Goal: Transaction & Acquisition: Complete application form

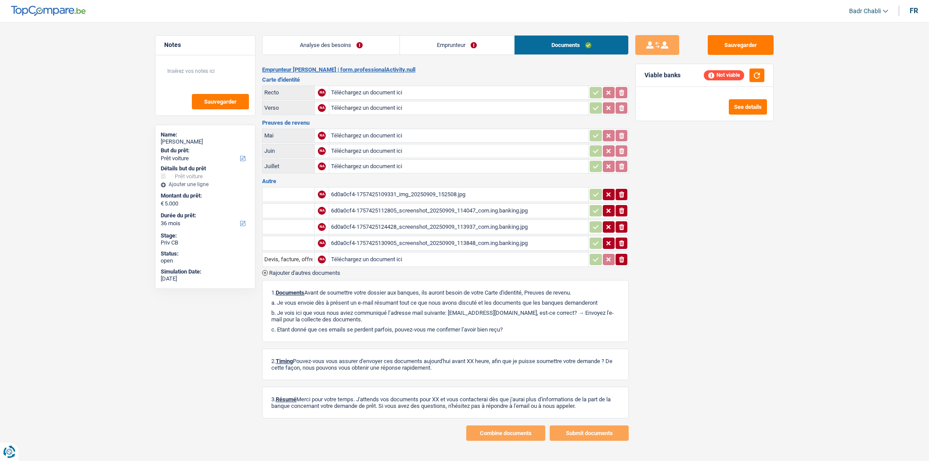
select select "car"
select select "36"
click at [428, 192] on div "6d0a0cf4-1757425109331_img_20250909_152508.jpg" at bounding box center [458, 194] width 255 height 13
click at [321, 45] on link "Analyse des besoins" at bounding box center [330, 45] width 137 height 19
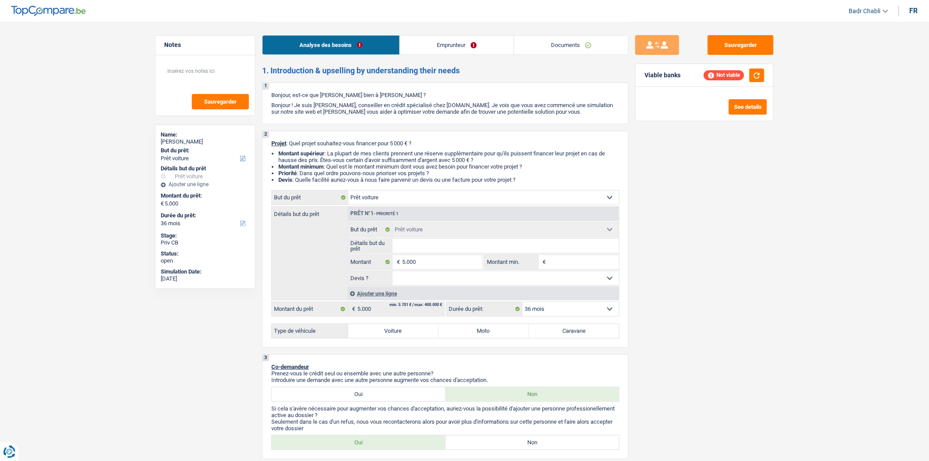
click at [207, 147] on label "But du prêt:" at bounding box center [204, 150] width 87 height 7
click at [207, 154] on select "Confort maison: meubles, textile, peinture, électroménager, outillage non-profe…" at bounding box center [205, 158] width 89 height 9
click at [207, 139] on div "SERGE DESMET" at bounding box center [205, 141] width 89 height 7
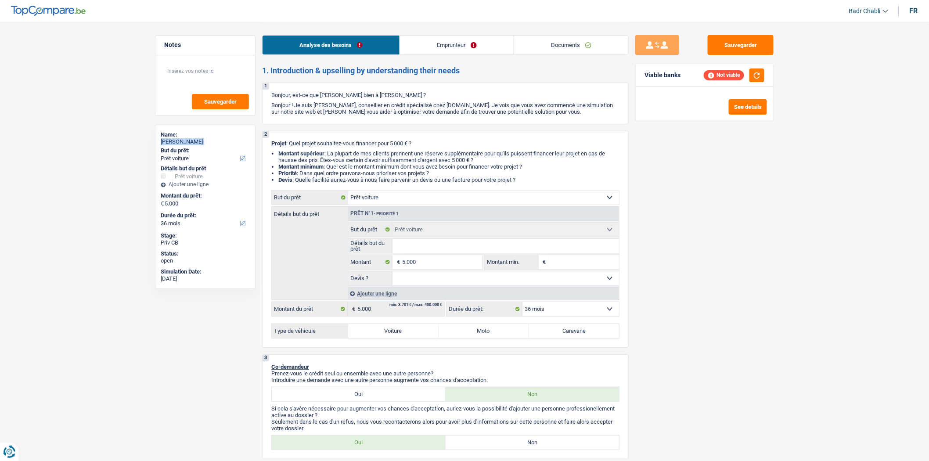
copy div "SERGE DESMET"
click at [390, 334] on label "Voiture" at bounding box center [393, 331] width 90 height 14
click at [390, 334] on input "Voiture" at bounding box center [393, 331] width 90 height 14
radio input "true"
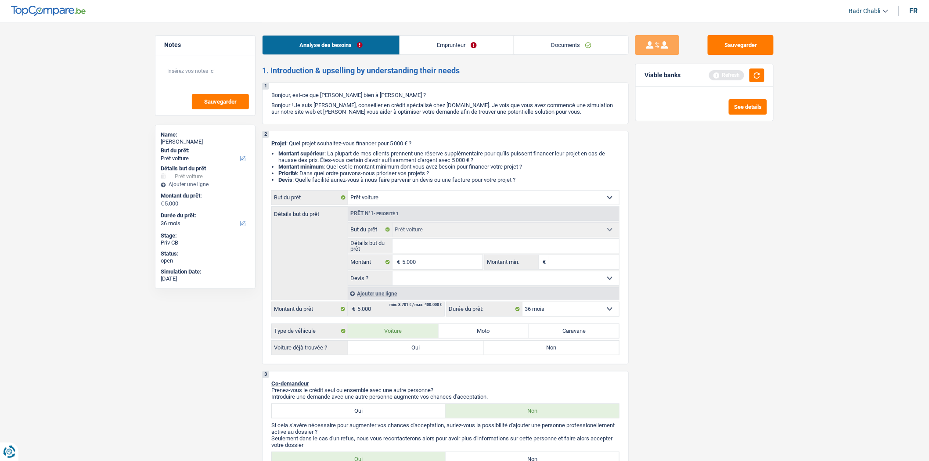
click at [474, 334] on label "Moto" at bounding box center [483, 331] width 90 height 14
click at [474, 334] on input "Moto" at bounding box center [483, 331] width 90 height 14
radio input "true"
click at [417, 354] on label "Oui" at bounding box center [416, 348] width 136 height 14
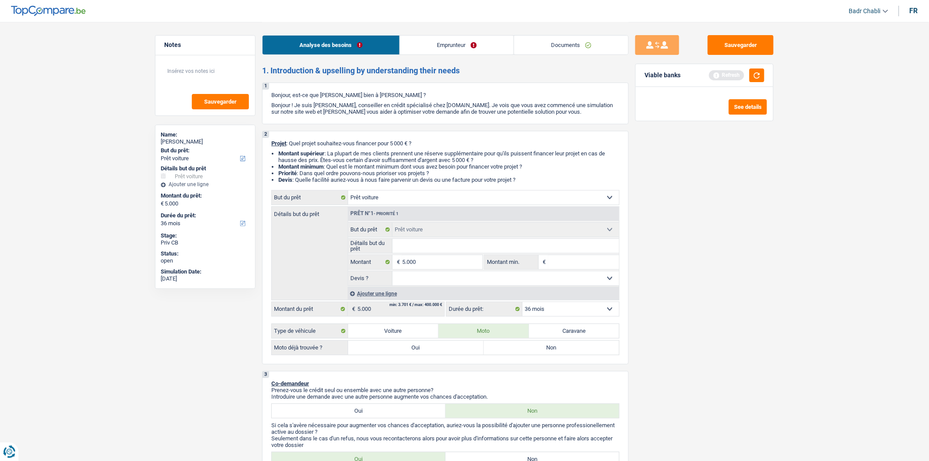
click at [406, 349] on label "Oui" at bounding box center [416, 348] width 136 height 14
click at [406, 349] on input "Oui" at bounding box center [416, 348] width 136 height 14
radio input "true"
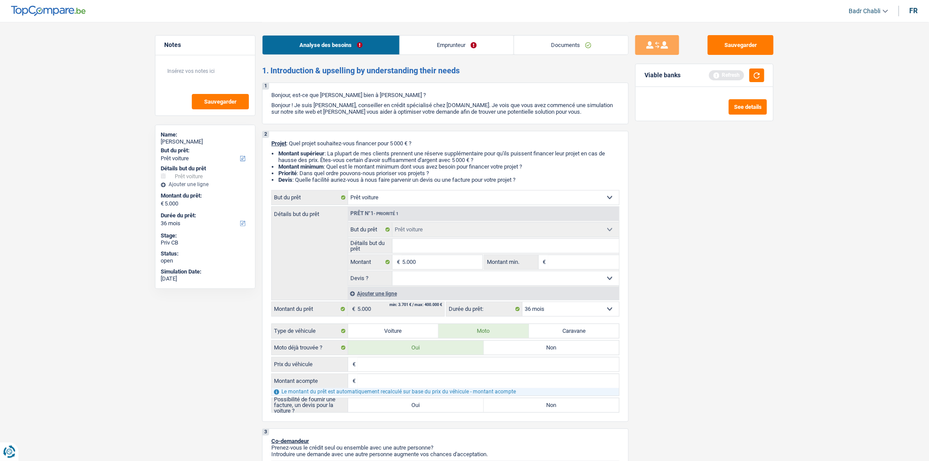
click at [395, 404] on label "Oui" at bounding box center [416, 405] width 136 height 14
click at [395, 404] on input "Oui" at bounding box center [416, 405] width 136 height 14
radio input "true"
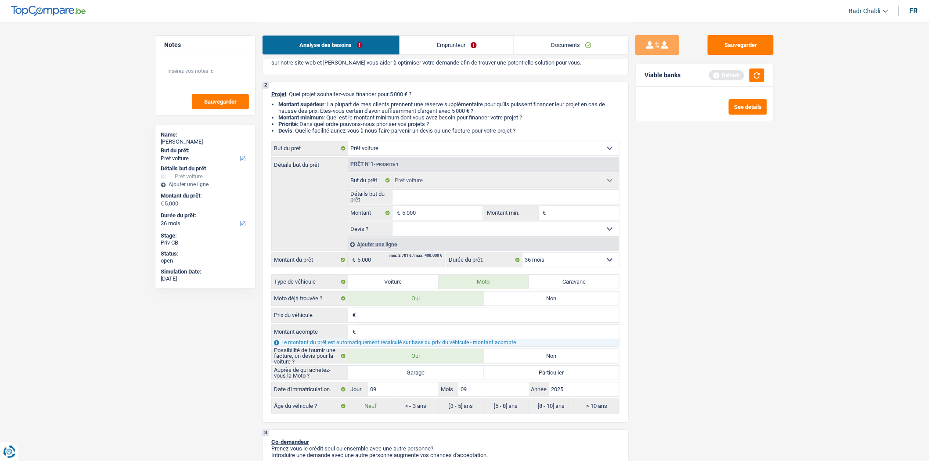
scroll to position [49, 0]
click at [375, 318] on input "Prix du véhicule" at bounding box center [488, 315] width 261 height 14
type input "8"
type input "85"
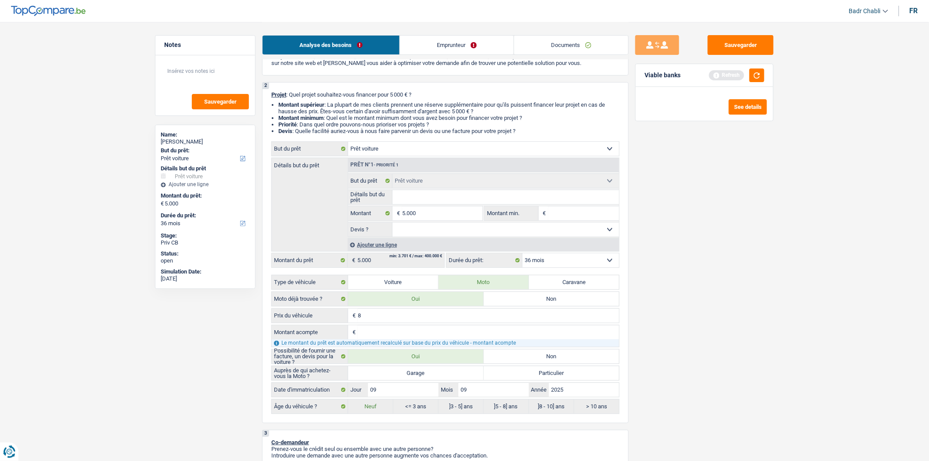
type input "85"
type input "859"
type input "8.599"
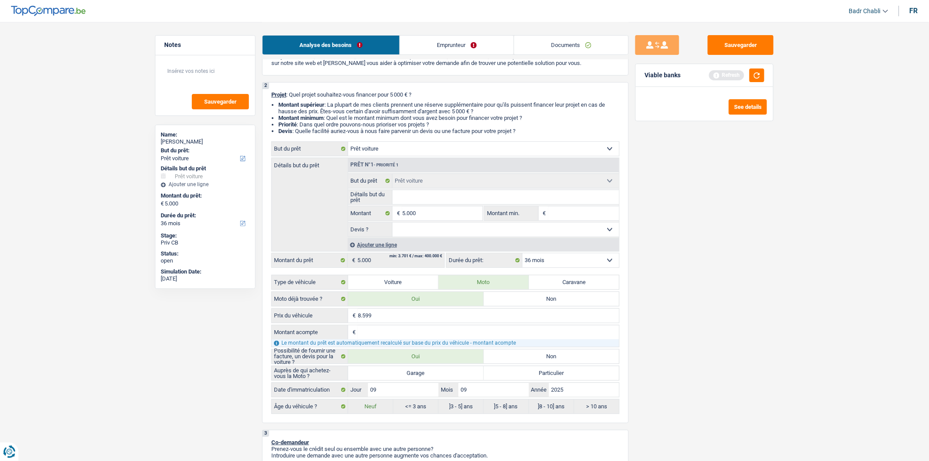
type input "8.599"
type input "3"
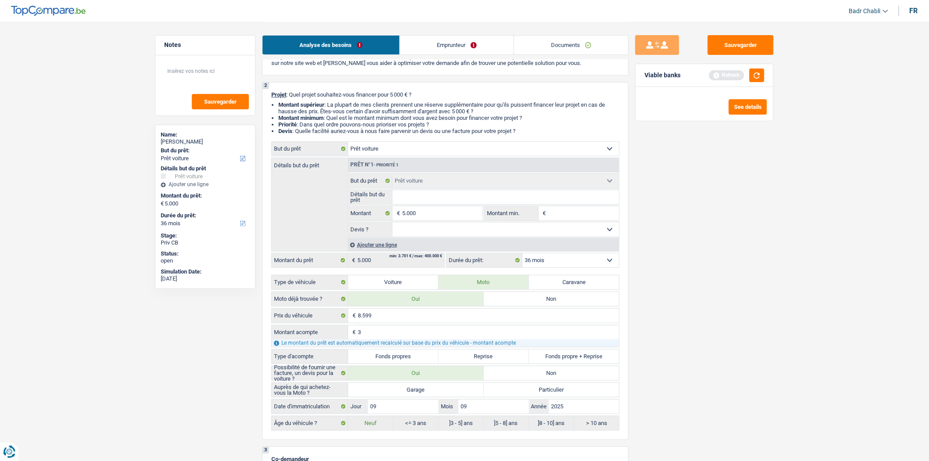
type input "35"
type input "359"
type input "3.599"
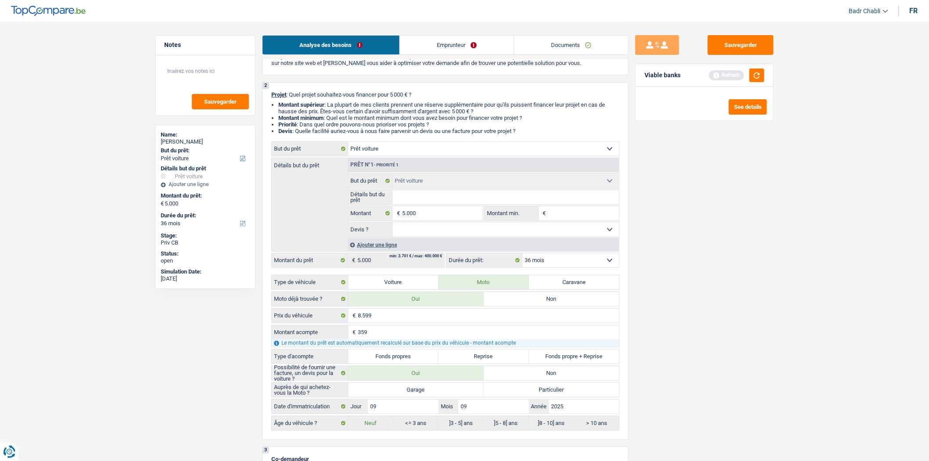
type input "3.599"
click at [402, 363] on label "Fonds propres" at bounding box center [393, 356] width 90 height 14
click at [402, 363] on input "Fonds propres" at bounding box center [393, 356] width 90 height 14
radio input "true"
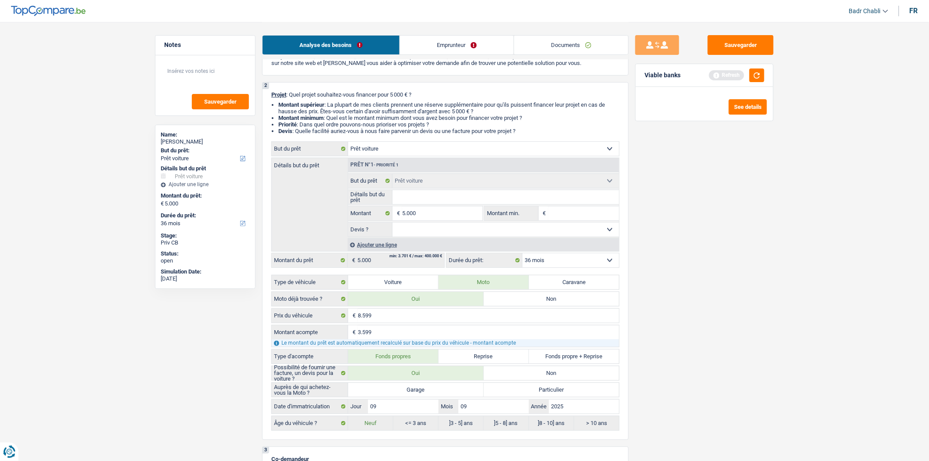
radio input "true"
click at [435, 384] on div "8.599 € Prix du véhicule 3.599 € Montant acompte Le montant du prêt est automat…" at bounding box center [445, 369] width 348 height 122
click at [435, 392] on label "Garage" at bounding box center [416, 390] width 136 height 14
click at [435, 392] on input "Garage" at bounding box center [416, 390] width 136 height 14
radio input "true"
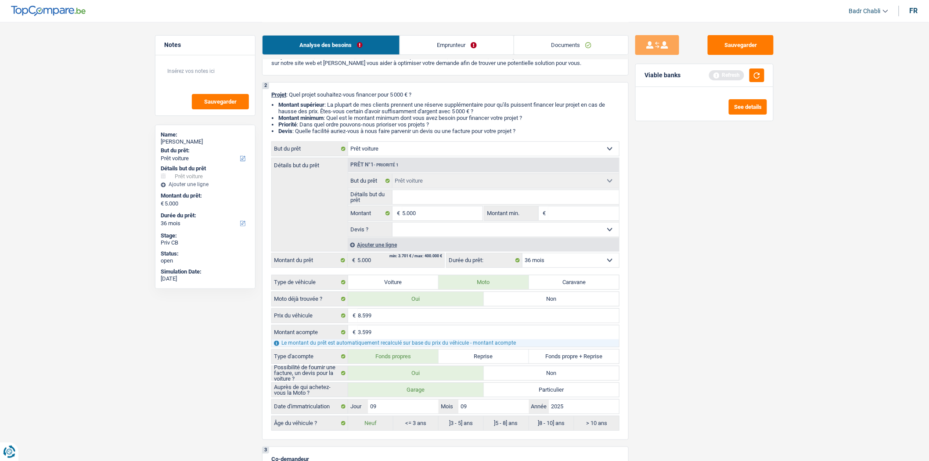
radio input "true"
drag, startPoint x: 452, startPoint y: 230, endPoint x: 448, endPoint y: 238, distance: 9.6
click at [452, 230] on select "Oui Non Non répondu Sélectionner une option" at bounding box center [505, 229] width 227 height 14
select select "yes"
click at [392, 225] on select "Oui Non Non répondu Sélectionner une option" at bounding box center [505, 229] width 227 height 14
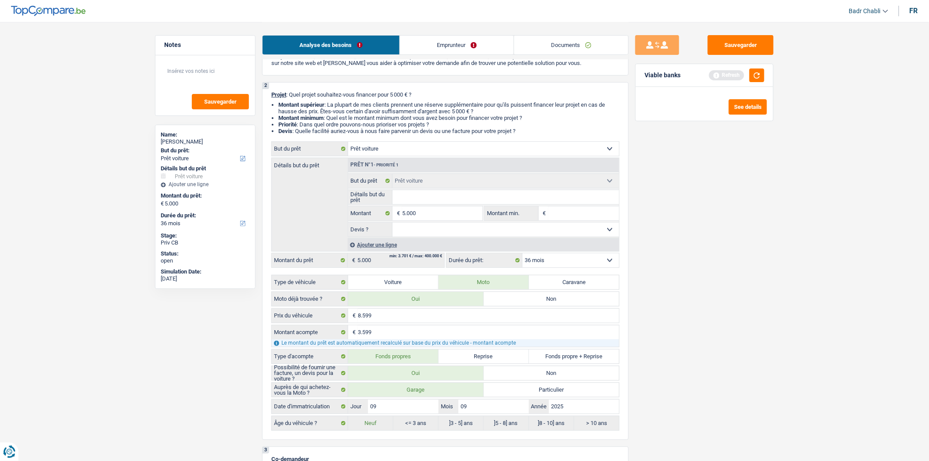
select select "yes"
click at [426, 198] on input "Détails but du prêt" at bounding box center [505, 197] width 227 height 14
type input "M"
type input "Mo"
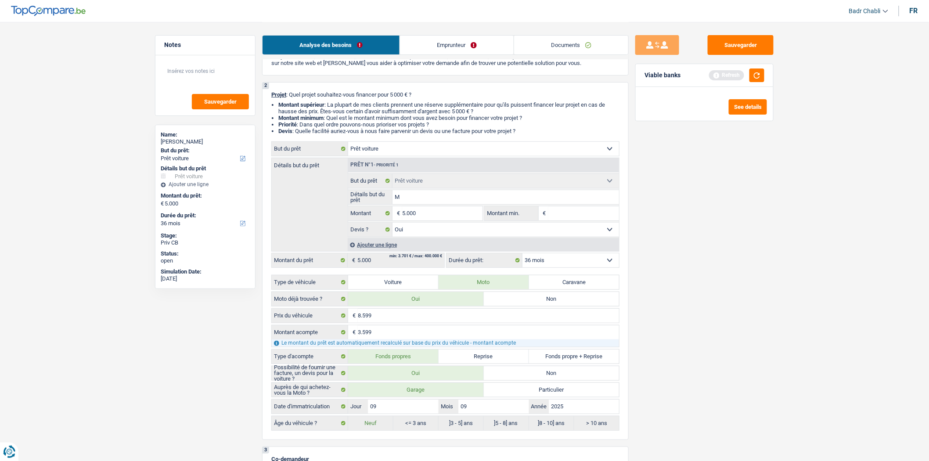
type input "Mo"
type input "Mor"
type input "Mori"
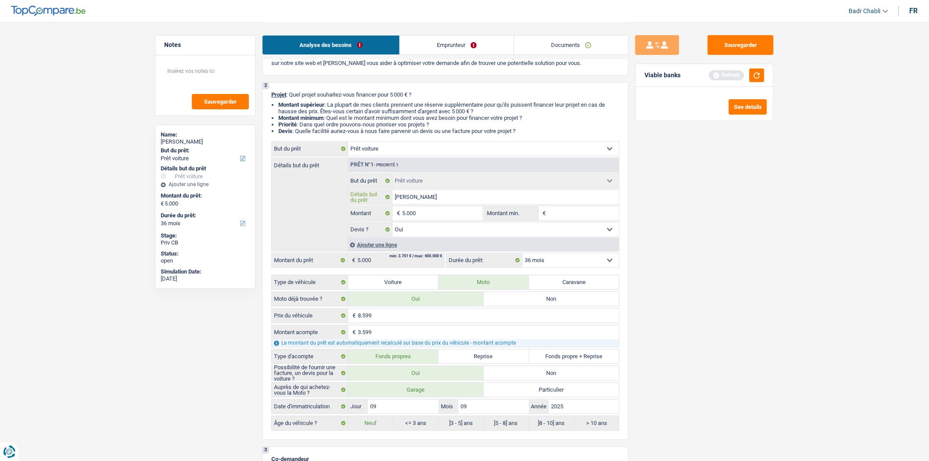
type input "Morin"
type input "Morini"
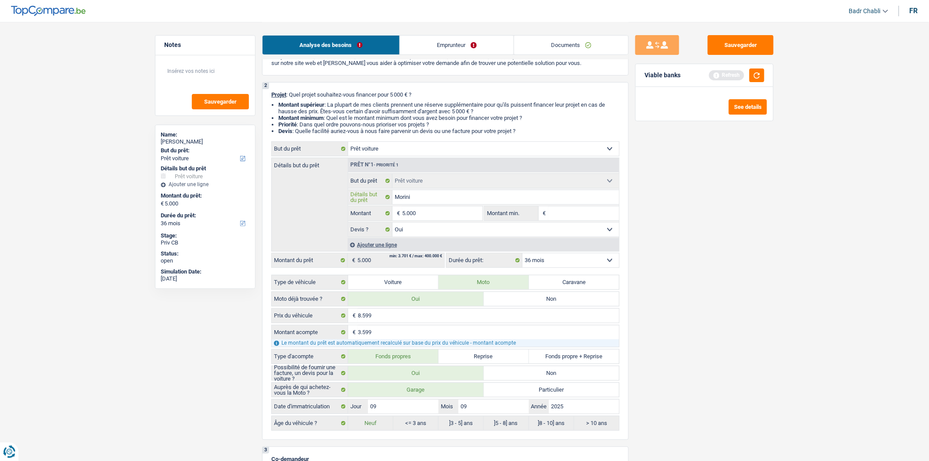
type input "Morini"
type input "Morini C"
type input "Morini Ca"
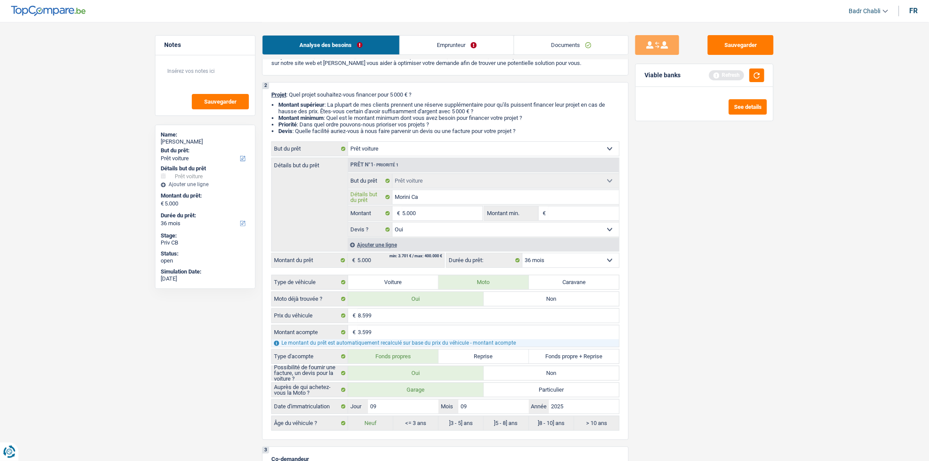
type input "Morini Cal"
type input "Morini Cali"
type input "Morini Calib"
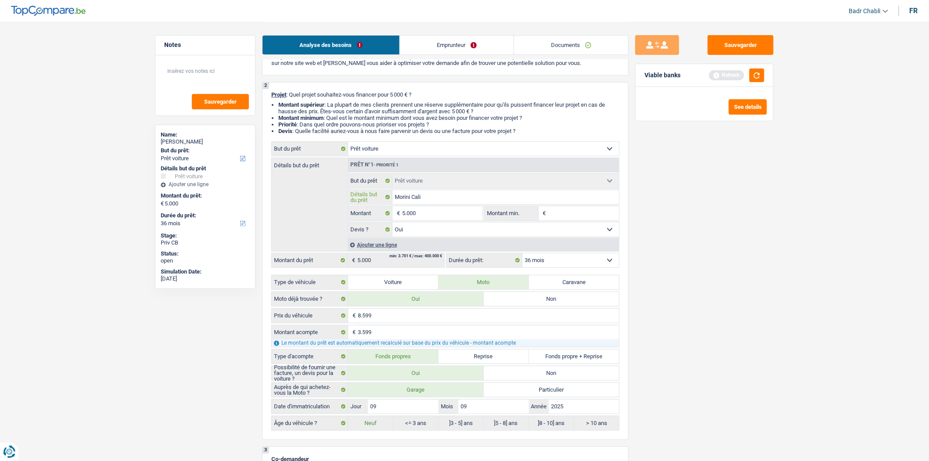
type input "Morini Calib"
type input "Morini Calibr"
type input "Morini Calibro"
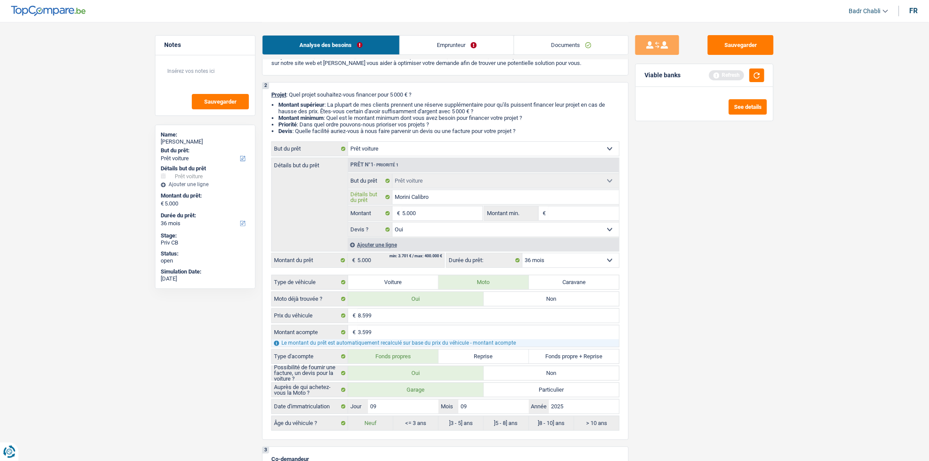
type input "Morini Calibro"
type input "Morini Calibro 7"
type input "Morini Calibro 70"
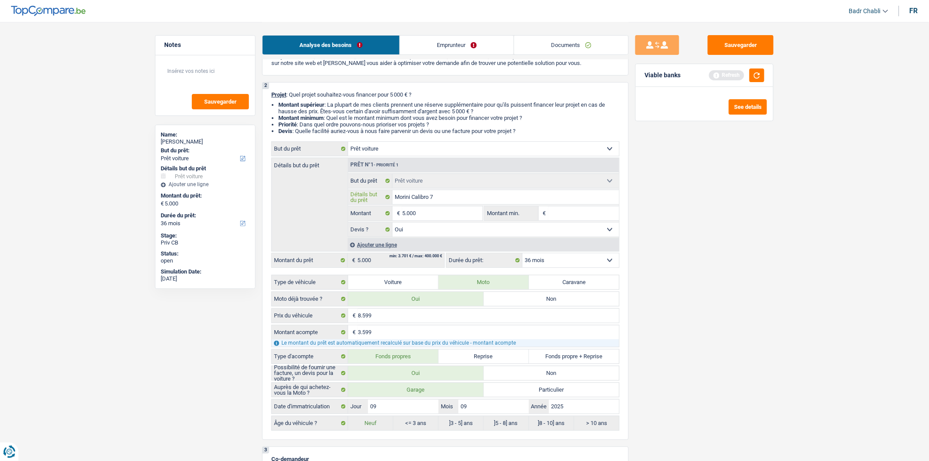
type input "Morini Calibro 70"
type input "Morini Calibro 700"
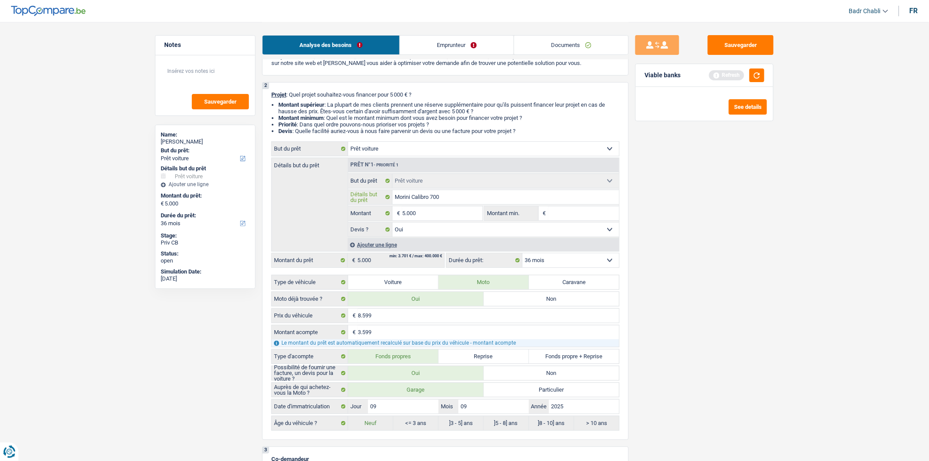
type input "Morini Calibro 700 B"
type input "Morini Calibro 700 Ba"
type input "Morini Calibro 700 Bag"
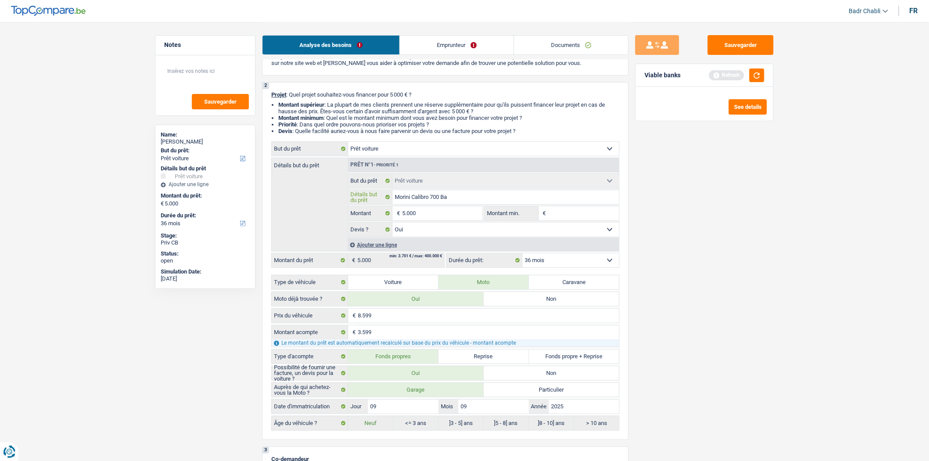
type input "Morini Calibro 700 Bag"
type input "Morini Calibro 700 Bagg"
type input "Morini Calibro 700 Bagge"
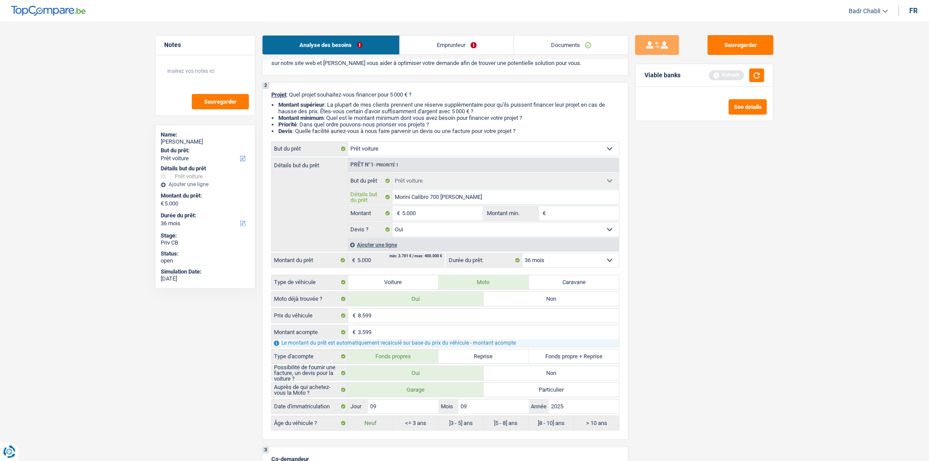
type input "Morini Calibro 700 Bagger"
click at [451, 212] on input "5.000" at bounding box center [442, 213] width 80 height 14
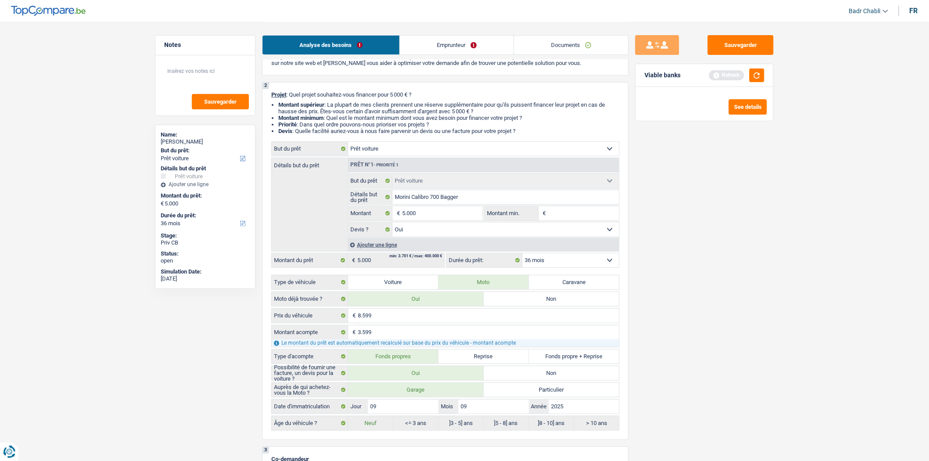
click at [560, 215] on input "Montant min." at bounding box center [583, 213] width 71 height 14
paste input "5.000"
type input "5.000"
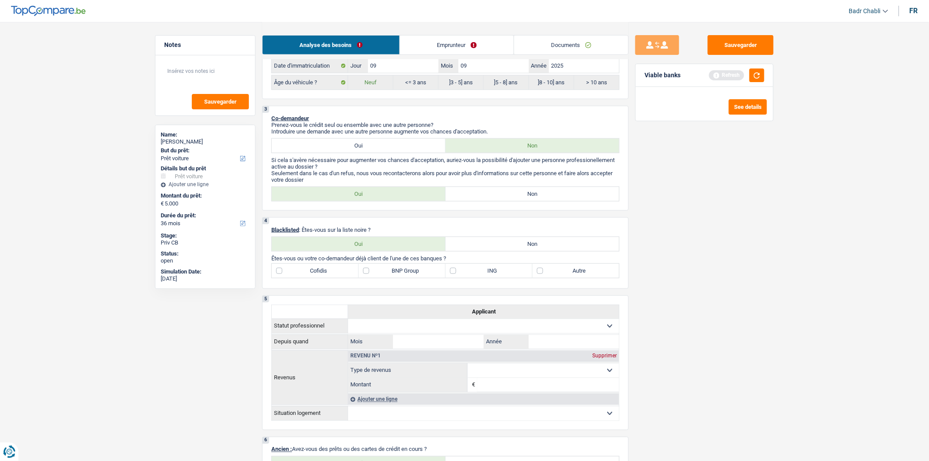
scroll to position [390, 0]
type input "5.000"
click at [506, 199] on label "Non" at bounding box center [532, 194] width 174 height 14
click at [506, 199] on input "Non" at bounding box center [532, 194] width 174 height 14
radio input "true"
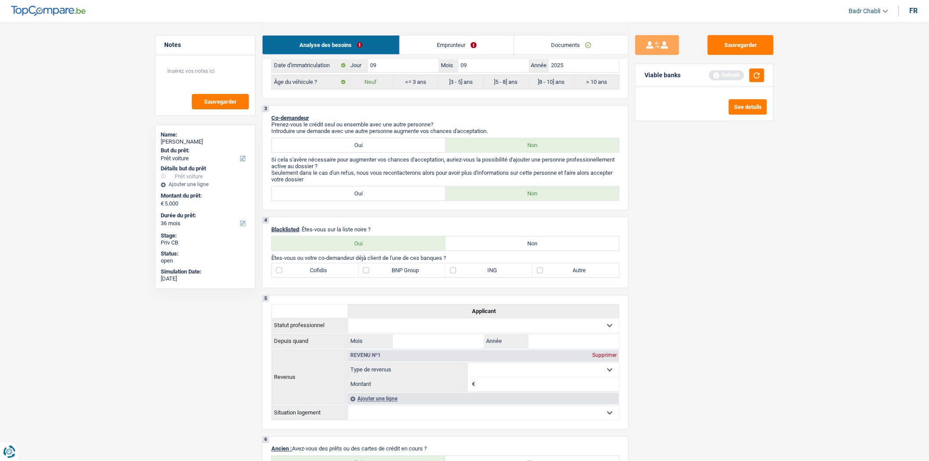
click at [519, 243] on label "Non" at bounding box center [532, 244] width 174 height 14
click at [519, 243] on input "Non" at bounding box center [532, 244] width 174 height 14
radio input "true"
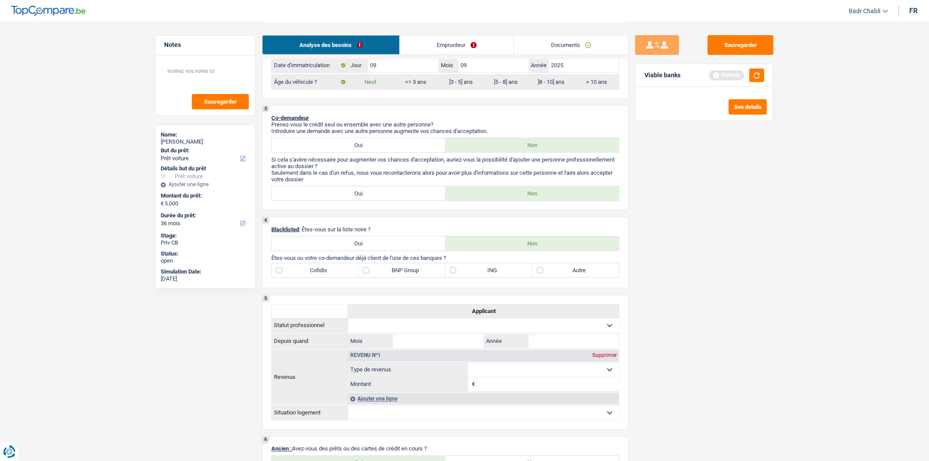
radio input "true"
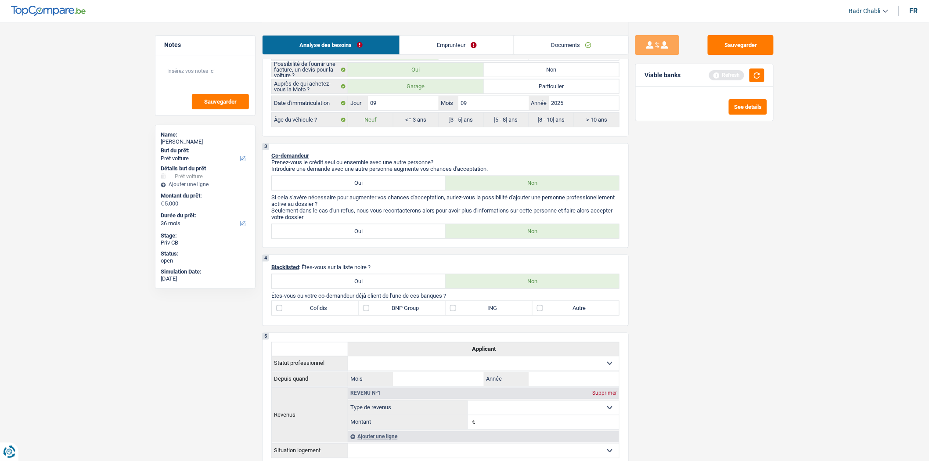
scroll to position [97, 0]
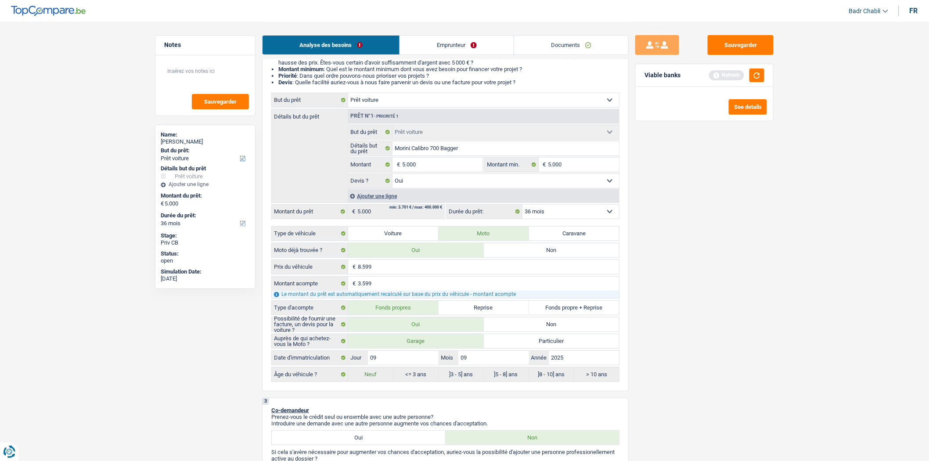
click at [439, 44] on link "Emprunteur" at bounding box center [457, 45] width 114 height 19
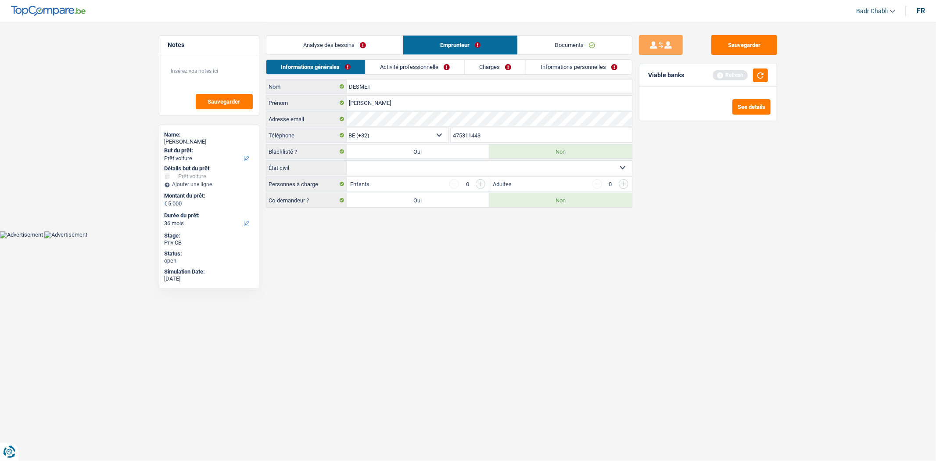
click at [421, 165] on select "Célibataire Marié(e) Cohabitant(e) légal(e) Divorcé(e) Veuf(ve) Séparé (de fait…" at bounding box center [489, 168] width 285 height 14
select select "divorced"
click at [347, 161] on select "Célibataire Marié(e) Cohabitant(e) légal(e) Divorcé(e) Veuf(ve) Séparé (de fait…" at bounding box center [489, 168] width 285 height 14
click at [383, 69] on link "Activité professionnelle" at bounding box center [415, 67] width 99 height 14
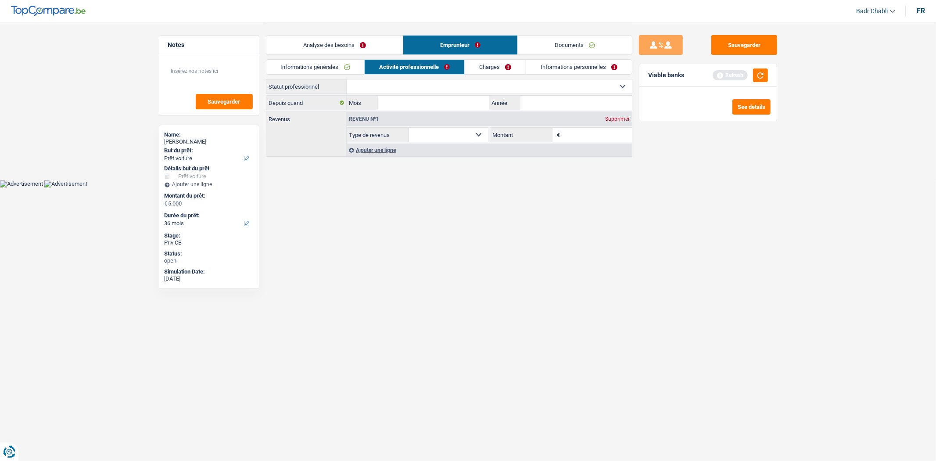
click at [360, 49] on link "Analyse des besoins" at bounding box center [334, 45] width 136 height 19
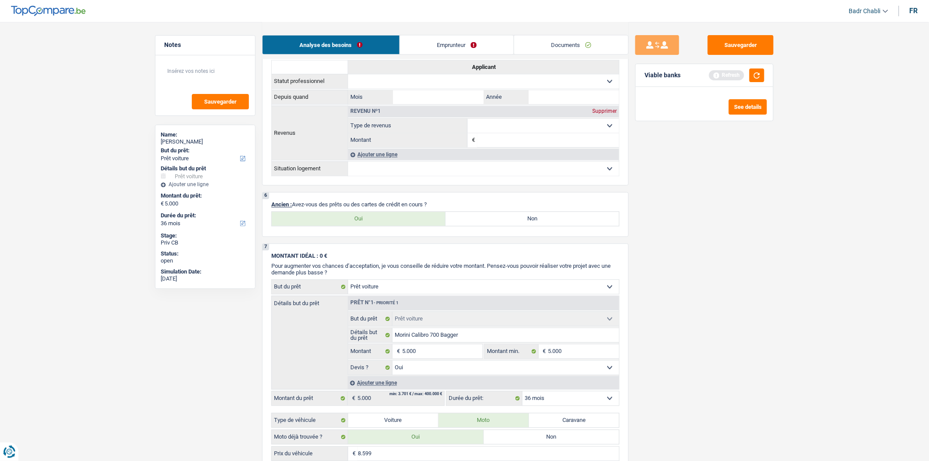
scroll to position [878, 0]
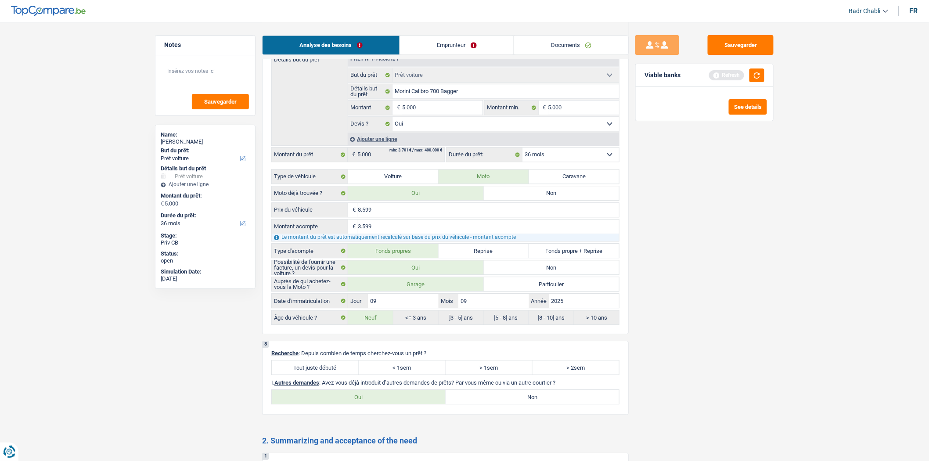
click at [332, 374] on label "Tout juste débuté" at bounding box center [315, 367] width 87 height 14
click at [332, 374] on input "Tout juste débuté" at bounding box center [315, 367] width 87 height 14
radio input "true"
click at [479, 404] on label "Non" at bounding box center [532, 397] width 174 height 14
click at [479, 404] on input "Non" at bounding box center [532, 397] width 174 height 14
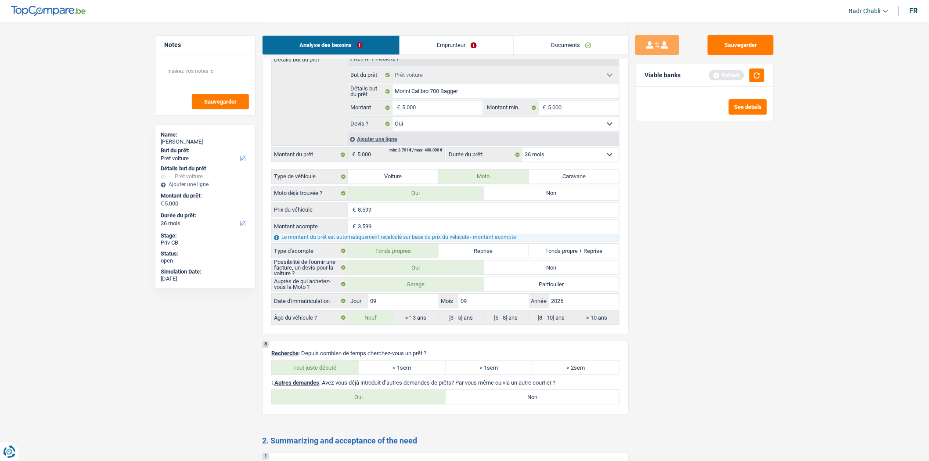
radio input "true"
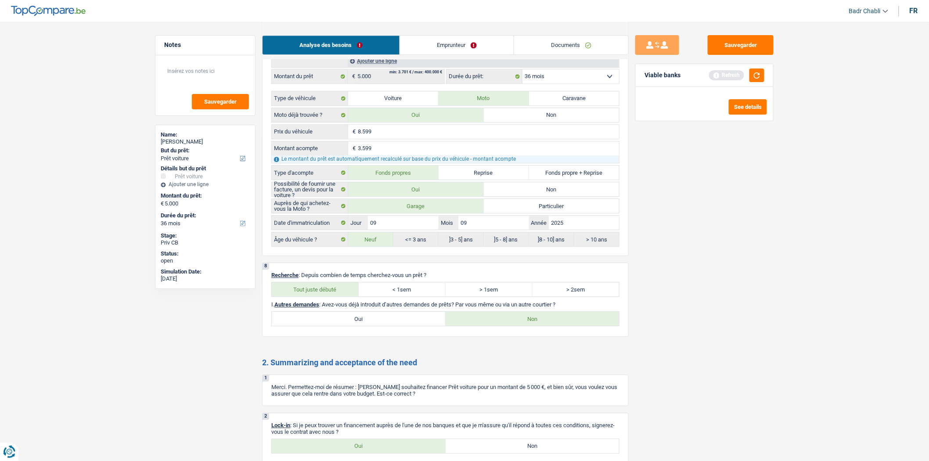
scroll to position [1024, 0]
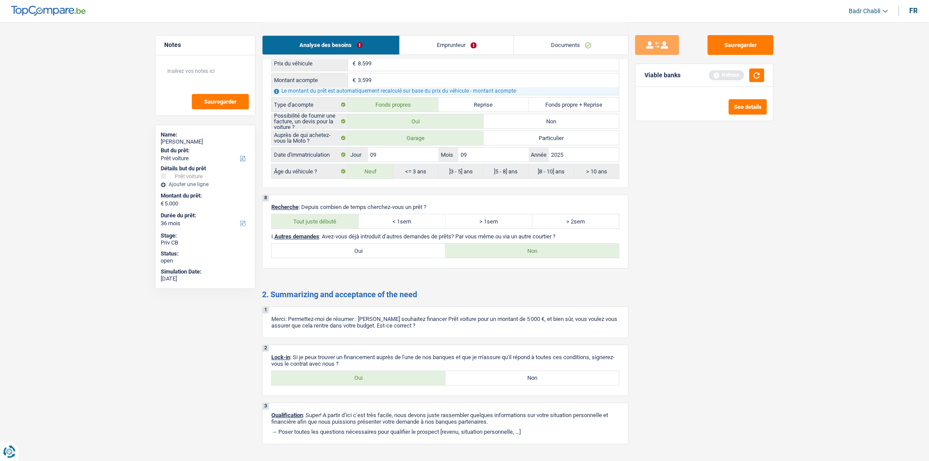
click at [369, 382] on label "Oui" at bounding box center [359, 378] width 174 height 14
click at [369, 382] on input "Oui" at bounding box center [359, 378] width 174 height 14
radio input "true"
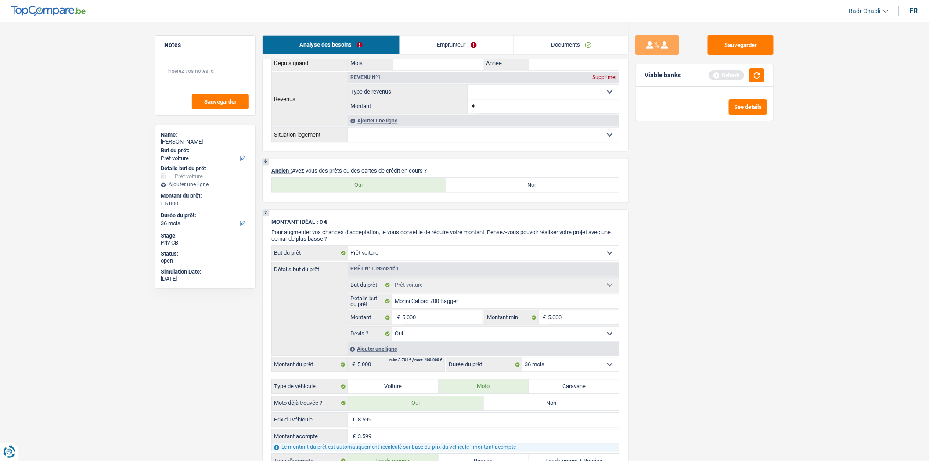
scroll to position [536, 0]
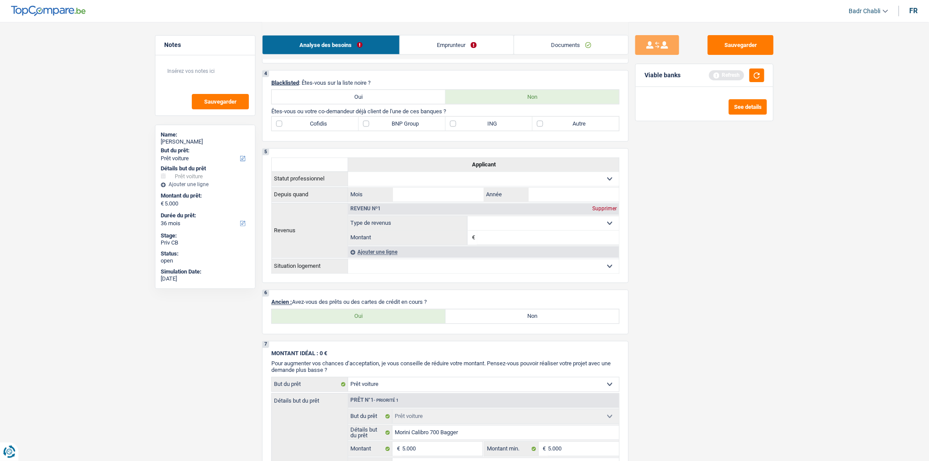
click at [522, 320] on label "Non" at bounding box center [532, 316] width 174 height 14
click at [522, 320] on input "Non" at bounding box center [532, 316] width 174 height 14
radio input "true"
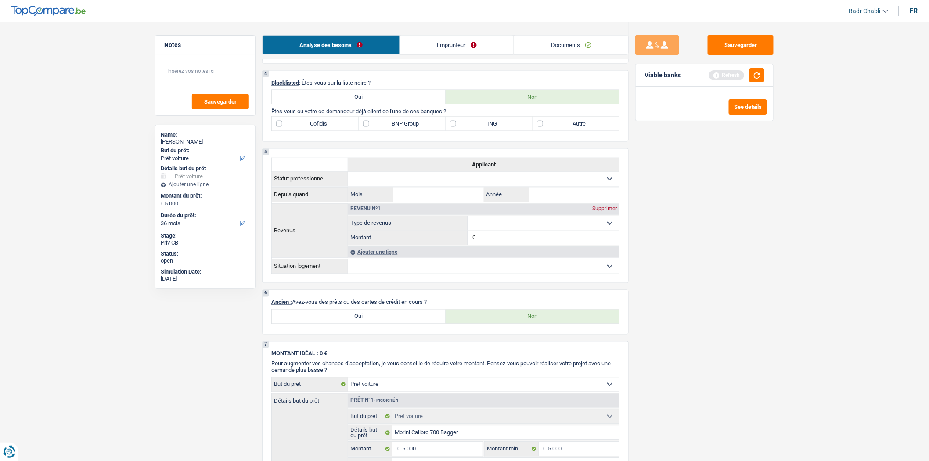
click at [398, 323] on label "Oui" at bounding box center [359, 316] width 174 height 14
click at [398, 323] on input "Oui" at bounding box center [359, 316] width 174 height 14
radio input "true"
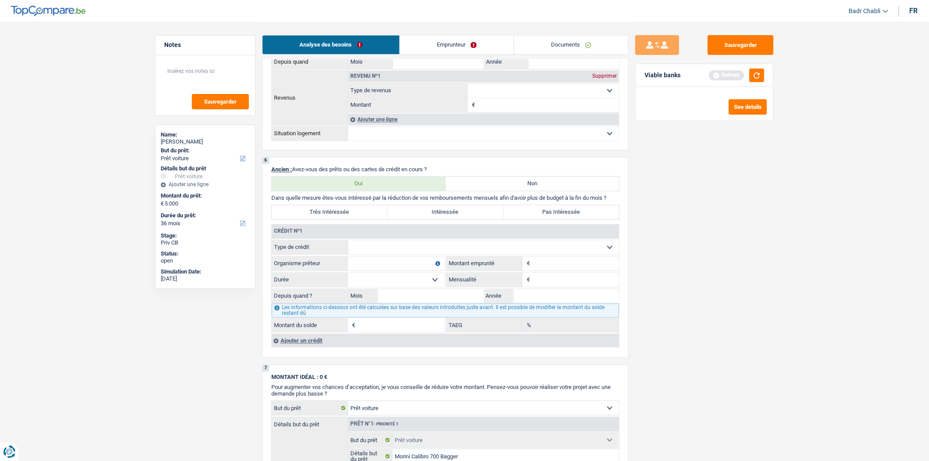
scroll to position [682, 0]
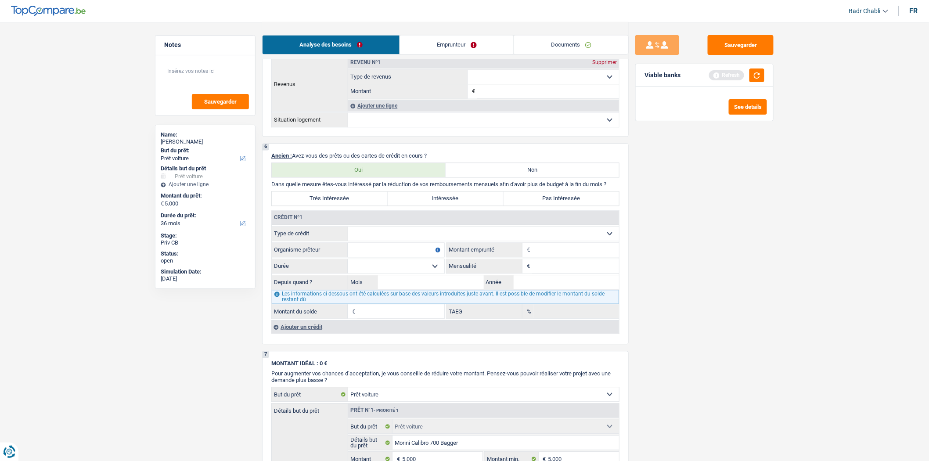
click at [510, 177] on label "Non" at bounding box center [532, 170] width 174 height 14
click at [510, 177] on input "Non" at bounding box center [532, 170] width 174 height 14
radio input "true"
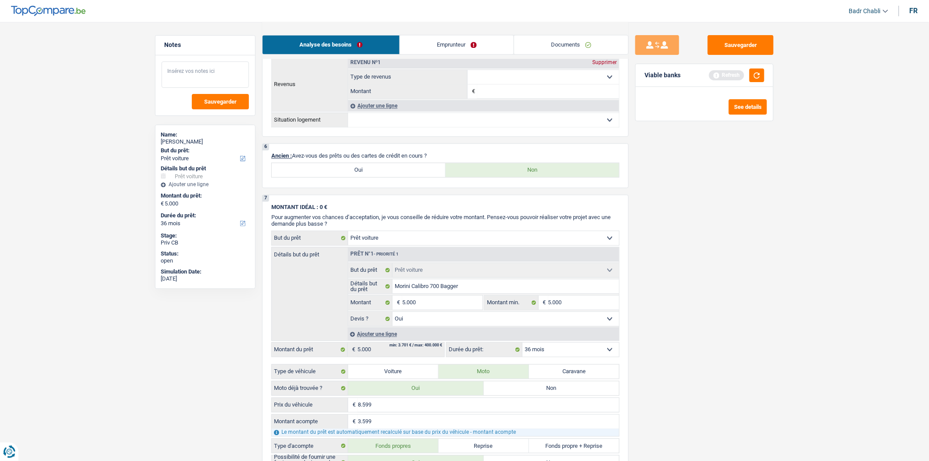
click at [216, 73] on textarea at bounding box center [204, 74] width 87 height 26
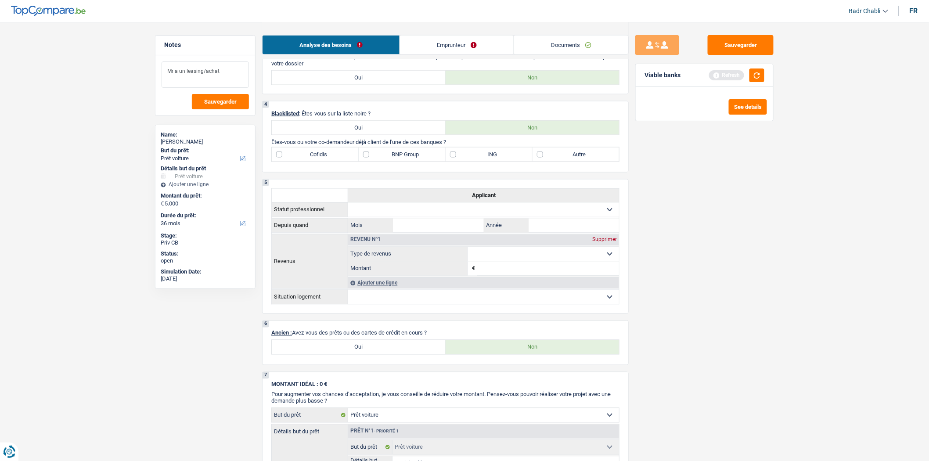
scroll to position [488, 0]
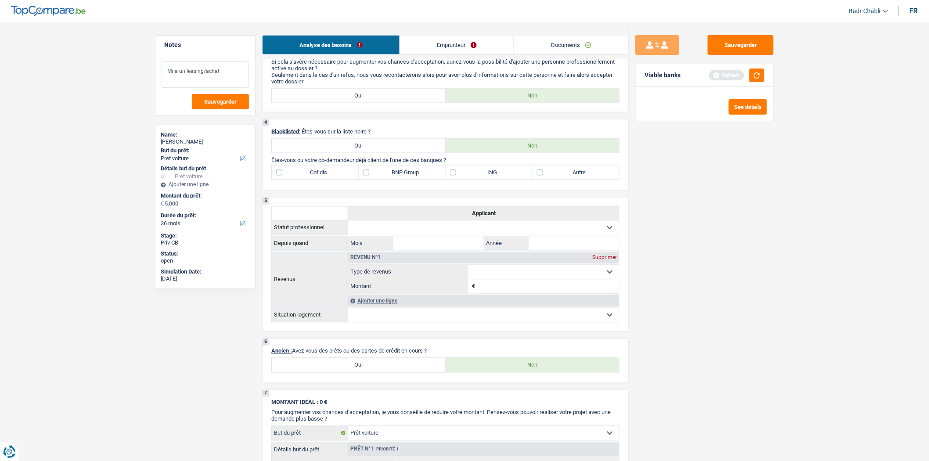
type textarea "Mr a un leasing/achat"
click at [470, 38] on link "Emprunteur" at bounding box center [457, 45] width 114 height 19
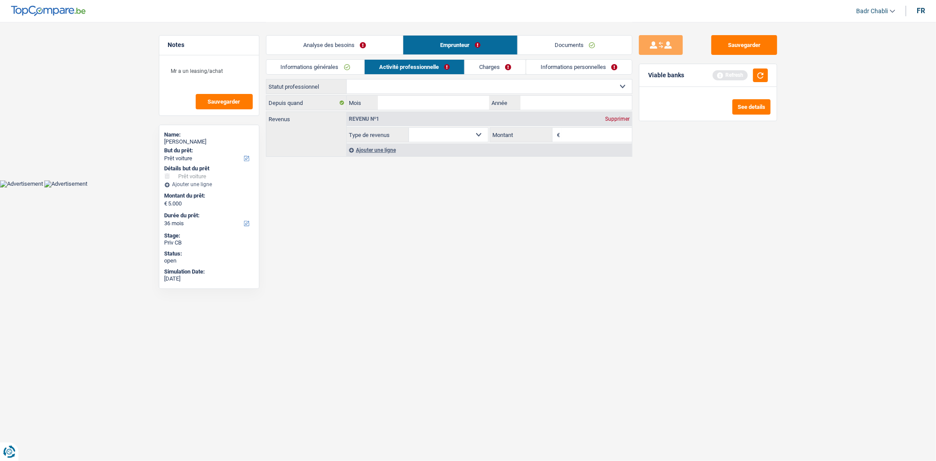
click at [511, 69] on link "Charges" at bounding box center [495, 67] width 61 height 14
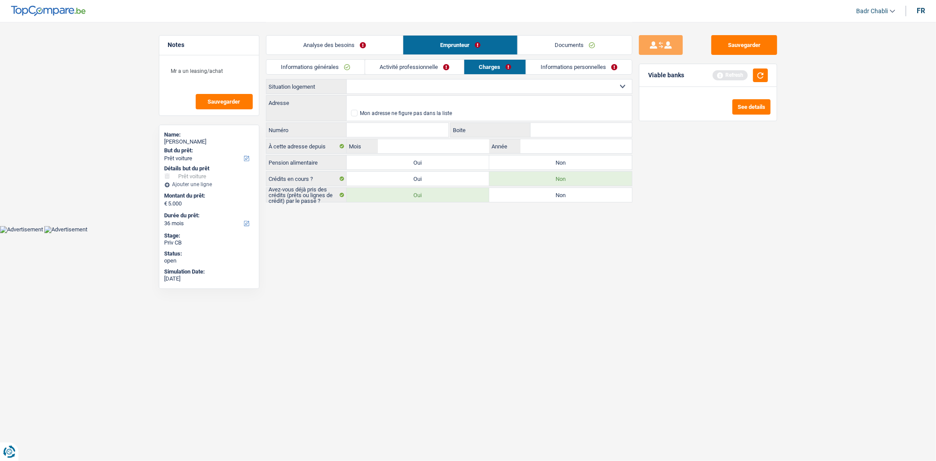
click at [439, 87] on select "Locataire Propriétaire avec prêt hypothécaire Propriétaire sans prêt hypothécai…" at bounding box center [489, 86] width 285 height 14
select select "ownerWithoutMortgage"
click at [347, 79] on select "Locataire Propriétaire avec prêt hypothécaire Propriétaire sans prêt hypothécai…" at bounding box center [489, 86] width 285 height 14
click at [359, 49] on link "Analyse des besoins" at bounding box center [334, 45] width 136 height 19
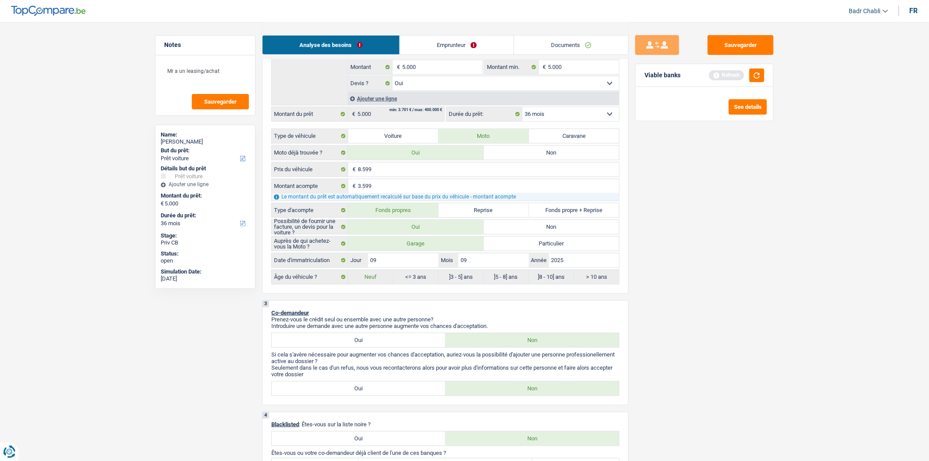
scroll to position [49, 0]
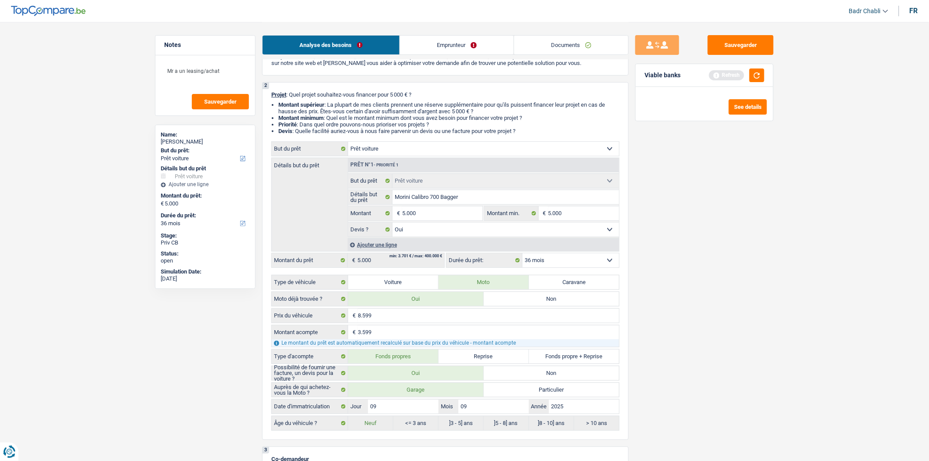
click at [555, 256] on select "12 mois 18 mois 24 mois 30 mois 36 mois Sélectionner une option" at bounding box center [570, 260] width 97 height 14
click at [762, 72] on button "button" at bounding box center [756, 75] width 15 height 14
click at [433, 214] on input "5.000" at bounding box center [442, 213] width 80 height 14
type input "500"
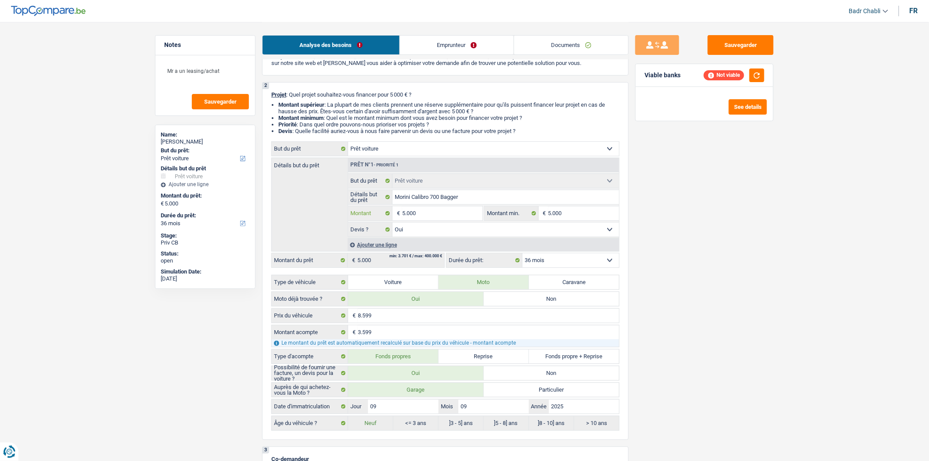
type input "500"
type input "5.001"
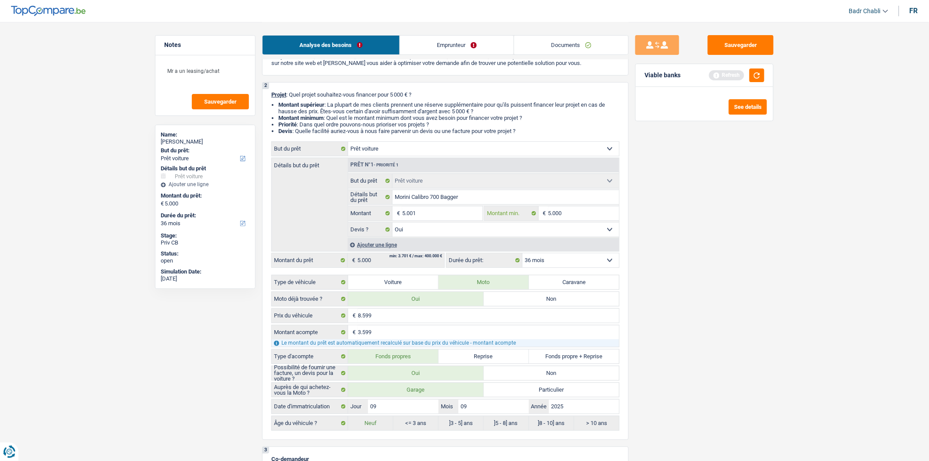
type input "5.001"
type input "5"
type input "50"
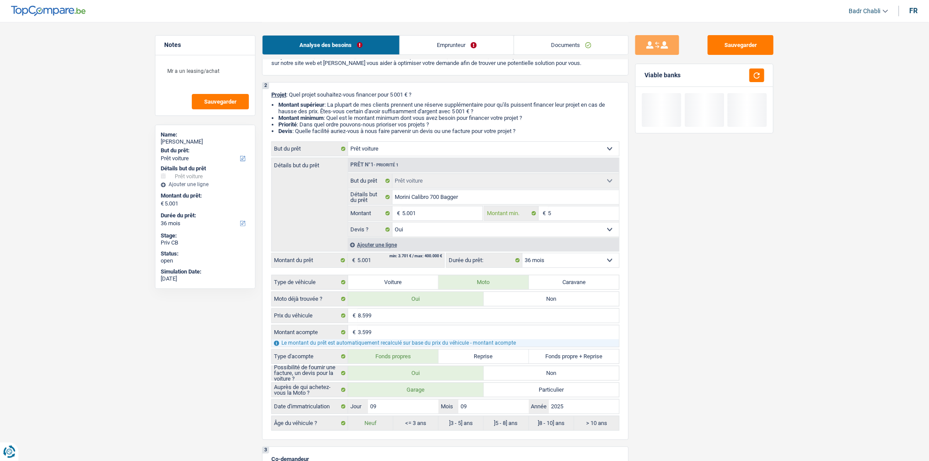
type input "50"
type input "500"
type input "5.001"
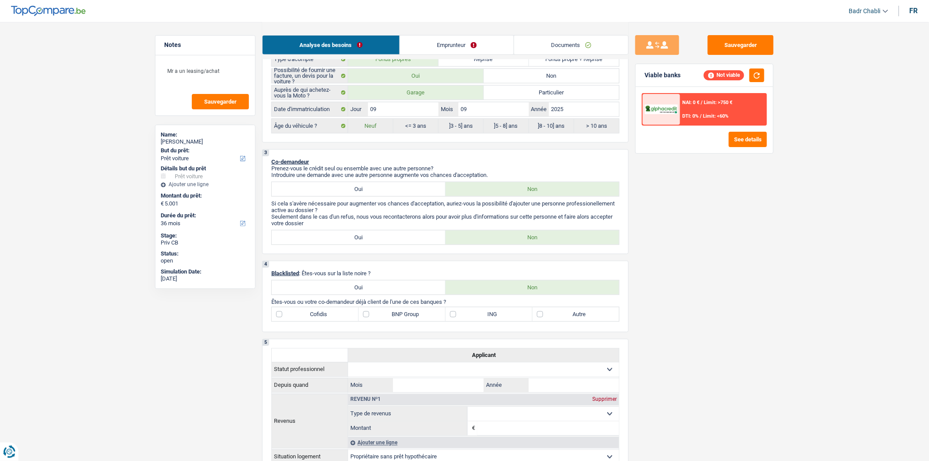
scroll to position [488, 0]
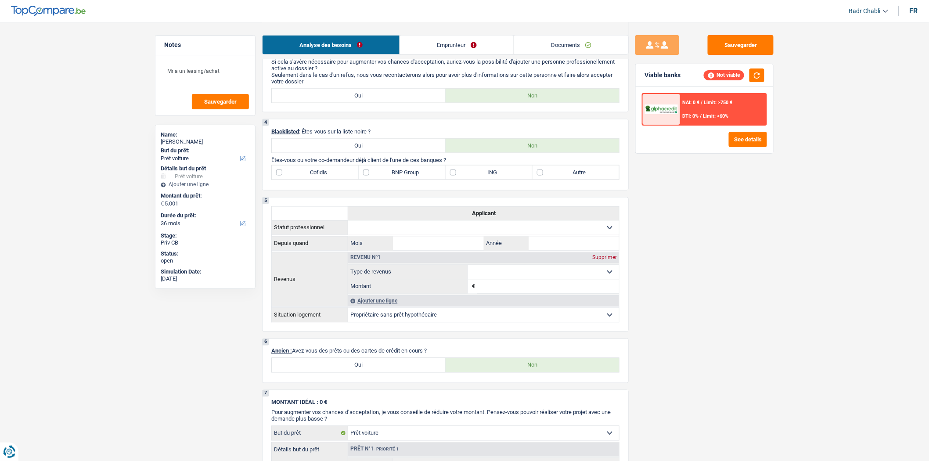
type input "5.001"
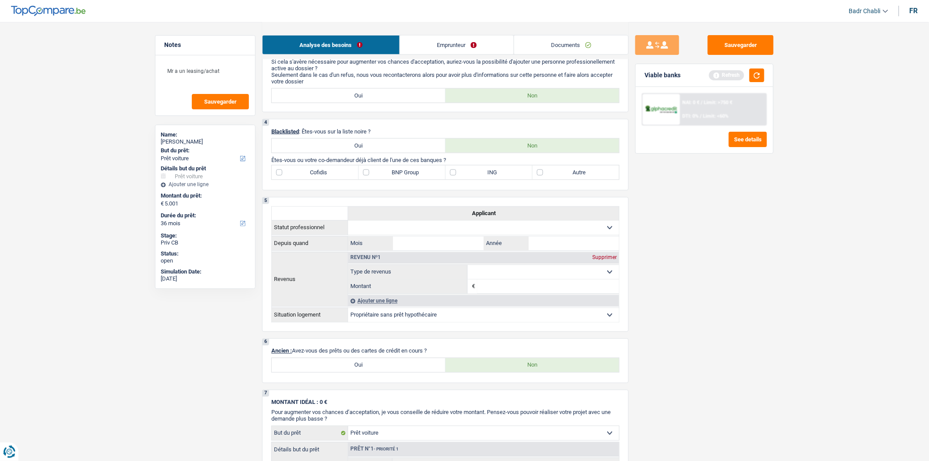
click at [369, 372] on label "Oui" at bounding box center [359, 365] width 174 height 14
click at [369, 372] on input "Oui" at bounding box center [359, 365] width 174 height 14
radio input "true"
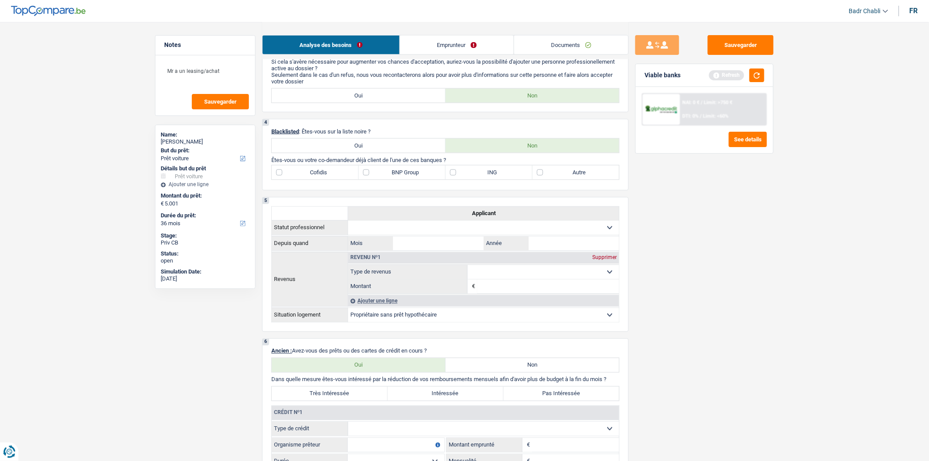
click at [384, 436] on select "Carte ou ouverture de crédit Prêt hypothécaire Vente à tempérament Prêt à tempé…" at bounding box center [483, 429] width 271 height 14
select select "cardOrCredit"
type input "0"
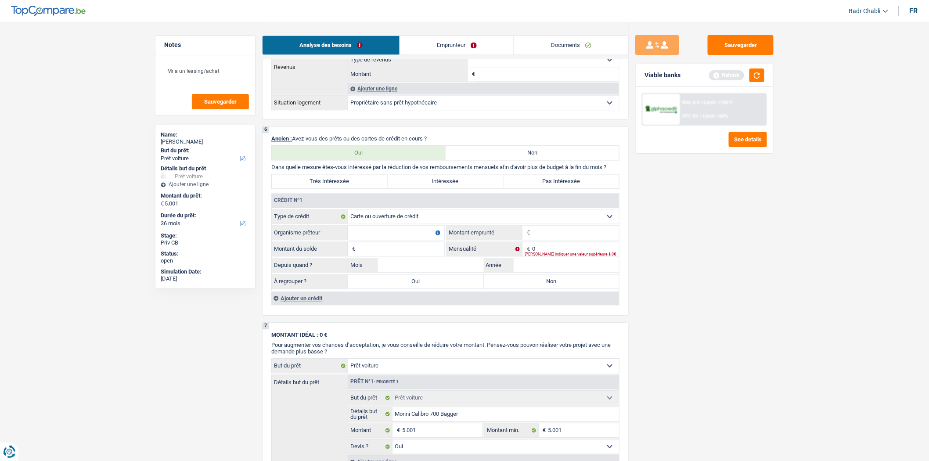
scroll to position [731, 0]
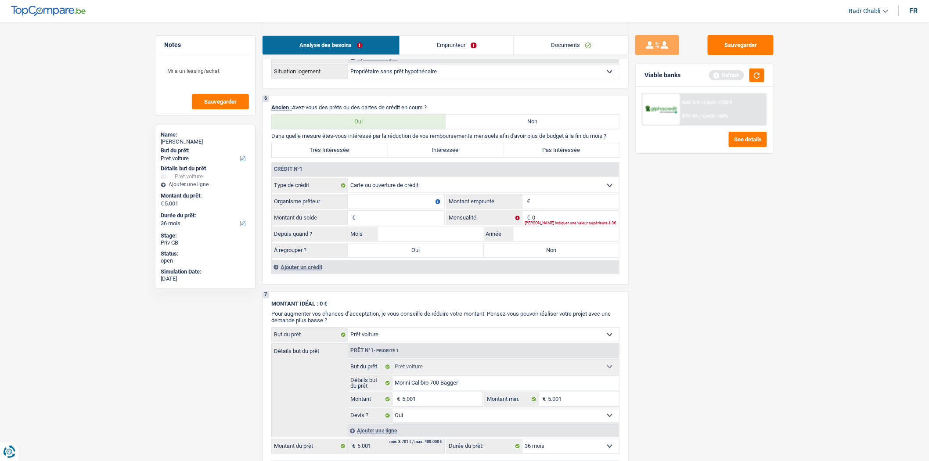
click at [404, 208] on input "Organisme prêteur" at bounding box center [396, 201] width 97 height 14
type input "ING"
type input "1.250"
type input "1"
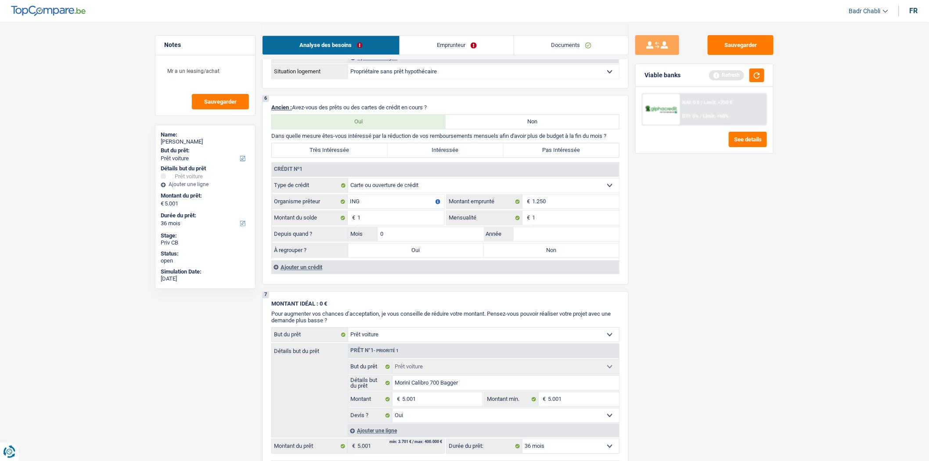
type input "02"
type input "2021"
click at [525, 257] on label "Non" at bounding box center [552, 250] width 136 height 14
click at [525, 257] on input "Non" at bounding box center [552, 250] width 136 height 14
radio input "true"
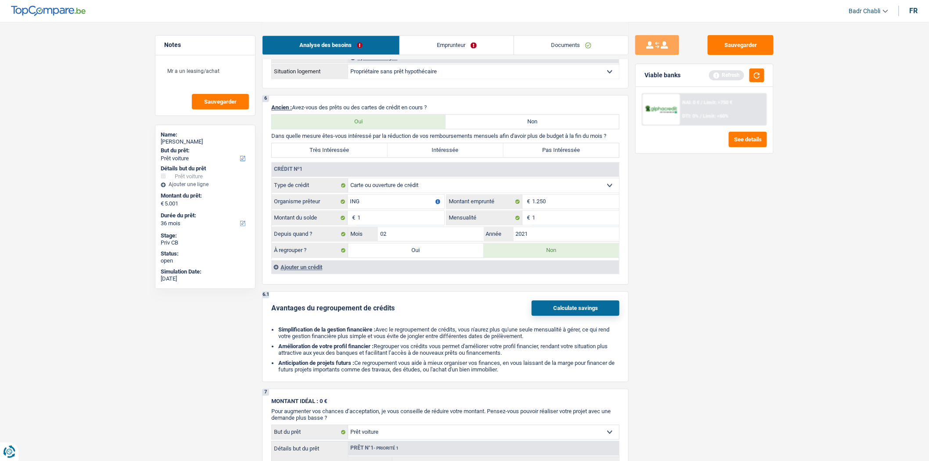
click at [529, 157] on label "Pas Intéressée" at bounding box center [561, 150] width 116 height 14
click at [529, 157] on input "Pas Intéressée" at bounding box center [561, 150] width 116 height 14
radio input "true"
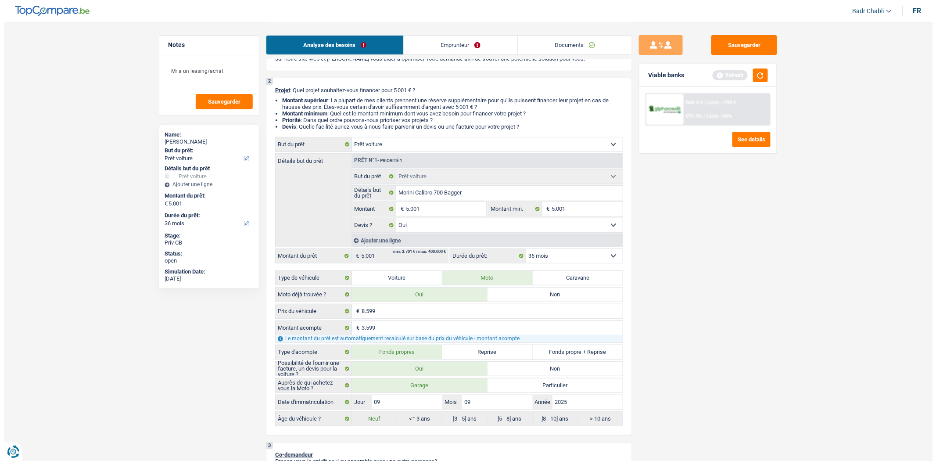
scroll to position [0, 0]
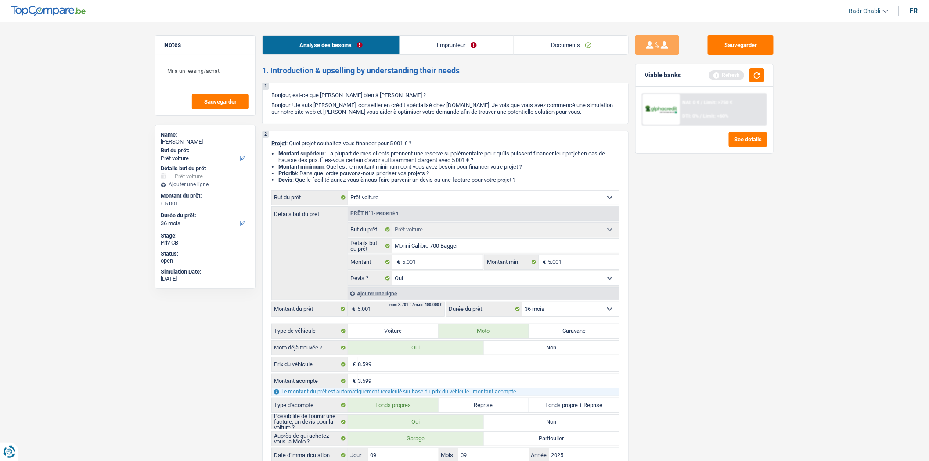
click at [423, 51] on link "Emprunteur" at bounding box center [457, 45] width 114 height 19
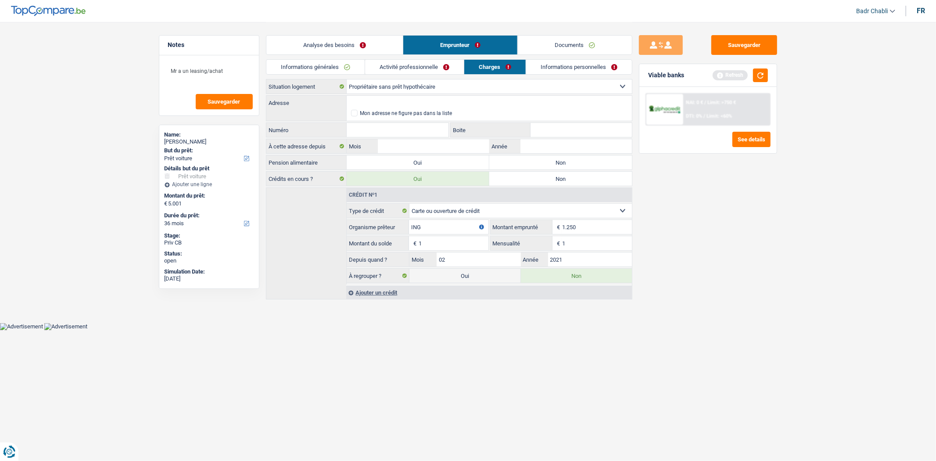
click at [328, 57] on div "Analyse des besoins Emprunteur Documents" at bounding box center [449, 40] width 366 height 37
click at [330, 61] on link "Informations générales" at bounding box center [315, 67] width 98 height 14
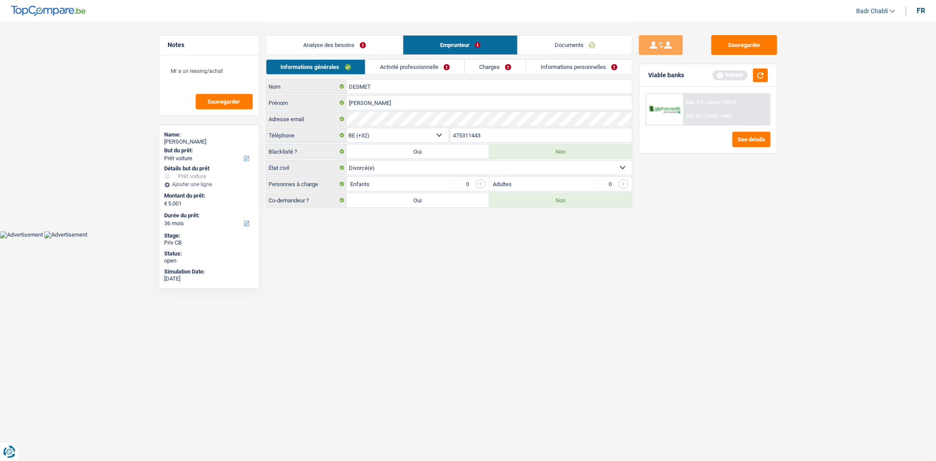
click at [369, 47] on link "Analyse des besoins" at bounding box center [334, 45] width 136 height 19
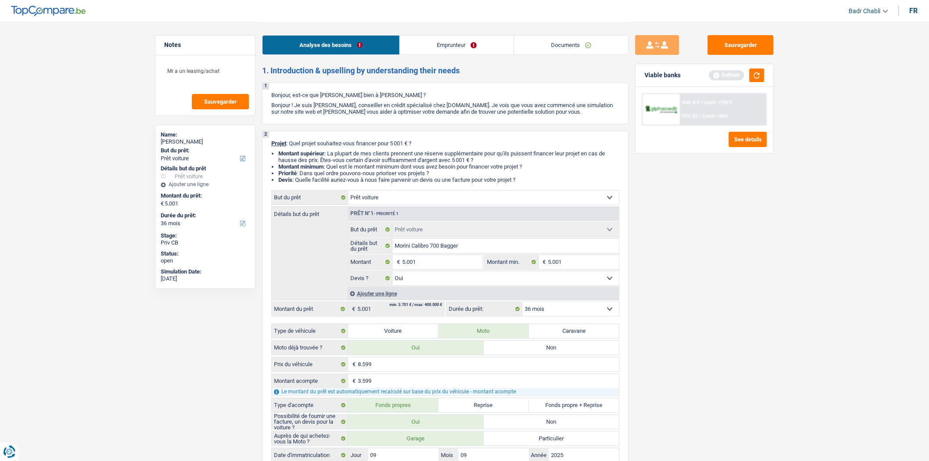
click at [422, 41] on link "Emprunteur" at bounding box center [457, 45] width 114 height 19
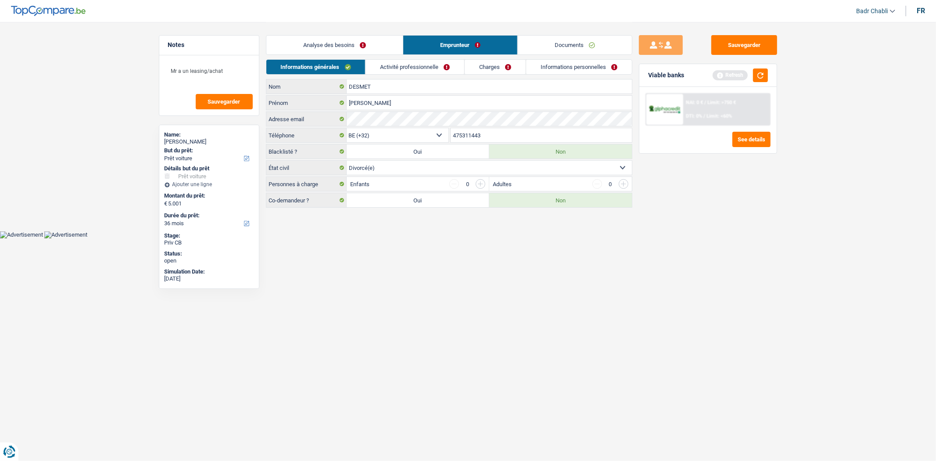
click at [421, 66] on link "Activité professionnelle" at bounding box center [415, 67] width 99 height 14
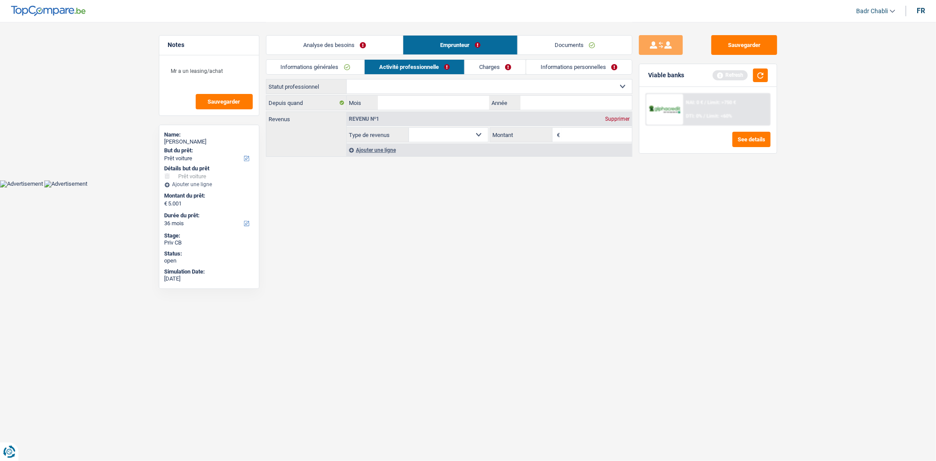
click at [321, 72] on link "Informations générales" at bounding box center [315, 67] width 98 height 14
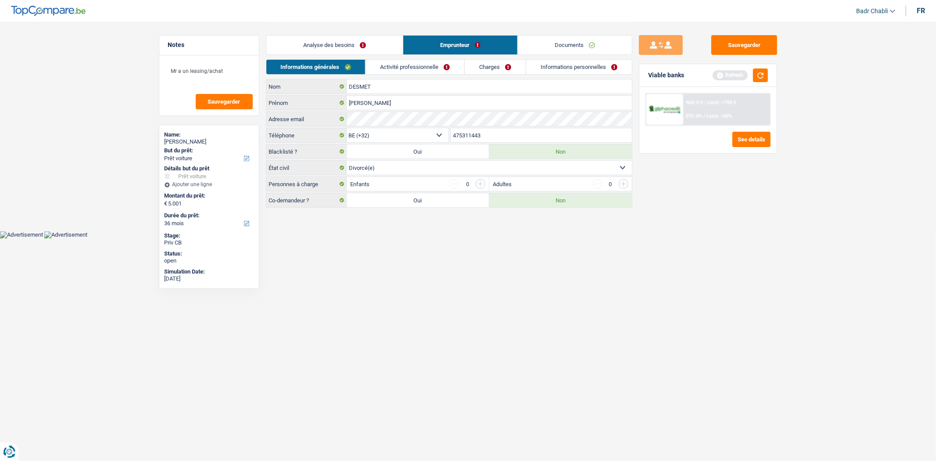
click at [401, 70] on link "Activité professionnelle" at bounding box center [415, 67] width 99 height 14
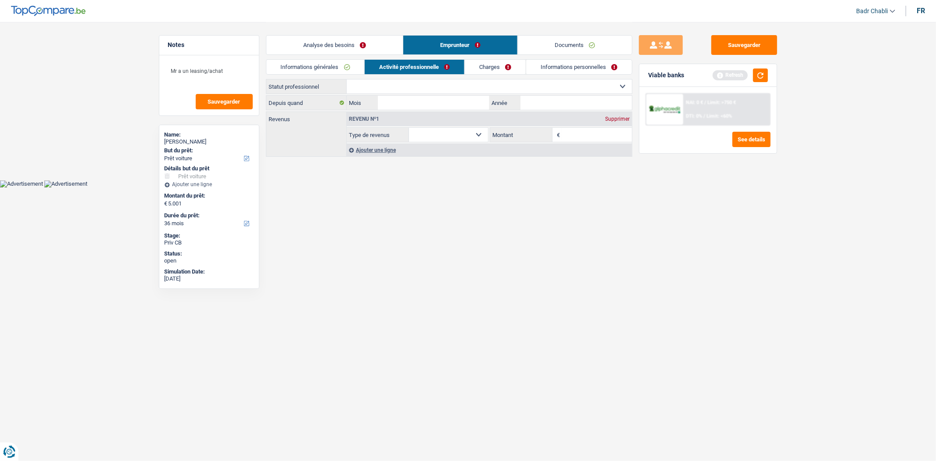
click at [404, 87] on select "Ouvrier Employé privé Employé public Invalide Indépendant Pensionné Chômeur Mut…" at bounding box center [489, 86] width 285 height 14
select select "retired"
click at [347, 79] on select "Ouvrier Employé privé Employé public Invalide Indépendant Pensionné Chômeur Mut…" at bounding box center [489, 86] width 285 height 14
select select "pension"
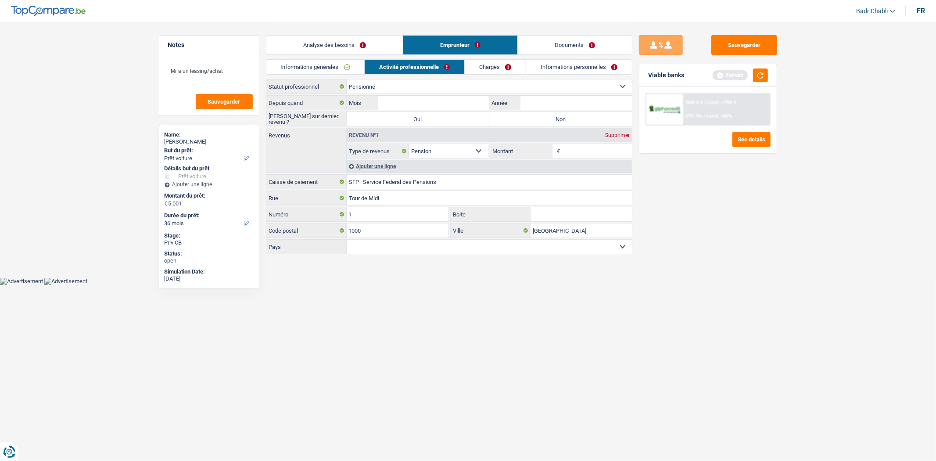
click at [540, 122] on label "Non" at bounding box center [560, 119] width 143 height 14
click at [540, 122] on input "Non" at bounding box center [560, 119] width 143 height 14
radio input "true"
drag, startPoint x: 546, startPoint y: 104, endPoint x: 504, endPoint y: 102, distance: 42.2
click at [546, 104] on input "Année" at bounding box center [575, 103] width 111 height 14
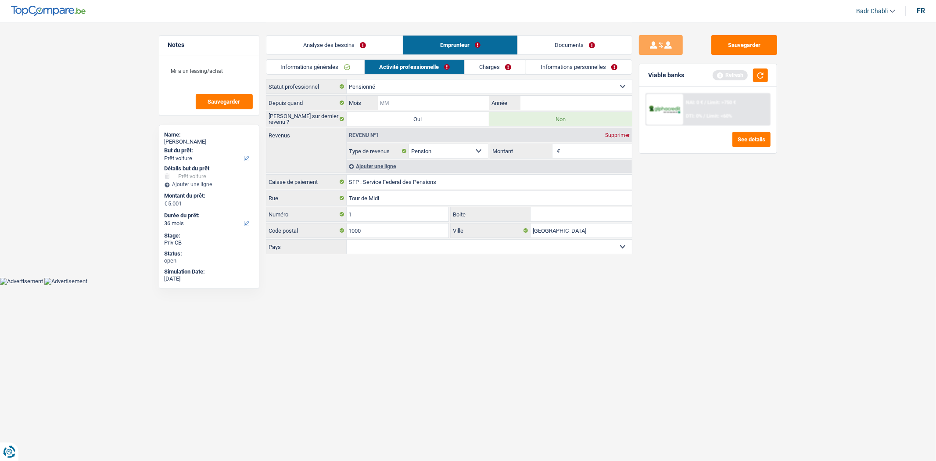
click at [468, 99] on input "Mois" at bounding box center [433, 103] width 111 height 14
type input "02"
type input "2021"
click at [590, 156] on input "Montant" at bounding box center [597, 151] width 70 height 14
type input "3.200"
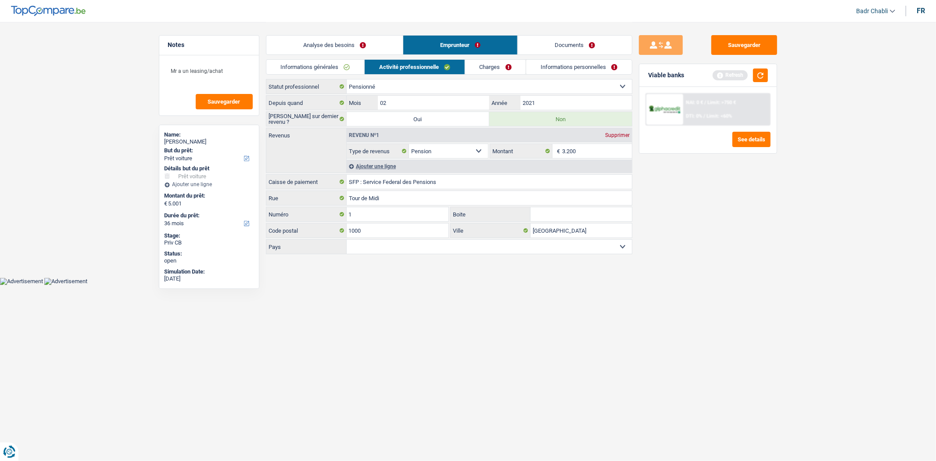
click at [572, 46] on link "Documents" at bounding box center [575, 45] width 114 height 19
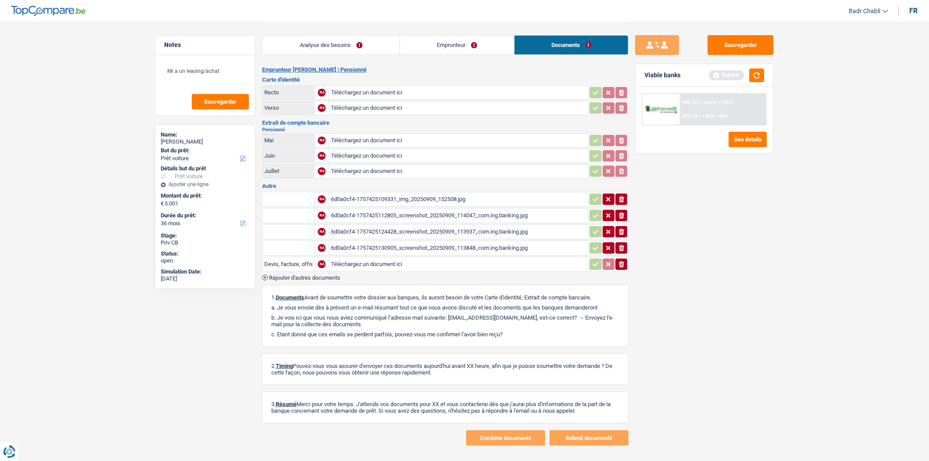
click at [423, 211] on div "6d0a0cf4-1757425112805_screenshot_20250909_114047_com.ing.banking.jpg" at bounding box center [458, 215] width 255 height 13
click at [453, 230] on div "6d0a0cf4-1757425124428_screenshot_20250909_113937_com.ing.banking.jpg" at bounding box center [458, 231] width 255 height 13
click at [414, 246] on div "6d0a0cf4-1757425130905_screenshot_20250909_113848_com.ing.banking.jpg" at bounding box center [458, 247] width 255 height 13
click at [441, 194] on div "6d0a0cf4-1757425109331_img_20250909_152508.jpg" at bounding box center [458, 199] width 255 height 13
click at [373, 97] on input "Téléchargez un document ici" at bounding box center [458, 92] width 255 height 13
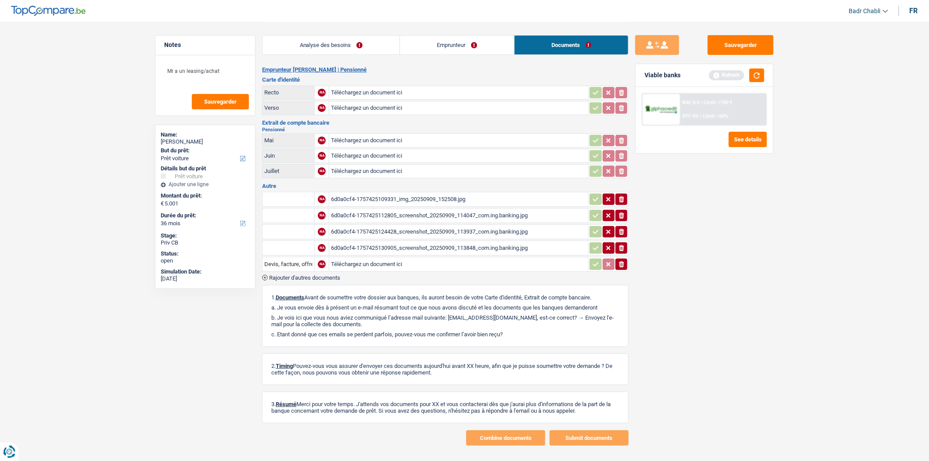
type input "C:\fakepath\IMG_20250909_155337.jpg"
click at [371, 107] on input "Téléchargez un document ici" at bounding box center [458, 107] width 255 height 13
type input "C:\fakepath\IMG_20250909_155352.jpg"
click at [371, 106] on div "IMG_20250909_155352.jpg" at bounding box center [458, 107] width 255 height 13
click at [344, 86] on div "IMG_20250909_155337.jpg" at bounding box center [458, 92] width 255 height 13
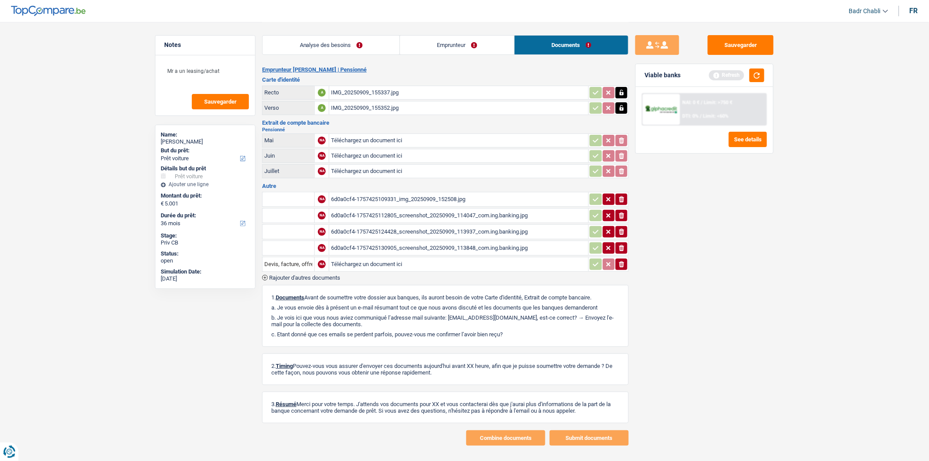
click at [437, 46] on link "Emprunteur" at bounding box center [457, 45] width 114 height 19
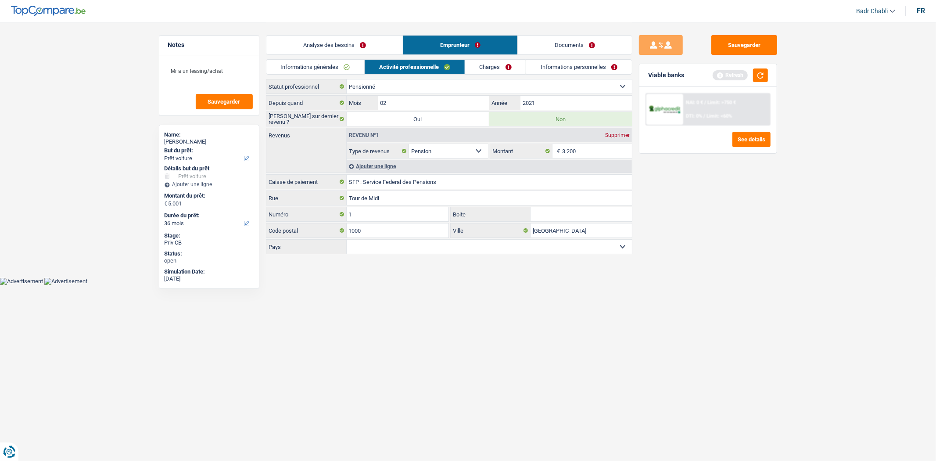
click at [501, 66] on link "Charges" at bounding box center [495, 67] width 61 height 14
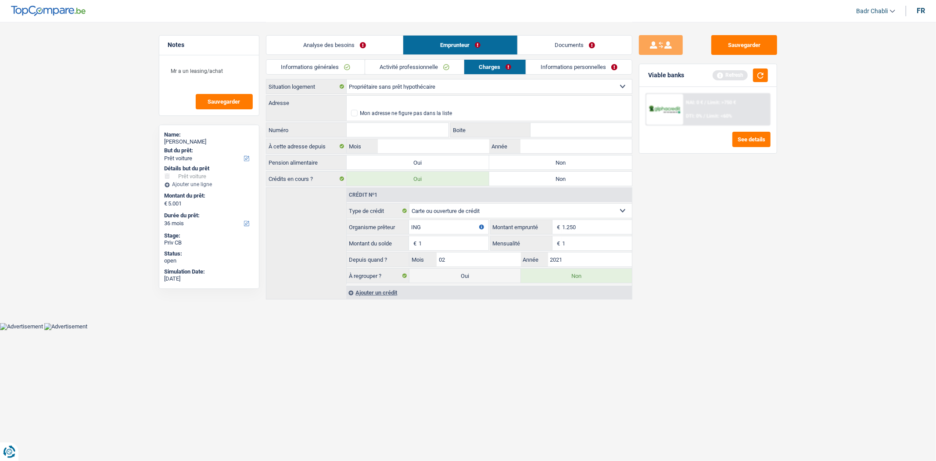
click at [556, 163] on label "Non" at bounding box center [560, 162] width 143 height 14
click at [556, 163] on input "Non" at bounding box center [560, 162] width 143 height 14
radio input "true"
click at [383, 100] on input "Adresse" at bounding box center [489, 103] width 285 height 14
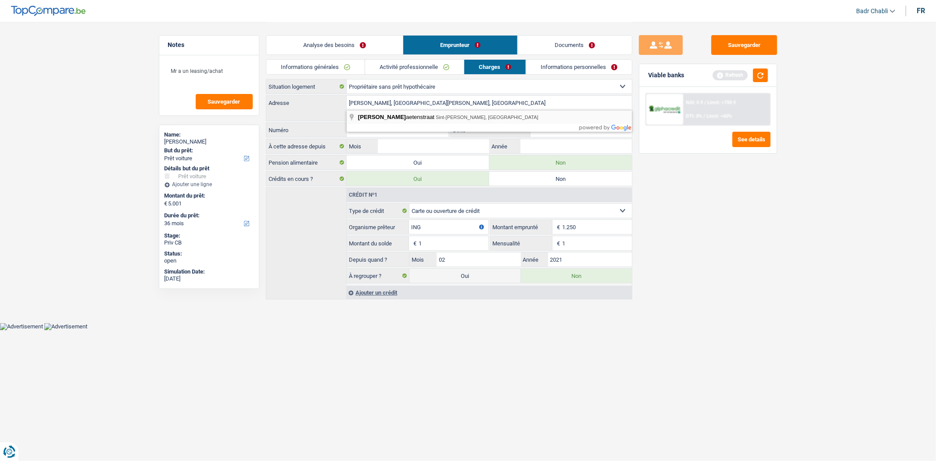
type input "Jan Vanderstraetenstraat, 1600, Sint-Pieters-Leeuw, BE"
click at [411, 131] on input "Numéro" at bounding box center [398, 130] width 102 height 14
type input "47"
type input "01"
type input "2013"
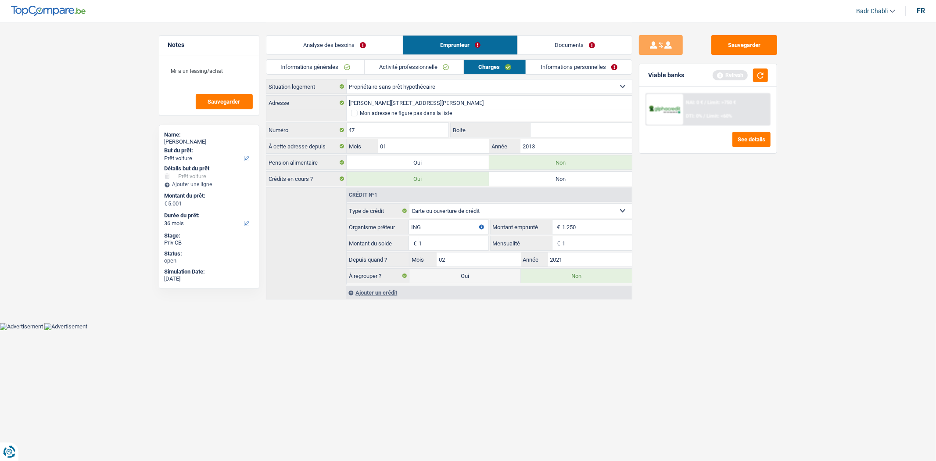
click at [563, 72] on link "Informations personnelles" at bounding box center [579, 67] width 106 height 14
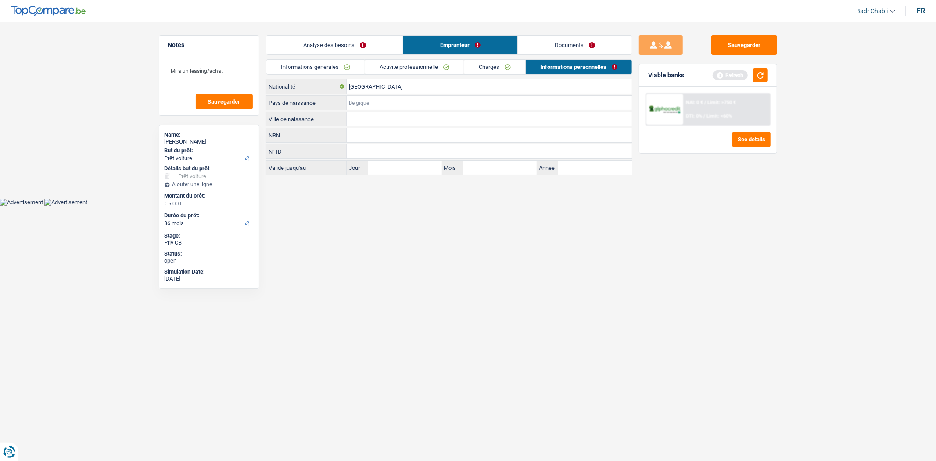
click at [375, 97] on input "Pays de naissance" at bounding box center [489, 103] width 285 height 14
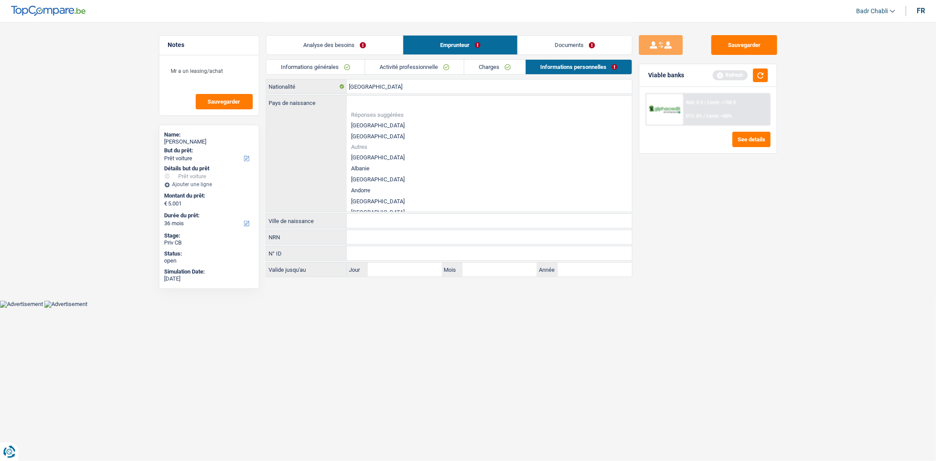
click at [370, 124] on li "[GEOGRAPHIC_DATA]" at bounding box center [489, 125] width 285 height 11
type input "[GEOGRAPHIC_DATA]"
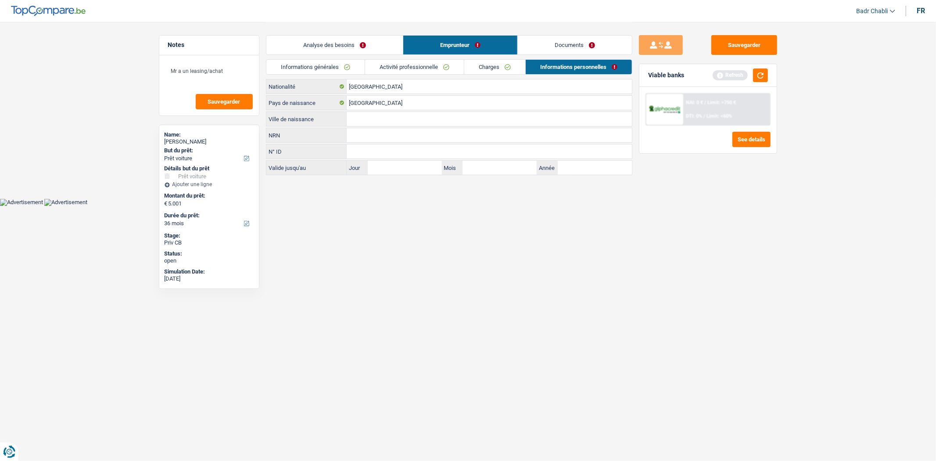
click at [373, 123] on input "Ville de naissance" at bounding box center [489, 119] width 285 height 14
type input "Montréal"
click at [379, 108] on input "[GEOGRAPHIC_DATA]" at bounding box center [489, 103] width 285 height 14
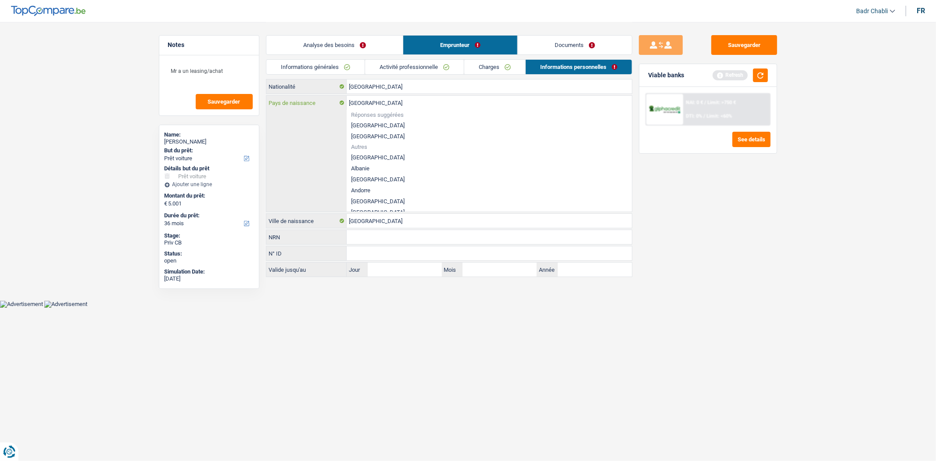
click at [379, 108] on input "[GEOGRAPHIC_DATA]" at bounding box center [489, 103] width 285 height 14
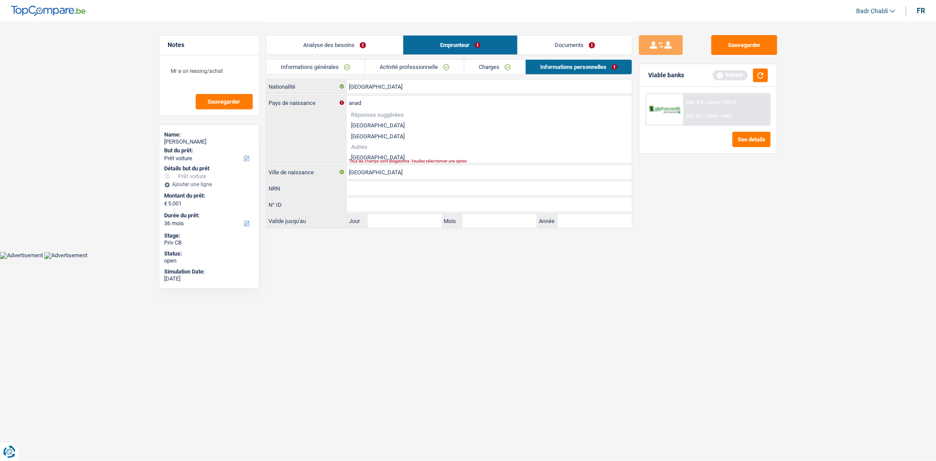
click at [362, 154] on li "Canada" at bounding box center [489, 157] width 285 height 11
type input "Canada"
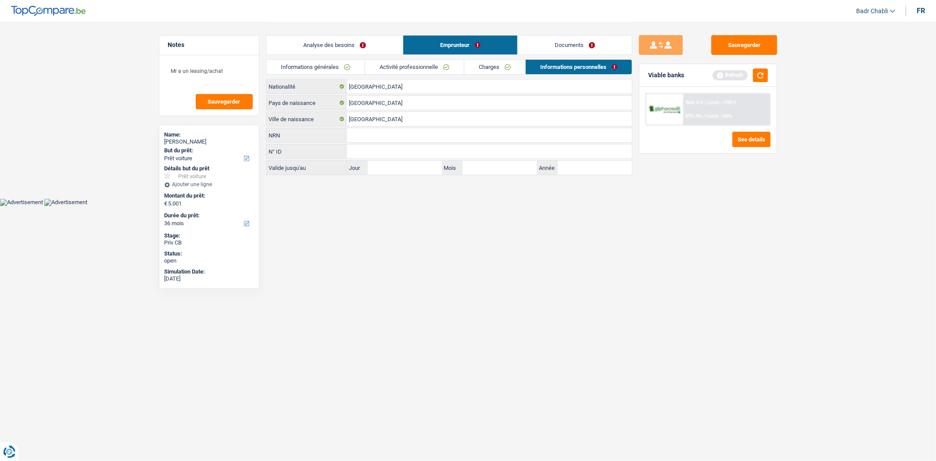
click at [562, 49] on link "Documents" at bounding box center [575, 45] width 114 height 19
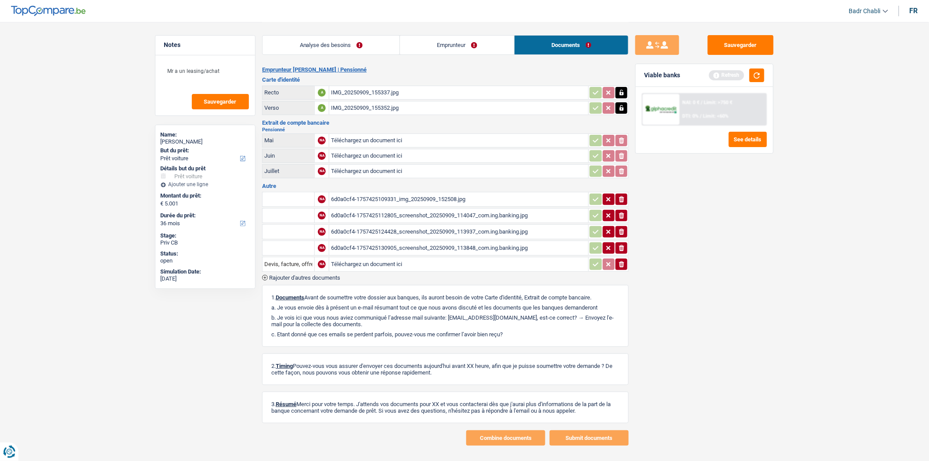
click at [365, 94] on div "IMG_20250909_155337.jpg" at bounding box center [458, 92] width 255 height 13
click at [475, 45] on link "Emprunteur" at bounding box center [457, 45] width 114 height 19
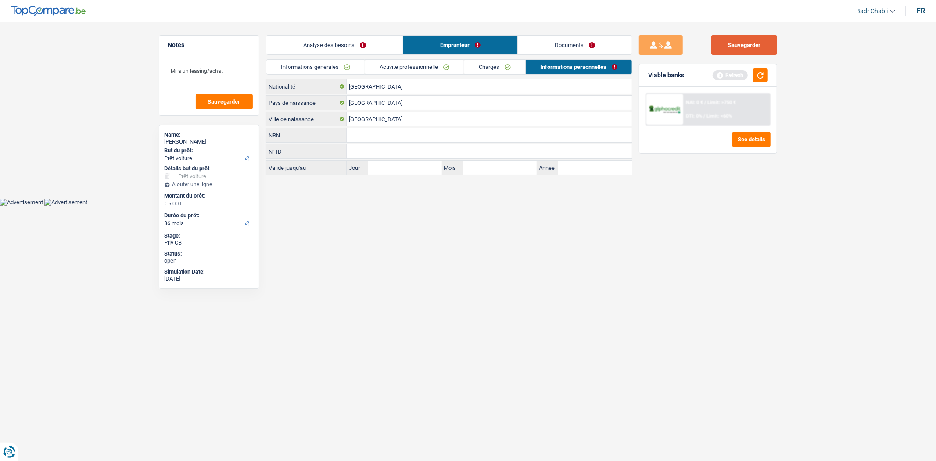
click at [757, 39] on button "Sauvegarder" at bounding box center [744, 45] width 66 height 20
click at [736, 50] on button "Sauvegarder" at bounding box center [744, 45] width 66 height 20
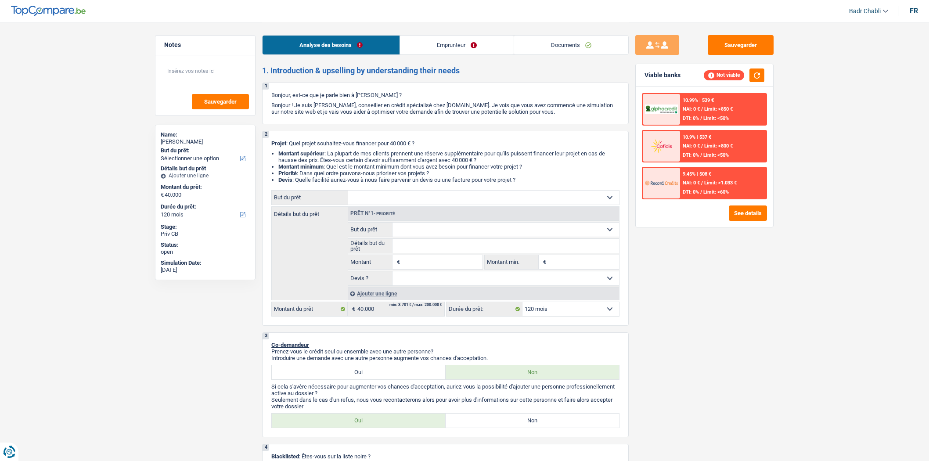
select select "120"
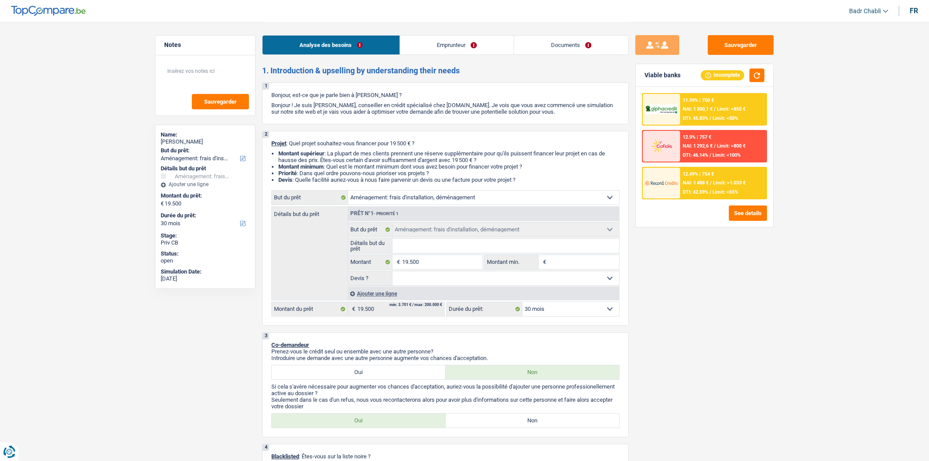
select select "movingOrInstallation"
select select "30"
select select "movingOrInstallation"
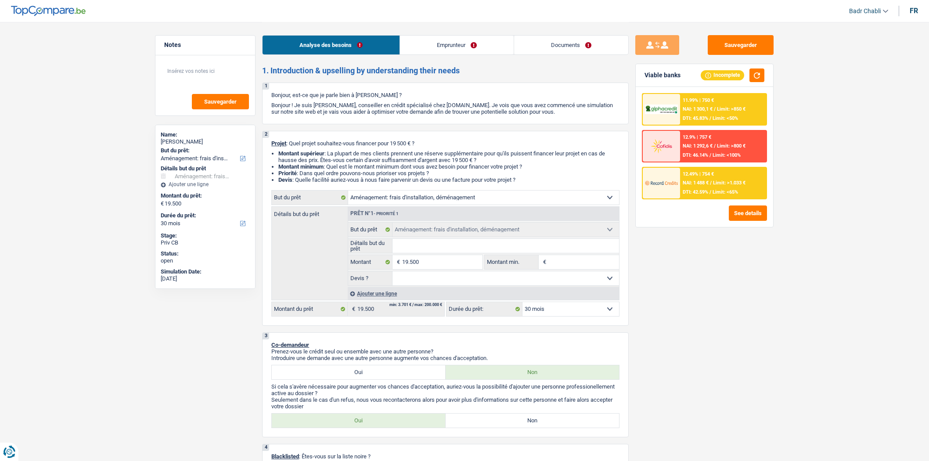
select select "30"
select select "privateEmployee"
select select "netSalary"
select select "mealVouchers"
select select "rents"
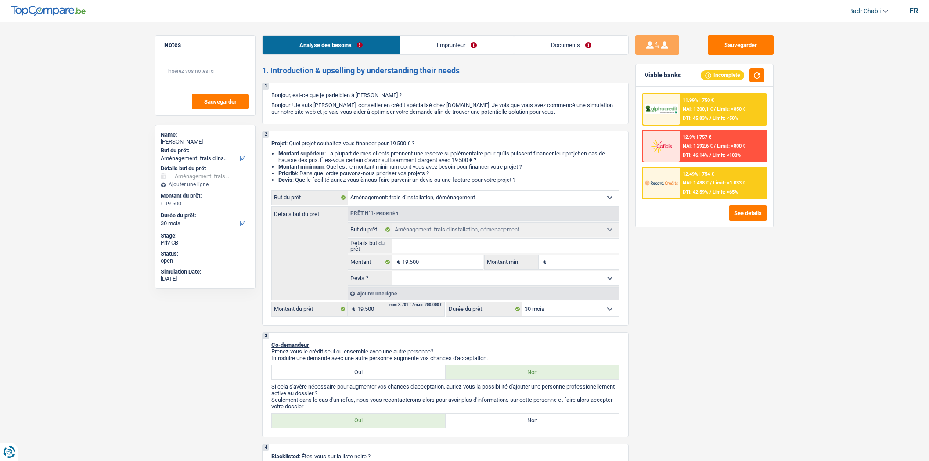
select select "movingOrInstallation"
select select "30"
click at [474, 265] on input "19.500" at bounding box center [442, 262] width 80 height 14
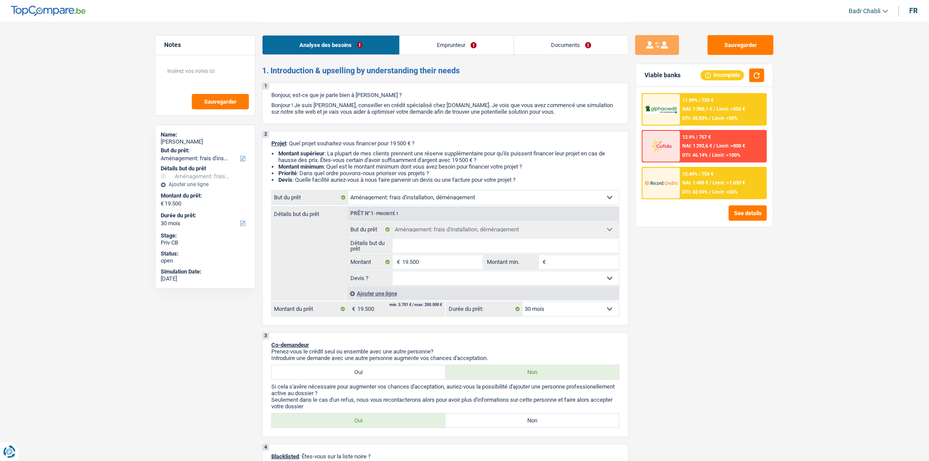
click at [595, 269] on input "Montant min." at bounding box center [583, 262] width 71 height 14
type input "1"
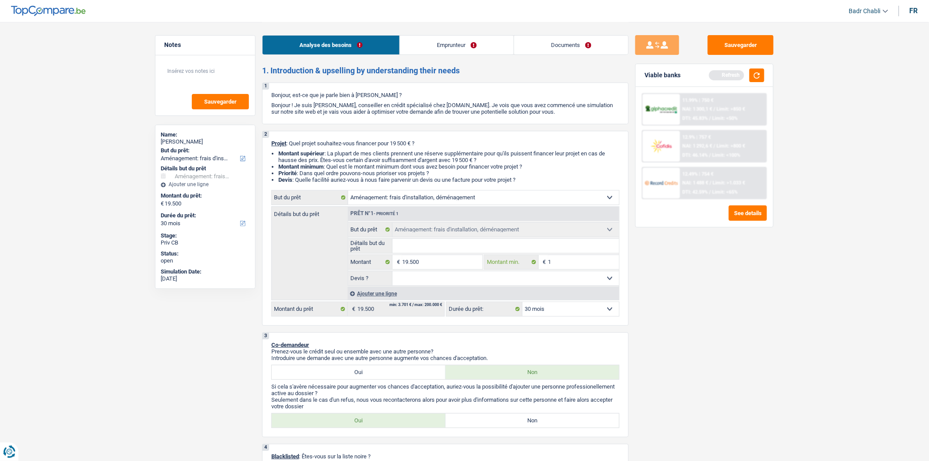
type input "15"
type input "150"
type input "1.500"
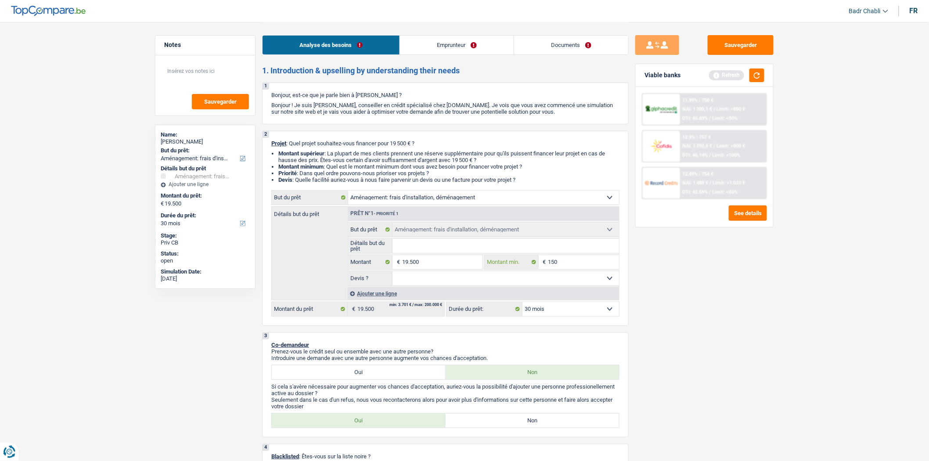
type input "1.500"
type input "15.001"
click at [544, 313] on select "12 mois 18 mois 24 mois 30 mois 36 mois 42 mois 48 mois 60 mois 72 mois 84 mois…" at bounding box center [570, 309] width 97 height 14
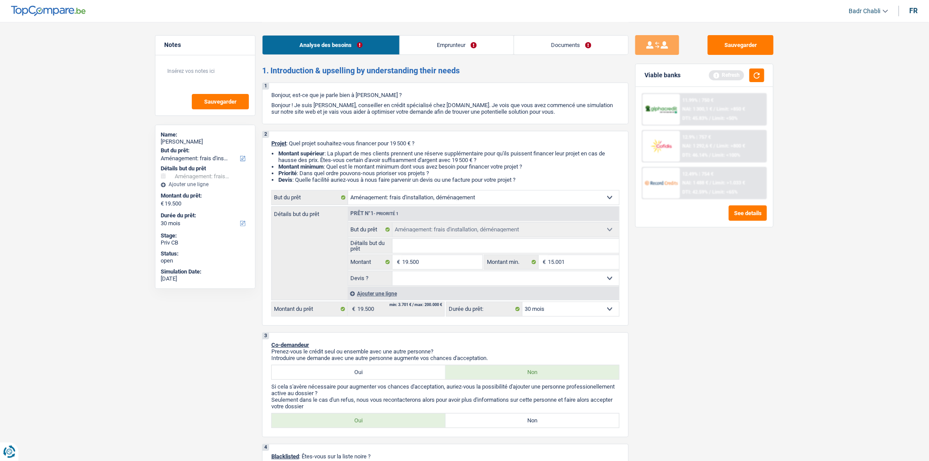
select select "84"
click at [522, 305] on select "12 mois 18 mois 24 mois 30 mois 36 mois 42 mois 48 mois 60 mois 72 mois 84 mois…" at bounding box center [570, 309] width 97 height 14
select select "84"
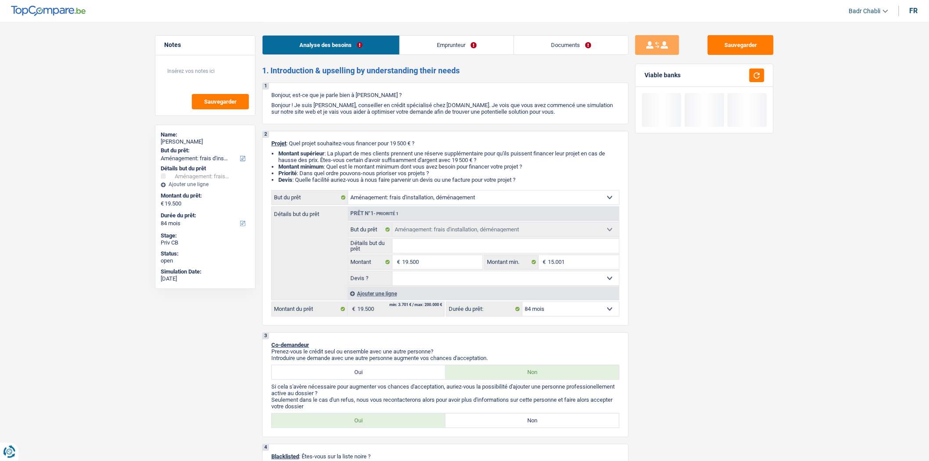
click at [453, 278] on select "Oui Non Non répondu Sélectionner une option" at bounding box center [505, 278] width 227 height 14
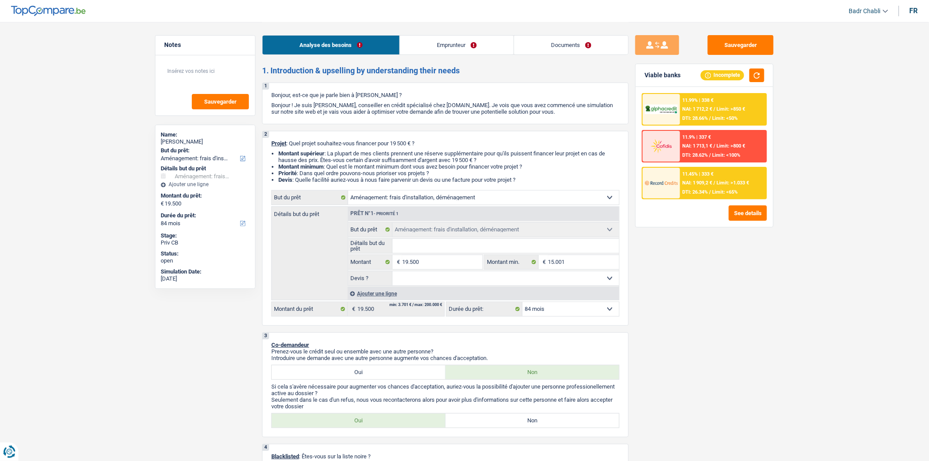
select select "false"
click at [392, 273] on select "Oui Non Non répondu Sélectionner une option" at bounding box center [505, 278] width 227 height 14
select select "false"
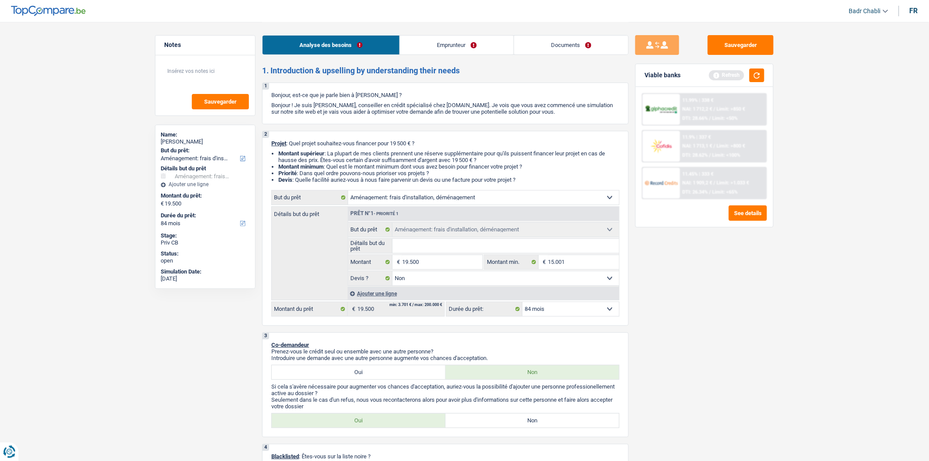
click at [594, 33] on div "Analyse des besoins Emprunteur Documents" at bounding box center [445, 40] width 366 height 37
click at [592, 37] on link "Documents" at bounding box center [571, 45] width 114 height 19
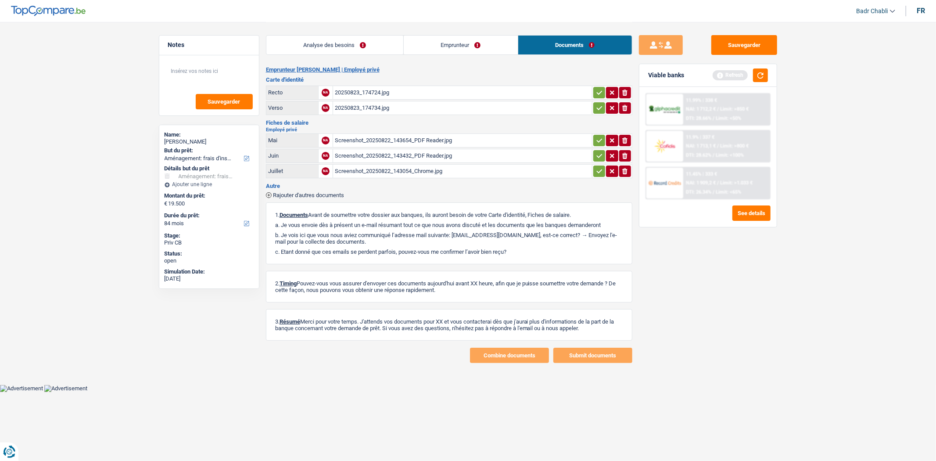
click at [360, 88] on div "20250823_174724.jpg" at bounding box center [462, 92] width 255 height 13
click at [331, 39] on link "Analyse des besoins" at bounding box center [334, 45] width 137 height 19
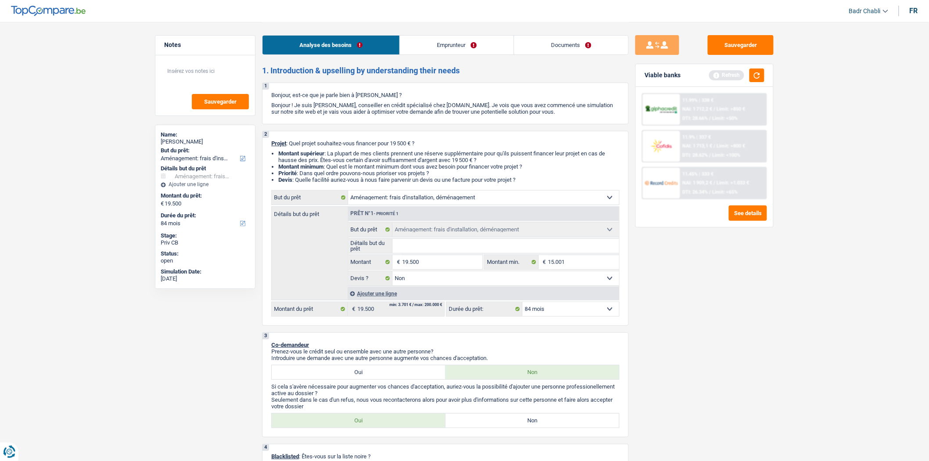
click at [418, 244] on input "Détails but du prêt" at bounding box center [505, 246] width 227 height 14
type input "A"
type input "Am"
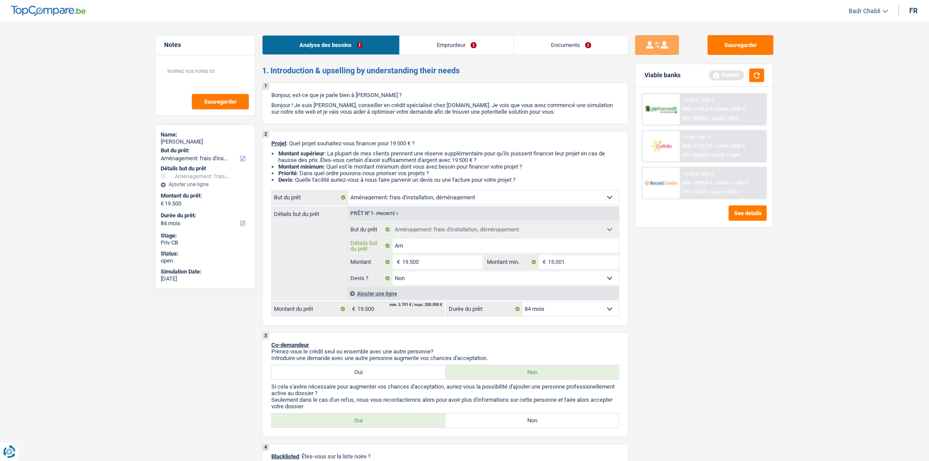
type input "Amé"
type input "Amén"
type input "Aména"
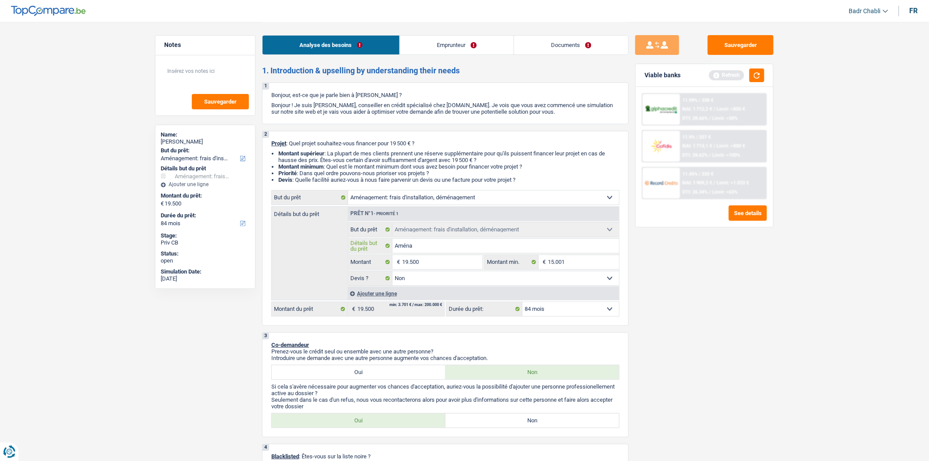
type input "Aména"
type input "Aménag"
type input "Aménage"
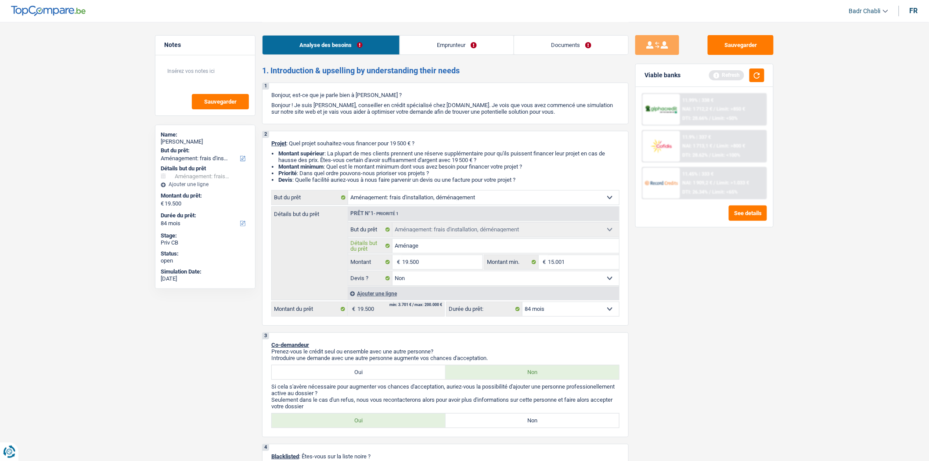
type input "Aménagem"
type input "Aménageme"
type input "Aménagemen"
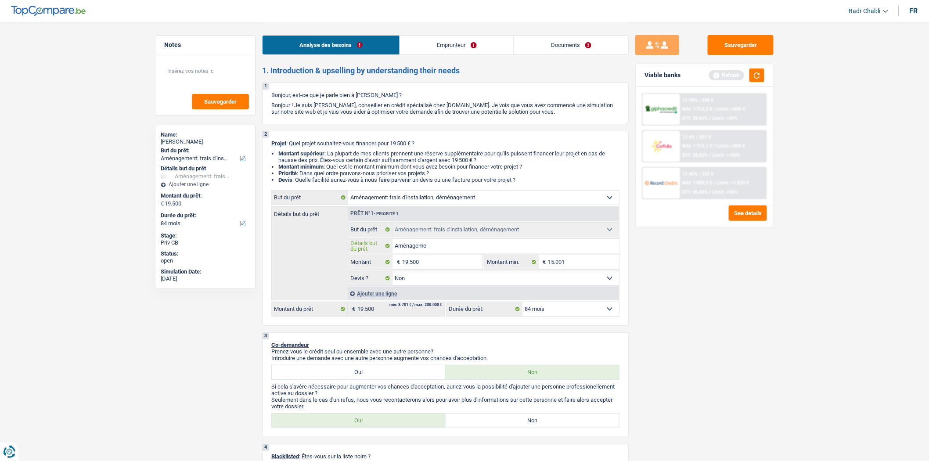
type input "Aménagemen"
type input "Aménagement"
type input "Aménagement,"
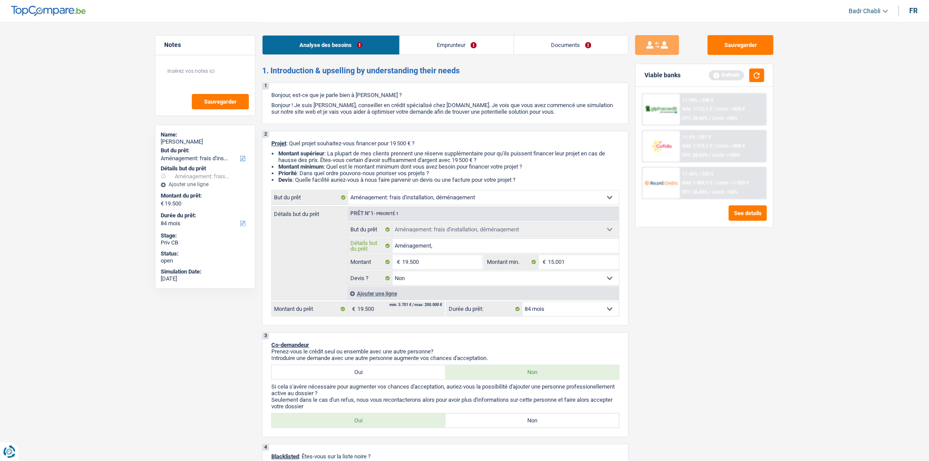
type input "Aménagement,"
type input "Aménagement, f"
type input "Aménagement, fr"
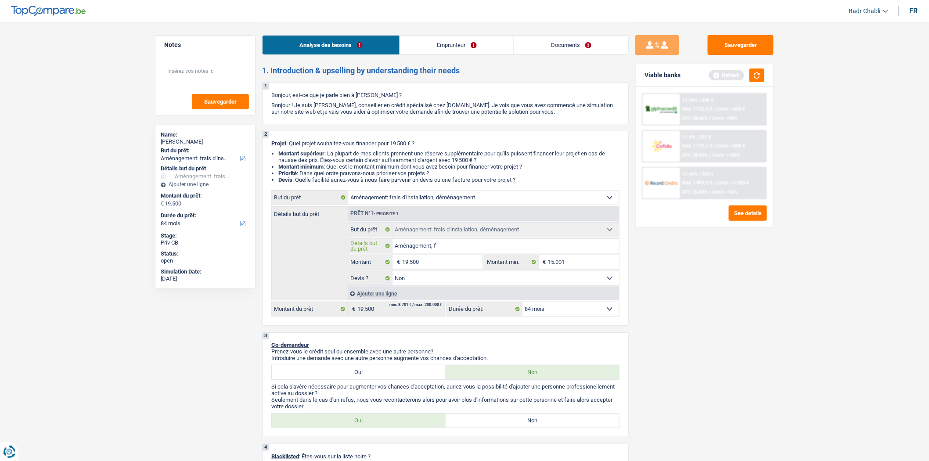
type input "Aménagement, fr"
type input "Aménagement, fra"
type input "Aménagement, frai"
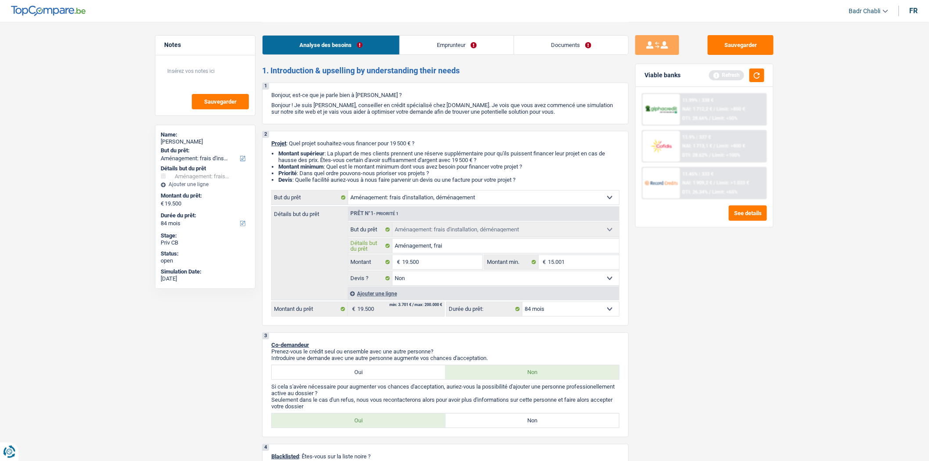
type input "Aménagement, frais"
type input "Aménagement, frais l"
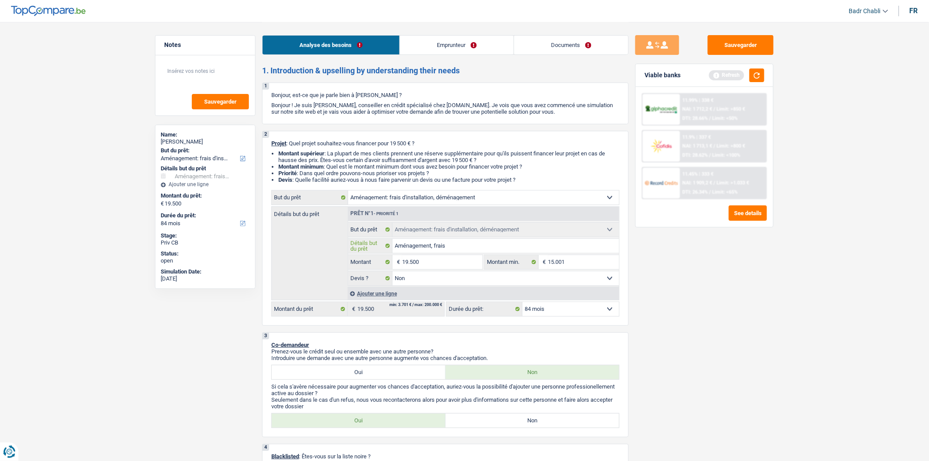
type input "Aménagement, frais l"
type input "Aménagement, frais li"
type input "Aménagement, frais lié"
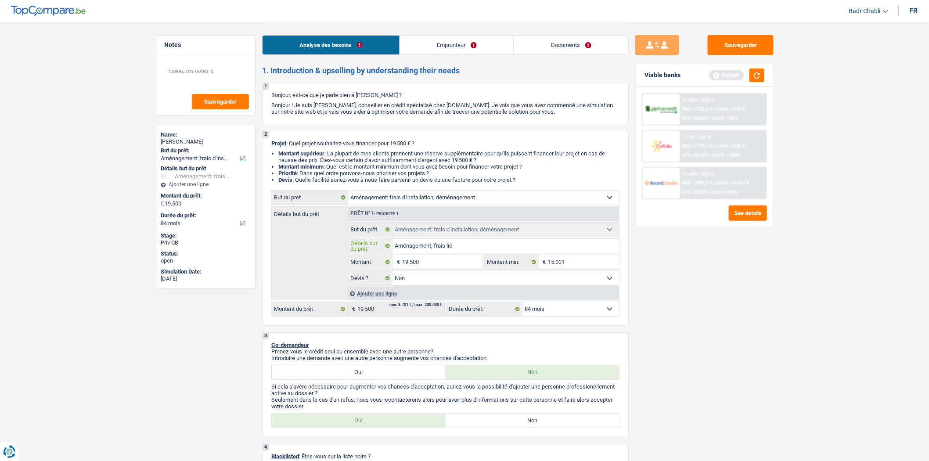
type input "Aménagement, frais lié"
click at [423, 216] on div "Prêt n°1 - Priorité 1" at bounding box center [483, 214] width 271 height 14
click at [423, 201] on select "Confort maison: meubles, textile, peinture, électroménager, outillage non-profe…" at bounding box center [483, 197] width 271 height 14
click at [348, 192] on select "Confort maison: meubles, textile, peinture, électroménager, outillage non-profe…" at bounding box center [483, 197] width 271 height 14
click at [377, 293] on div "Ajouter une ligne" at bounding box center [483, 293] width 271 height 13
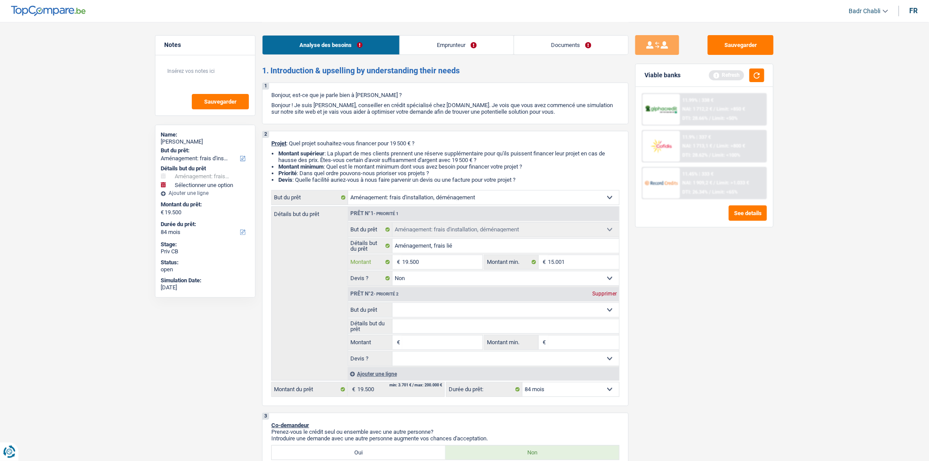
click at [428, 266] on input "19.500" at bounding box center [442, 262] width 80 height 14
type input "1"
type input "10"
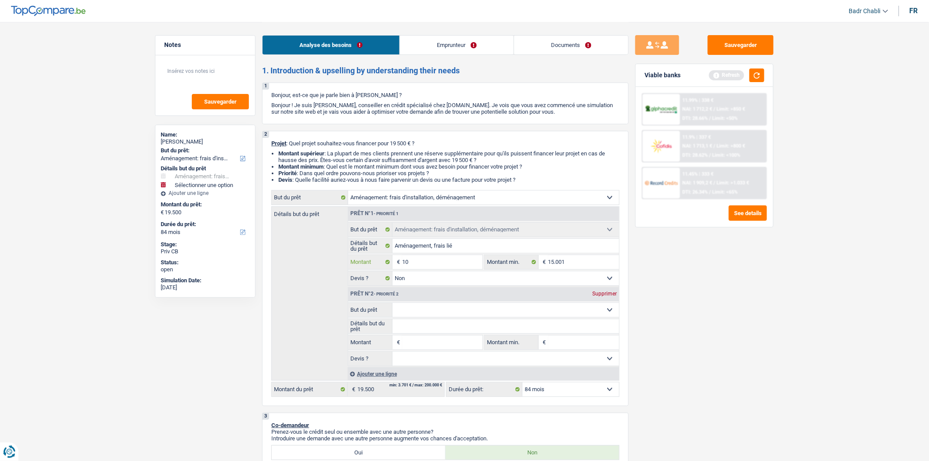
type input "10"
type input "100"
type input "1.000"
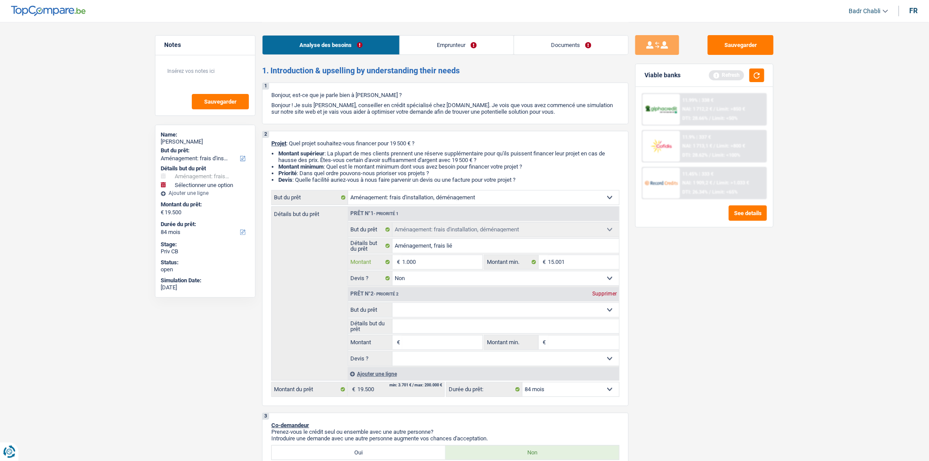
type input "10.000"
select select "48"
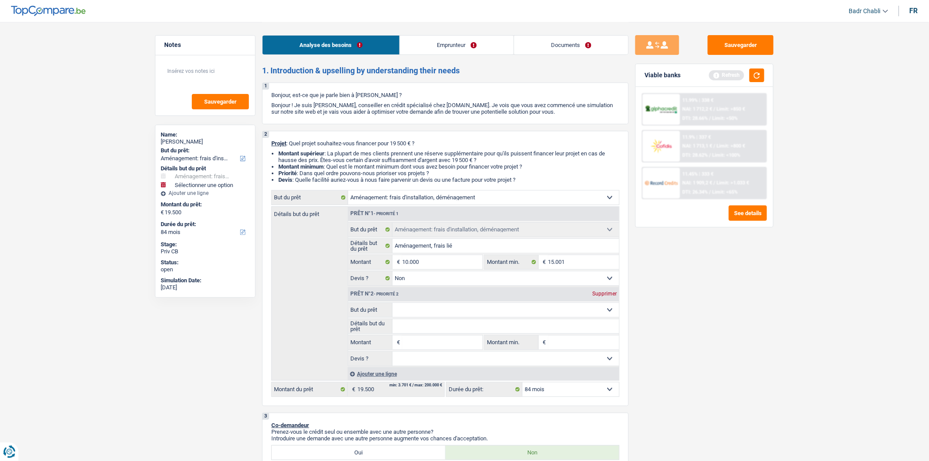
type input "10.000"
select select "48"
type input "10.000"
select select "48"
click at [430, 344] on input "Montant" at bounding box center [442, 342] width 80 height 14
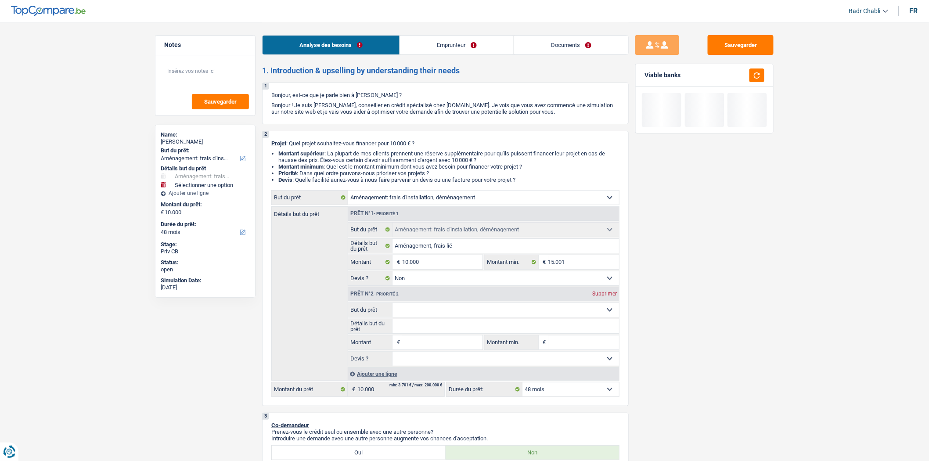
type input "9"
type input "95"
type input "950"
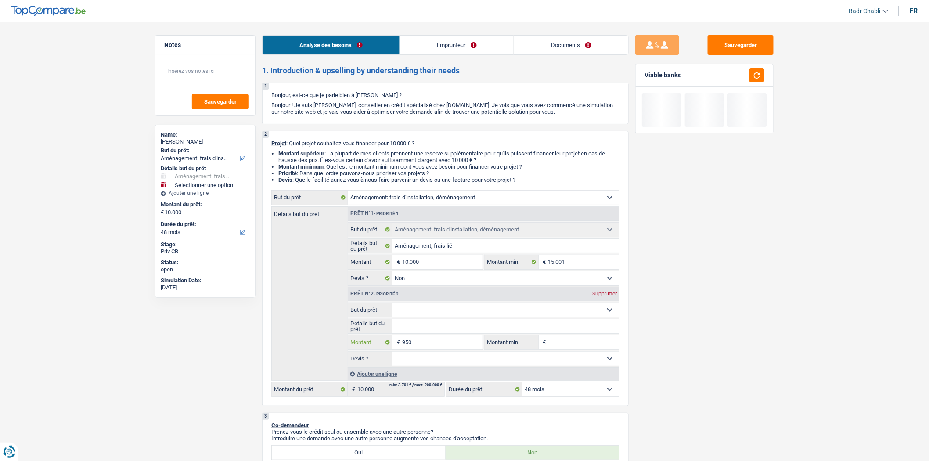
type input "950"
type input "9.500"
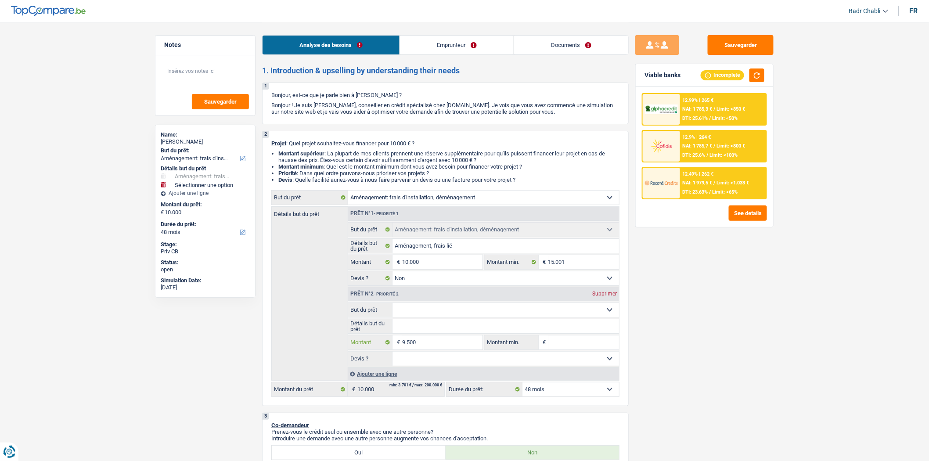
type input "9.500"
type input "19.500"
click at [441, 304] on div "Prêt n°2 - Priorité 2 Supprimer Confort maison: meubles, textile, peinture, éle…" at bounding box center [483, 326] width 271 height 79
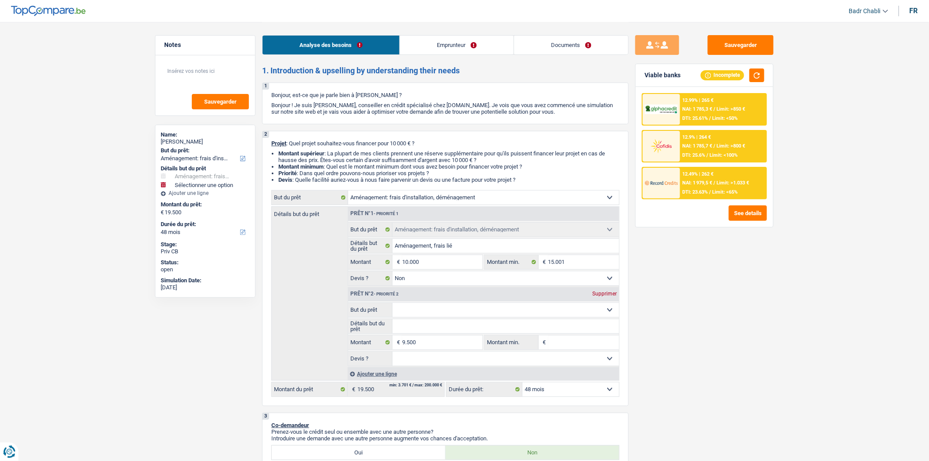
select select "84"
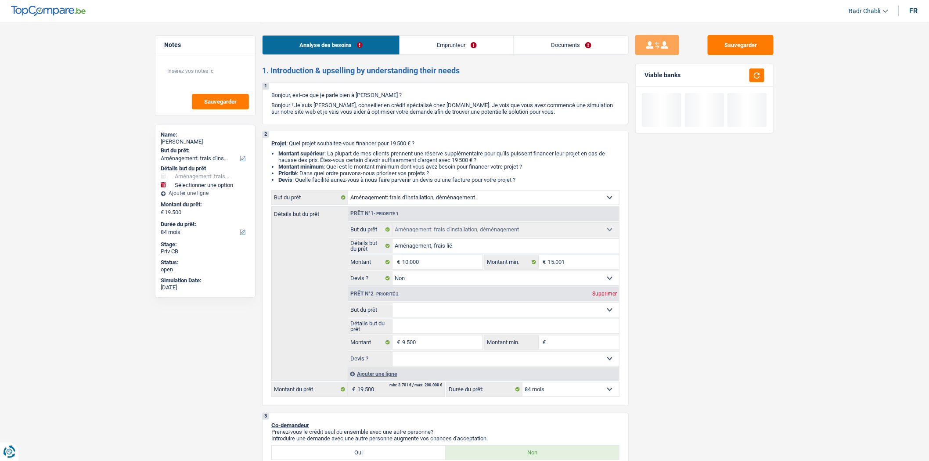
click at [440, 310] on select "Confort maison: meubles, textile, peinture, électroménager, outillage non-profe…" at bounding box center [505, 310] width 227 height 14
select select "household"
click at [392, 305] on select "Confort maison: meubles, textile, peinture, électroménager, outillage non-profe…" at bounding box center [505, 310] width 227 height 14
select select "household"
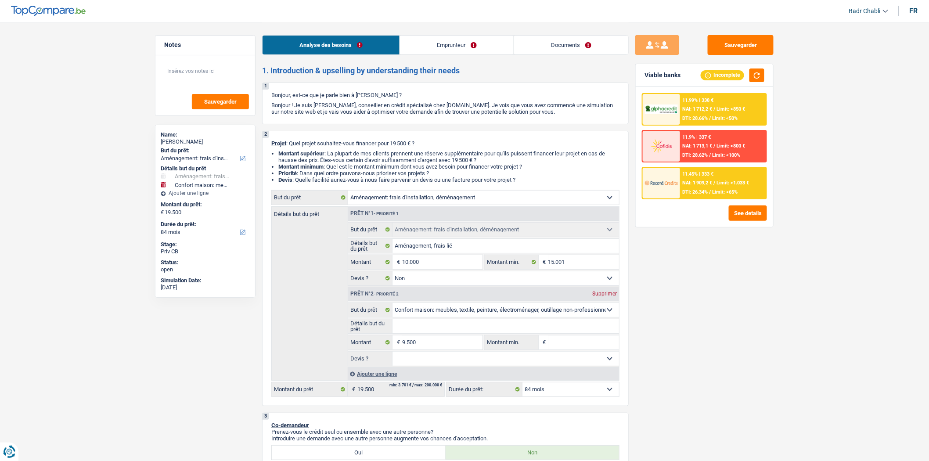
click at [454, 322] on input "Détails but du prêt" at bounding box center [505, 326] width 227 height 14
type input "N"
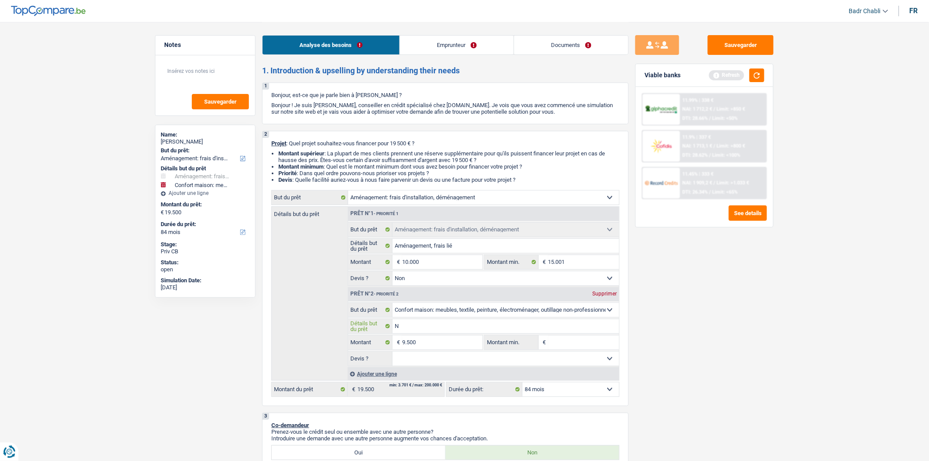
type input "No"
type input "Nou"
type input "Nouv"
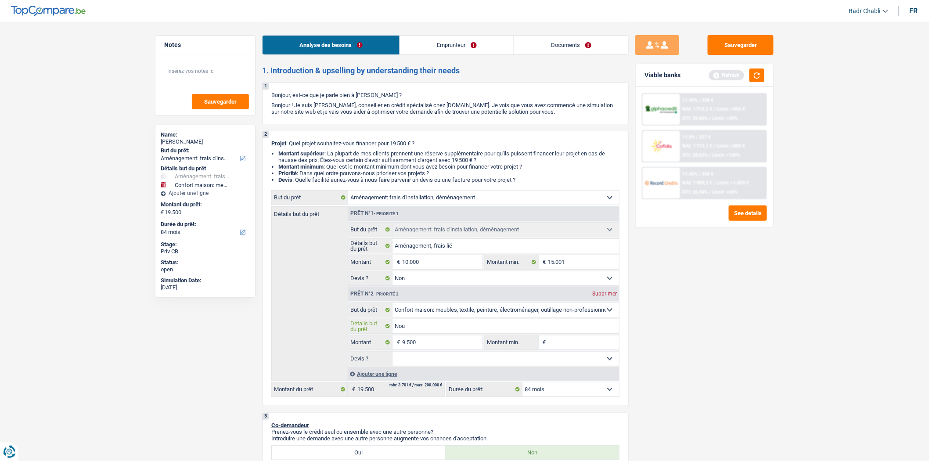
type input "Nouv"
type input "Nouve"
type input "Nouvea"
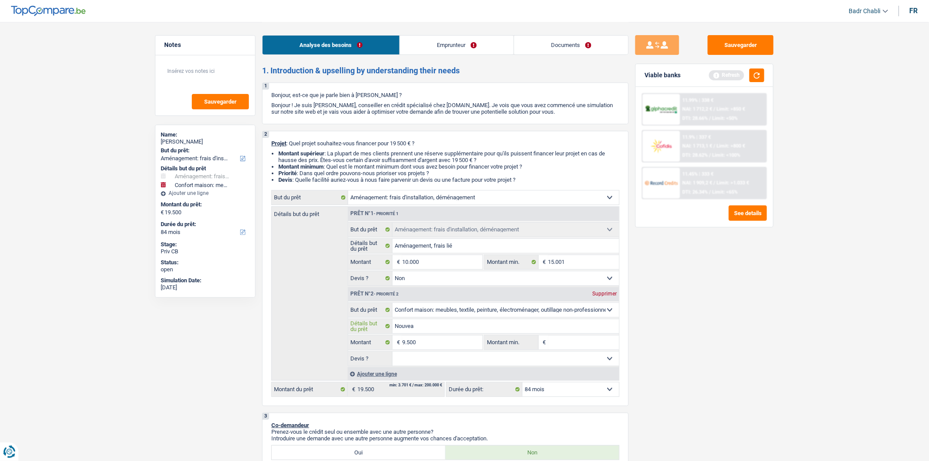
type input "Nouveau"
type input "Nouveaux"
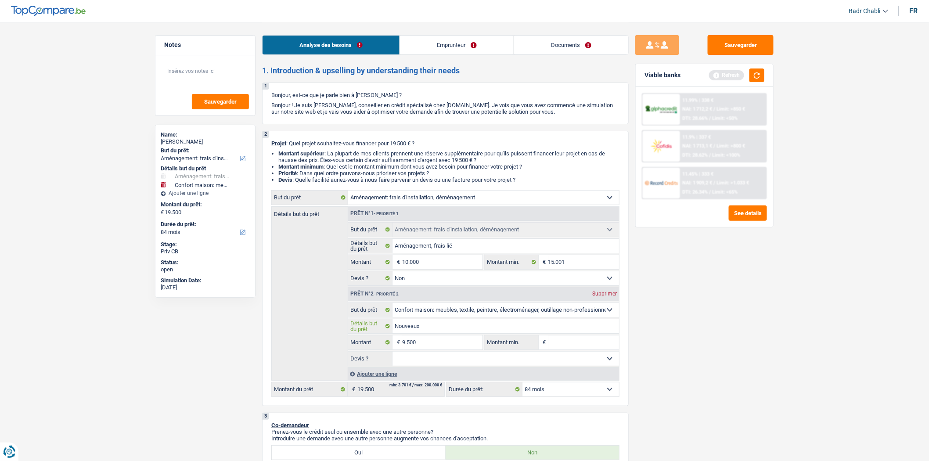
type input "Nouveaux"
type input "Nouveaux m"
type input "Nouveaux me"
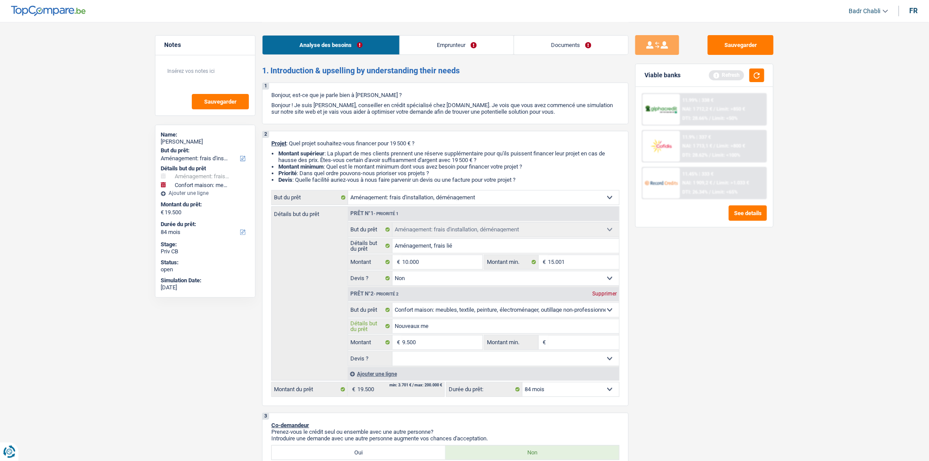
type input "Nouveaux meu"
type input "Nouveaux meub"
type input "Nouveaux meubl"
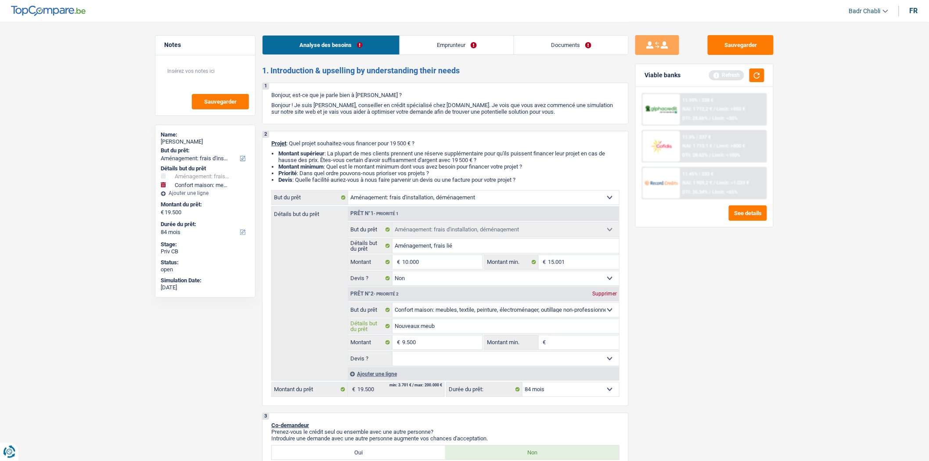
type input "Nouveaux meubl"
type input "Nouveaux meuble"
type input "Nouveaux meubles"
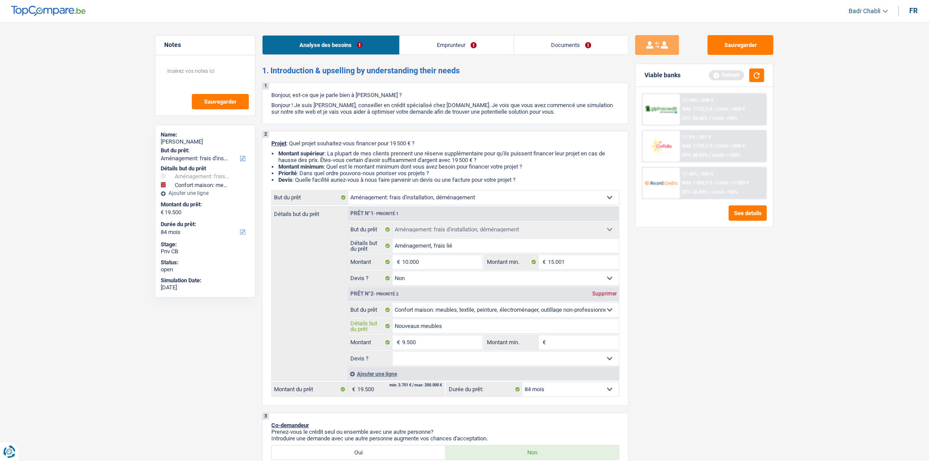
type input "Nouveaux meubles"
type input "Nouveaux meubles a"
type input "Nouveaux meubles ap"
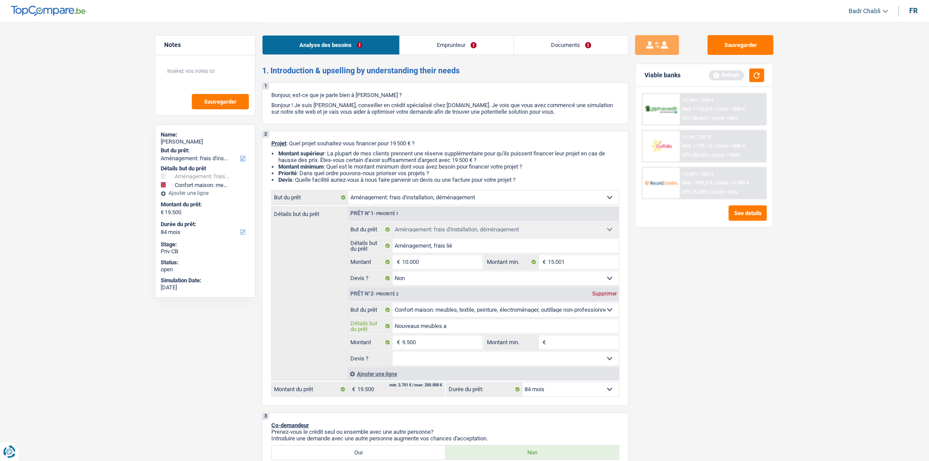
type input "Nouveaux meubles ap"
type input "Nouveaux meubles apr"
type input "Nouveaux meubles apre"
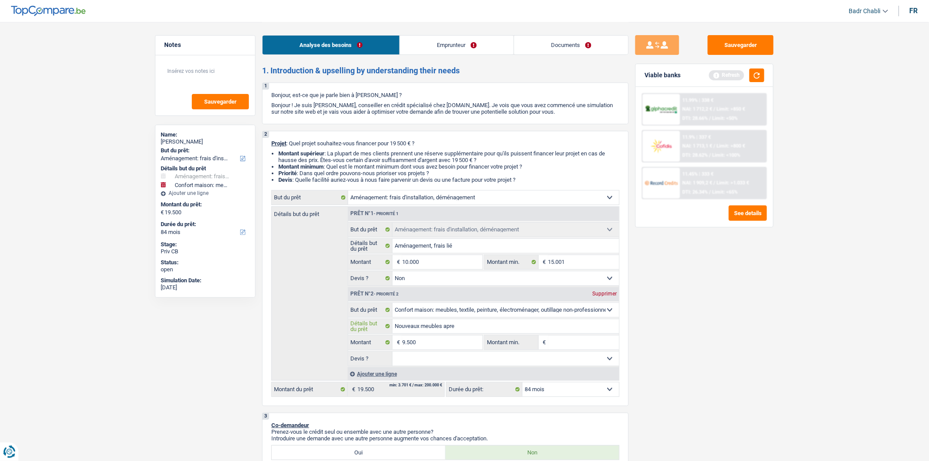
type input "Nouveaux meubles apres"
type input "Nouveaux meubles apres d"
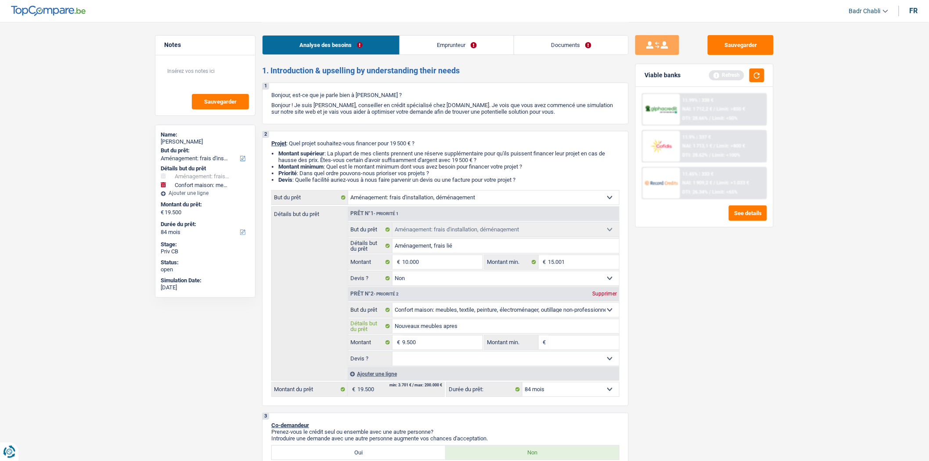
type input "Nouveaux meubles apres d"
type input "Nouveaux meubles apres dé"
type input "Nouveaux meubles apres dém"
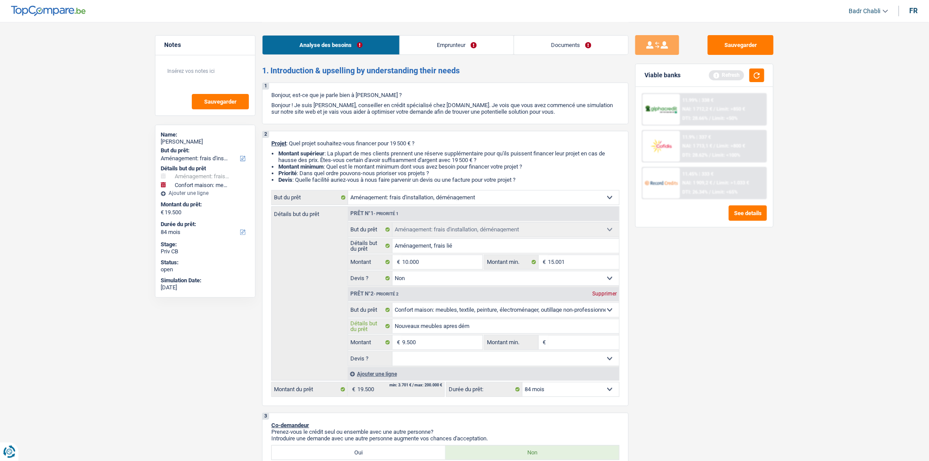
type input "Nouveaux meubles apres démé"
type input "Nouveaux meubles apres démén"
type input "Nouveaux meubles apres déména"
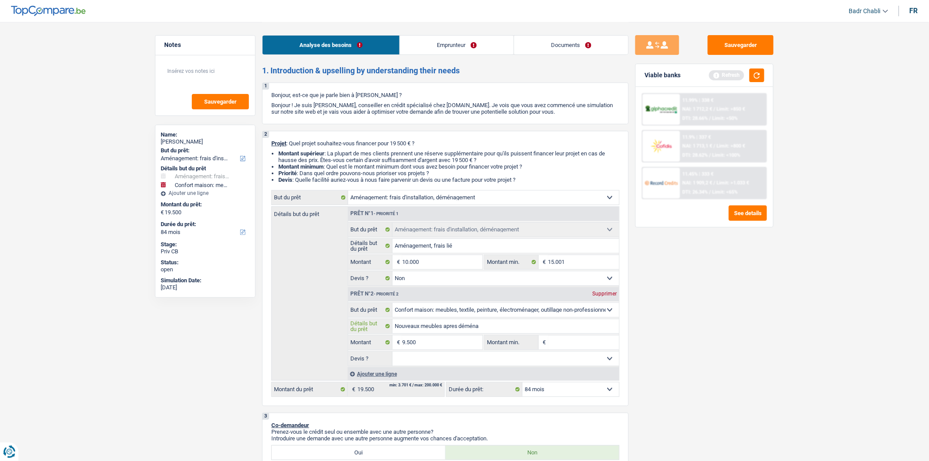
type input "Nouveaux meubles apres déména"
type input "Nouveaux meubles apres déménag"
type input "Nouveaux meubles apres déménage"
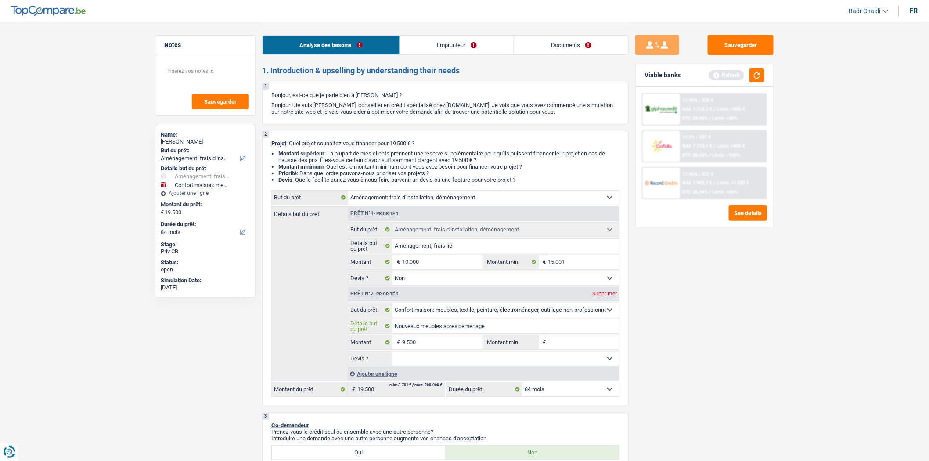
type input "Nouveaux meubles apres déménagem"
type input "Nouveaux meubles apres déménageme"
type input "Nouveaux meubles apres déménagemen"
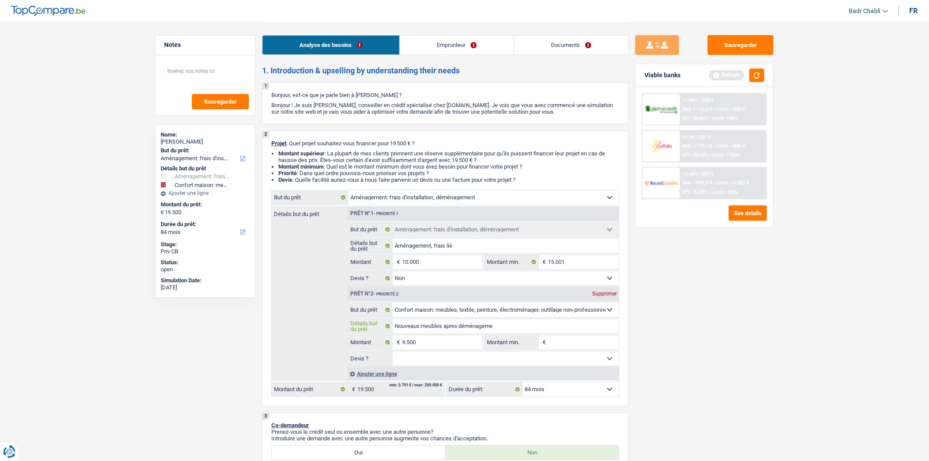
type input "Nouveaux meubles apres déménagemen"
type input "Nouveaux meubles apres déménagement"
type input "5"
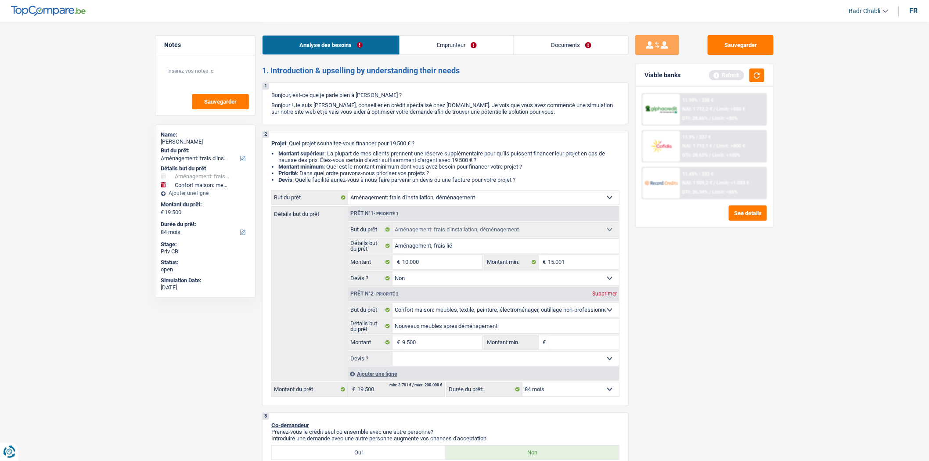
type input "5"
type input "50"
type input "500"
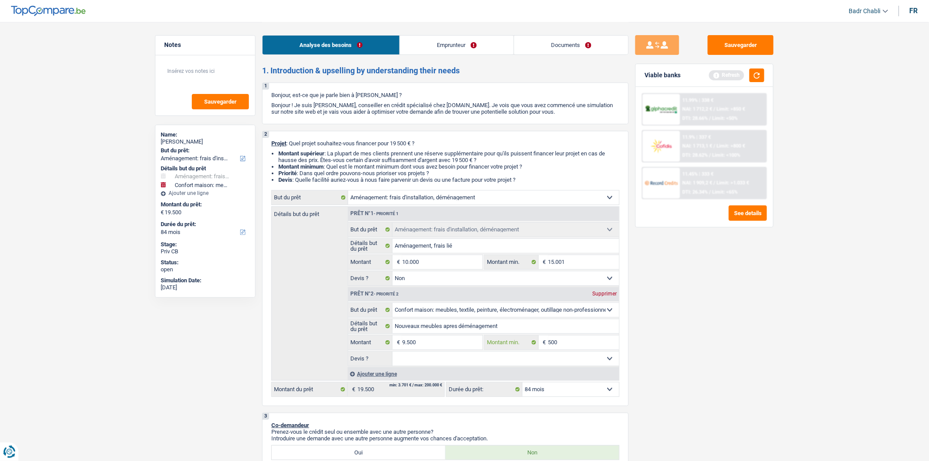
type input "5.001"
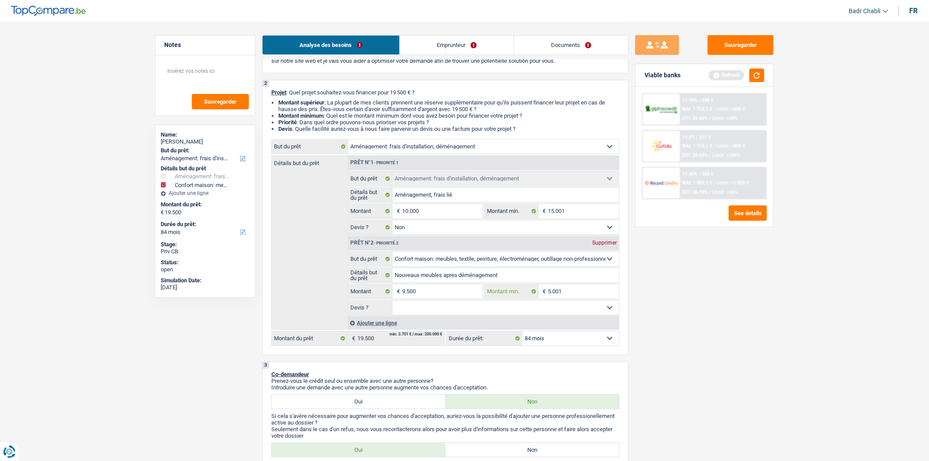
scroll to position [97, 0]
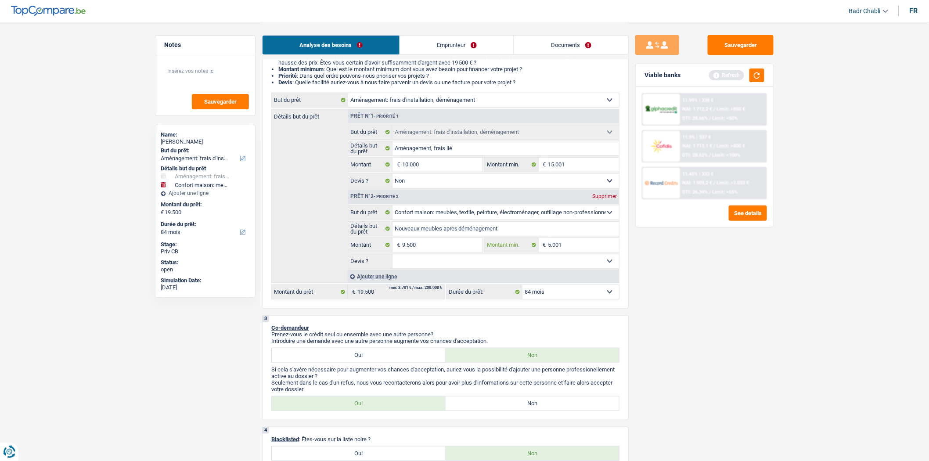
type input "5.001"
click at [490, 258] on select "Oui Non Non répondu Sélectionner une option" at bounding box center [505, 261] width 227 height 14
select select "false"
click at [392, 257] on select "Oui Non Non répondu Sélectionner une option" at bounding box center [505, 261] width 227 height 14
select select "false"
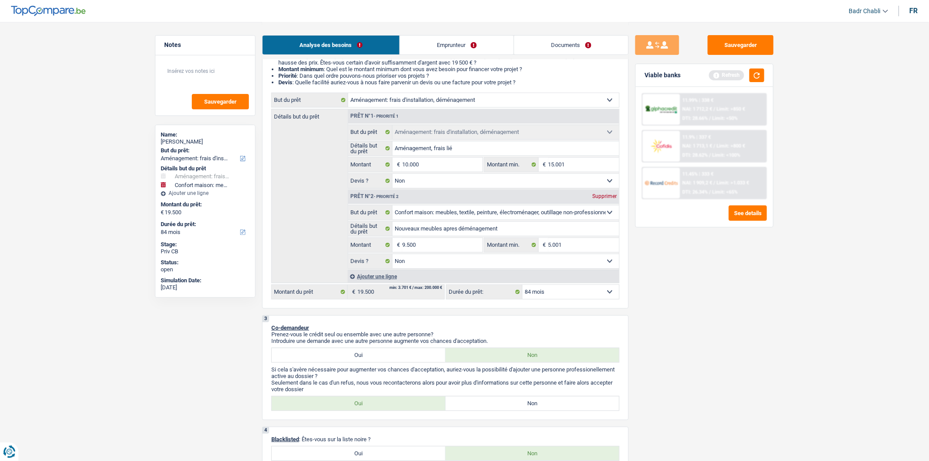
scroll to position [195, 0]
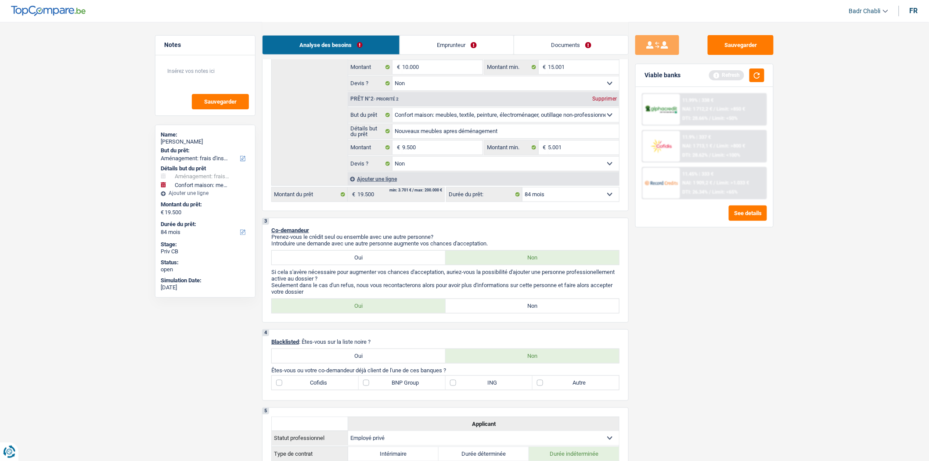
click at [503, 294] on p "Seulement dans le cas d'un refus, nous vous recontacterons alors pour avoir plu…" at bounding box center [445, 288] width 348 height 13
click at [505, 305] on label "Non" at bounding box center [532, 306] width 174 height 14
click at [505, 305] on input "Non" at bounding box center [532, 306] width 174 height 14
radio input "true"
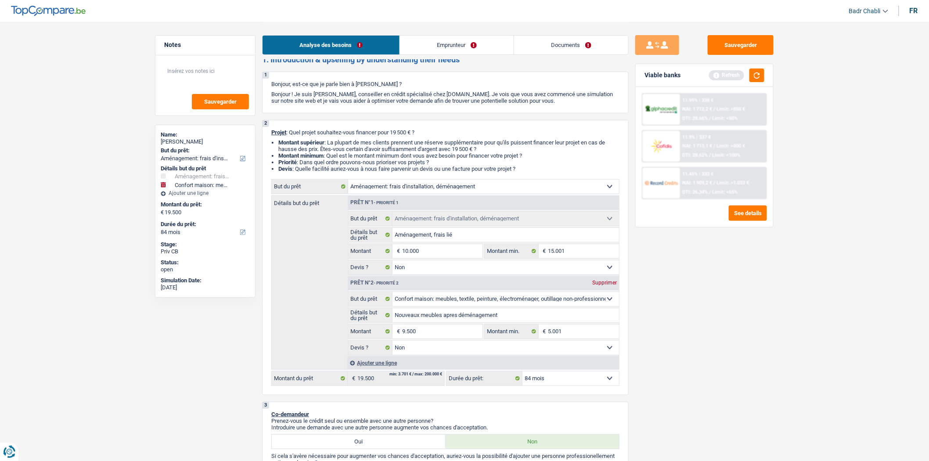
scroll to position [0, 0]
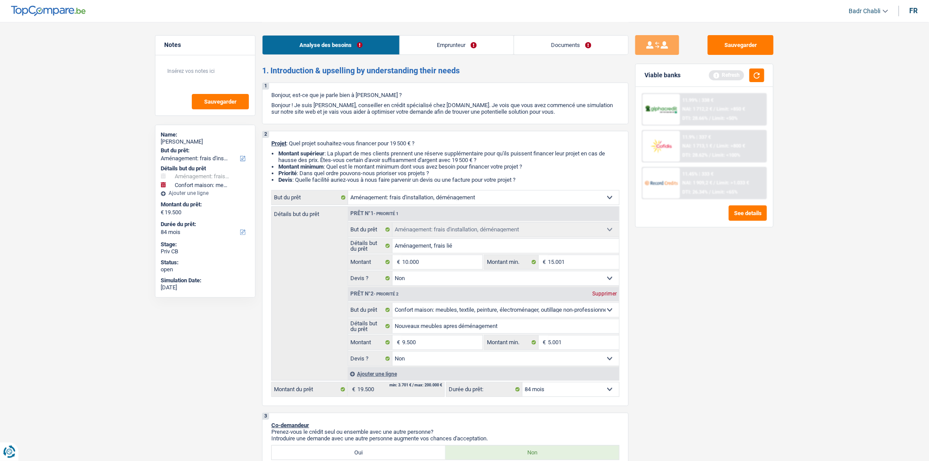
click at [454, 37] on link "Emprunteur" at bounding box center [457, 45] width 114 height 19
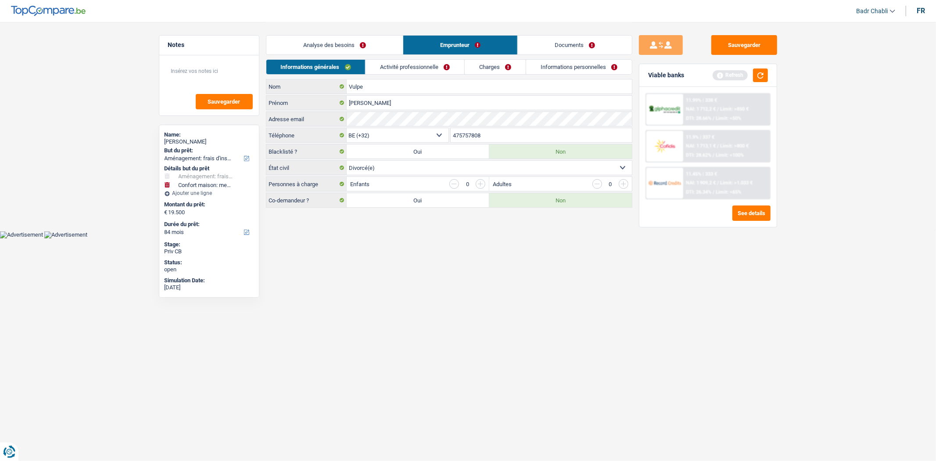
click at [571, 62] on link "Informations personnelles" at bounding box center [579, 67] width 106 height 14
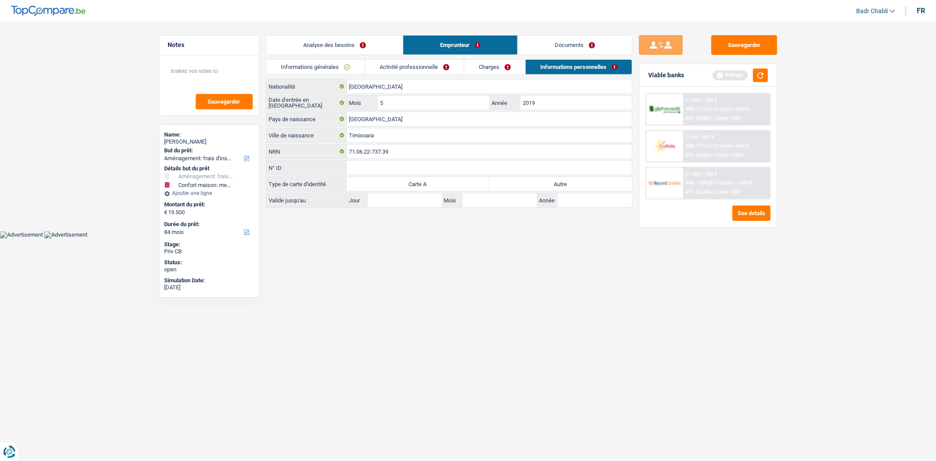
click at [568, 183] on label "Autre" at bounding box center [560, 184] width 143 height 14
click at [568, 183] on input "Autre" at bounding box center [560, 184] width 143 height 14
radio input "true"
click at [336, 67] on link "Informations générales" at bounding box center [315, 67] width 98 height 14
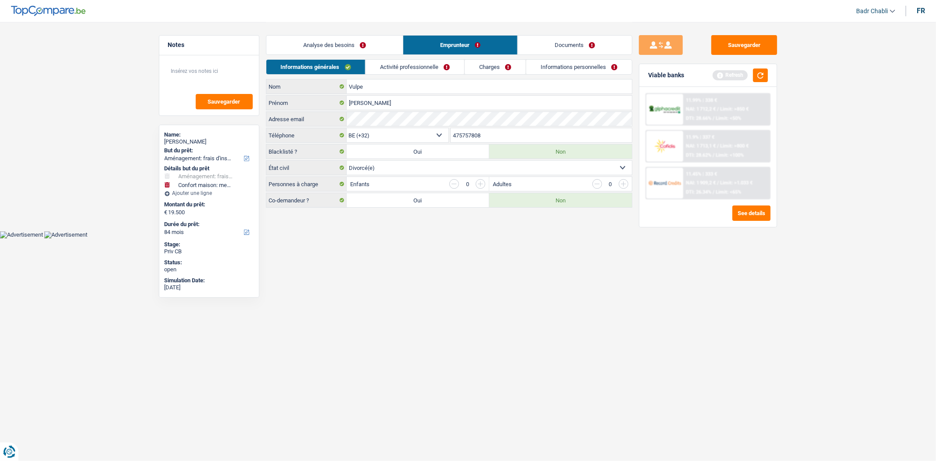
click at [341, 49] on link "Analyse des besoins" at bounding box center [334, 45] width 136 height 19
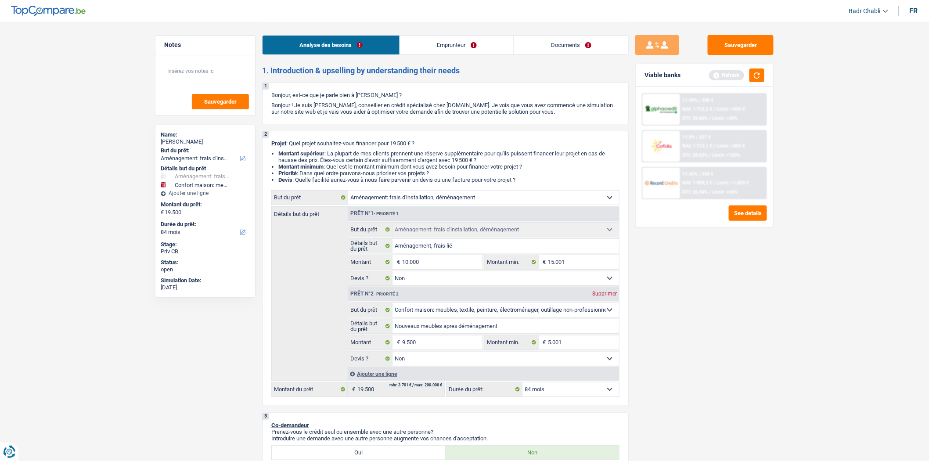
click at [432, 45] on link "Emprunteur" at bounding box center [457, 45] width 114 height 19
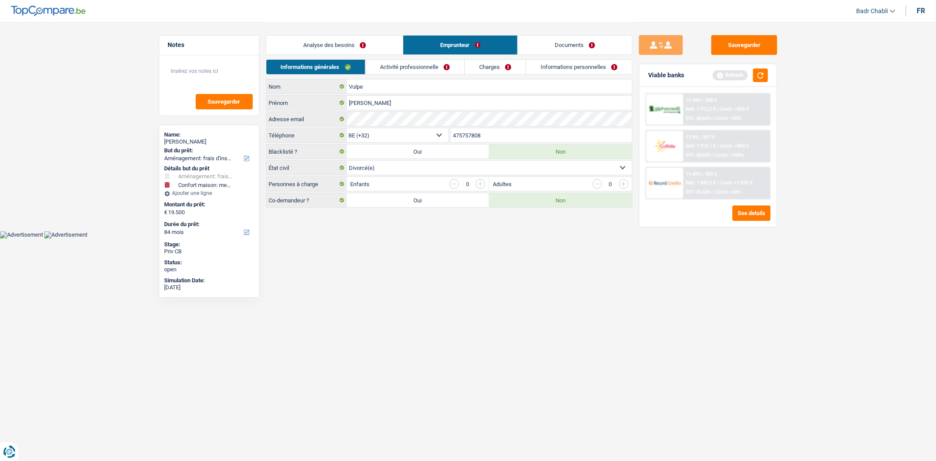
click at [576, 45] on link "Documents" at bounding box center [575, 45] width 114 height 19
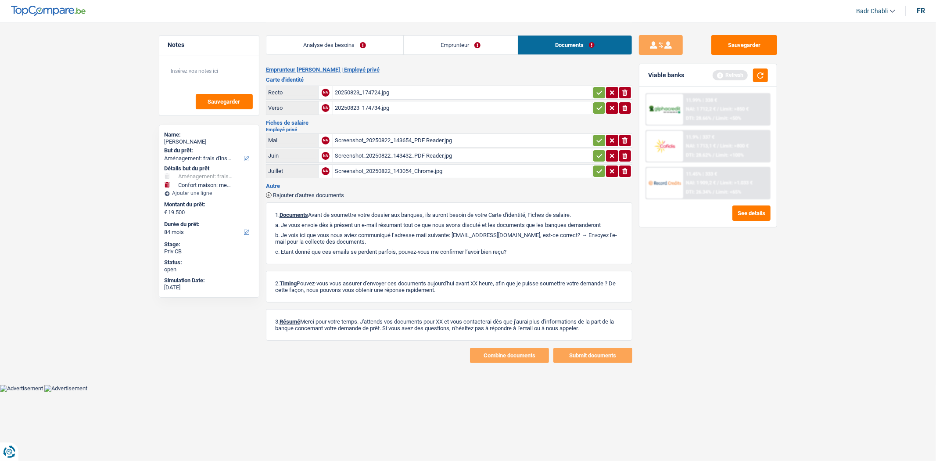
click at [413, 137] on div "Screenshot_20250822_143654_PDF Reader.jpg" at bounding box center [462, 140] width 255 height 13
drag, startPoint x: 315, startPoint y: 28, endPoint x: 312, endPoint y: 39, distance: 11.3
click at [315, 28] on div "Analyse des besoins Emprunteur Documents" at bounding box center [449, 40] width 366 height 37
click at [312, 42] on link "Analyse des besoins" at bounding box center [334, 45] width 137 height 19
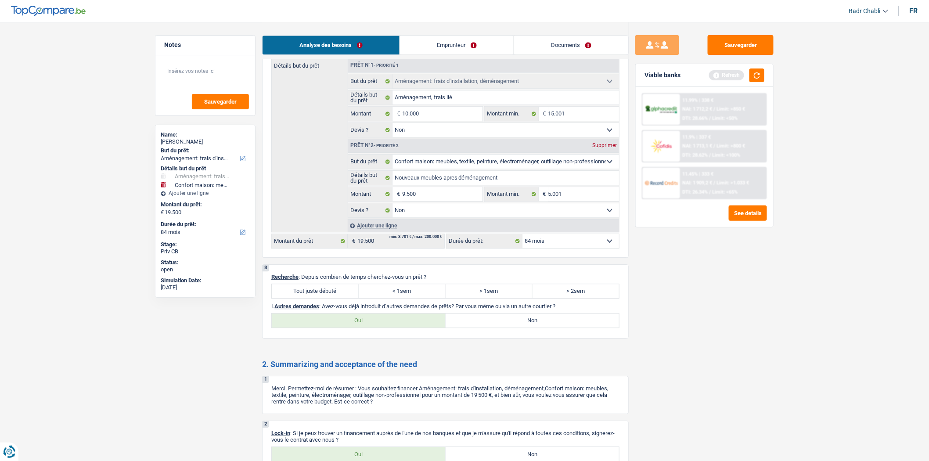
scroll to position [977, 0]
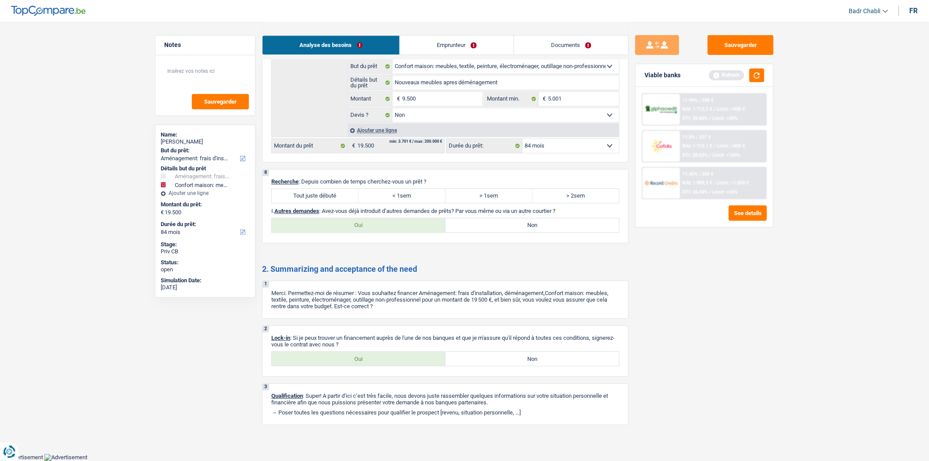
click at [328, 185] on div "8 Recherche : Depuis combien de temps cherchez-vous un prêt ? Tout juste débuté…" at bounding box center [445, 206] width 366 height 74
click at [336, 193] on label "Tout juste débuté" at bounding box center [315, 196] width 87 height 14
click at [336, 193] on input "Tout juste débuté" at bounding box center [315, 196] width 87 height 14
radio input "true"
click at [523, 225] on label "Non" at bounding box center [532, 225] width 174 height 14
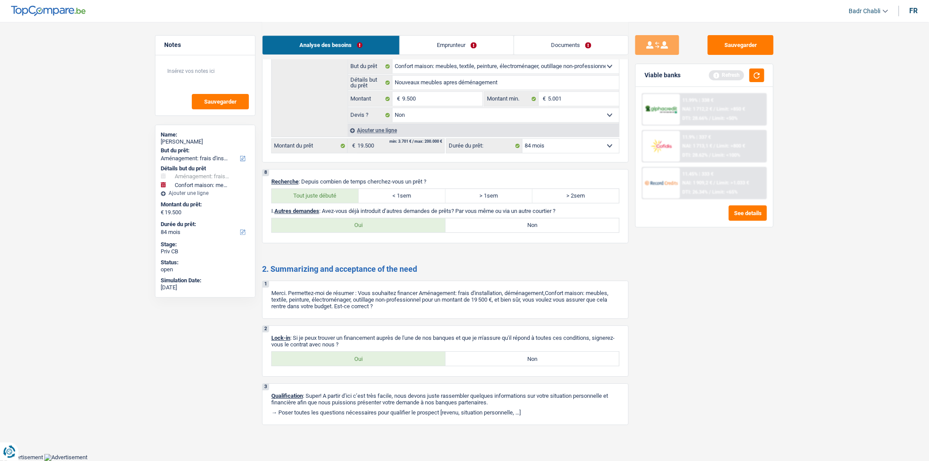
click at [523, 225] on input "Non" at bounding box center [532, 225] width 174 height 14
radio input "true"
click at [358, 364] on label "Oui" at bounding box center [359, 359] width 174 height 14
click at [358, 364] on input "Oui" at bounding box center [359, 359] width 174 height 14
radio input "true"
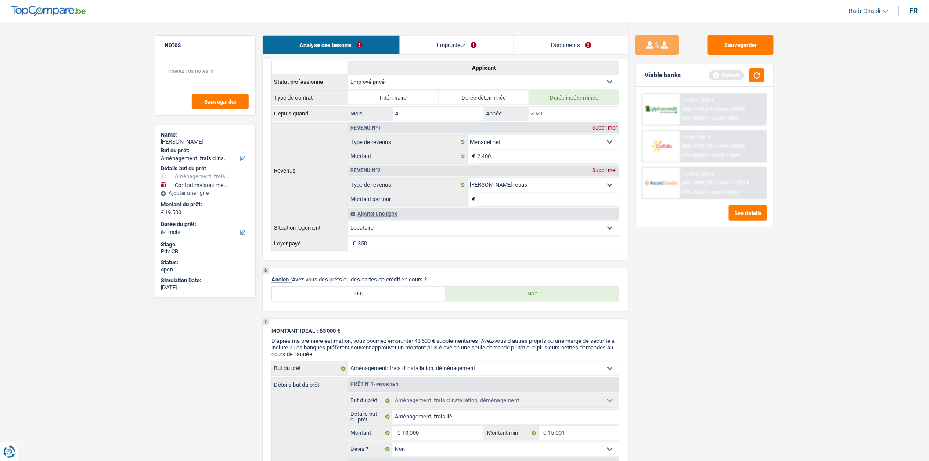
scroll to position [489, 0]
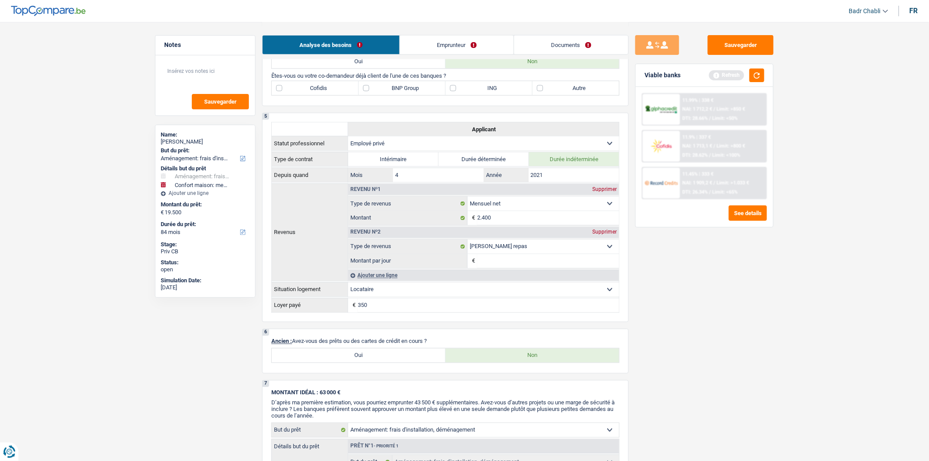
click at [452, 95] on label "ING" at bounding box center [488, 88] width 87 height 14
click at [452, 95] on input "ING" at bounding box center [488, 88] width 87 height 14
checkbox input "true"
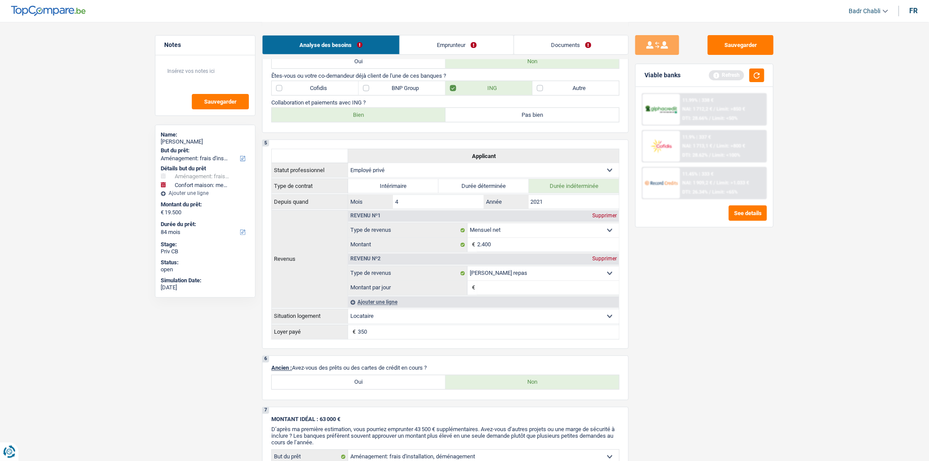
click at [389, 116] on label "Bien" at bounding box center [359, 115] width 174 height 14
click at [389, 116] on input "Bien" at bounding box center [359, 115] width 174 height 14
radio input "true"
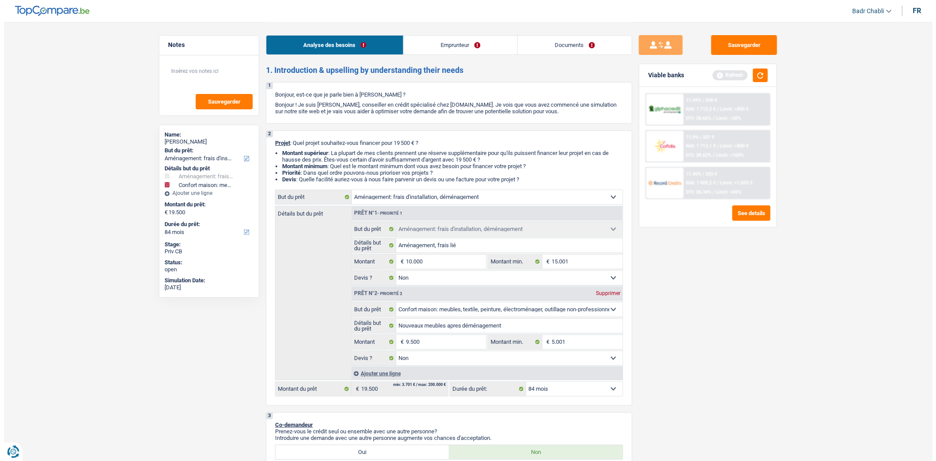
scroll to position [0, 0]
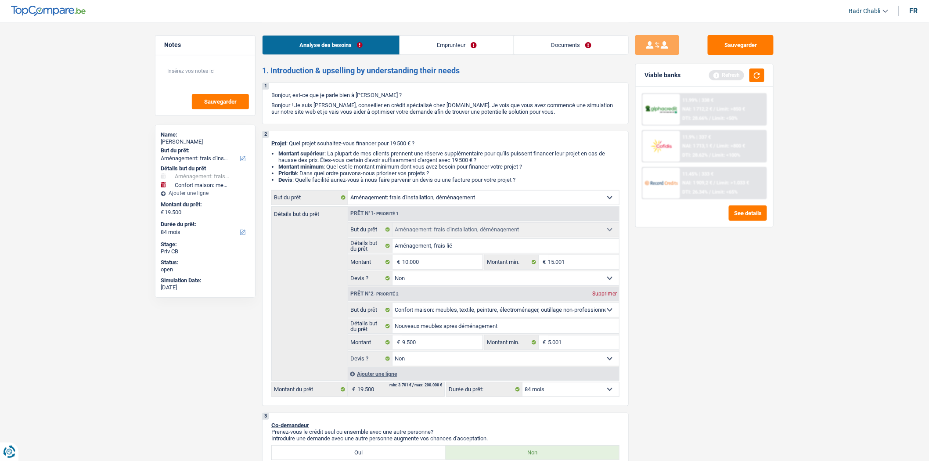
click at [435, 39] on link "Emprunteur" at bounding box center [457, 45] width 114 height 19
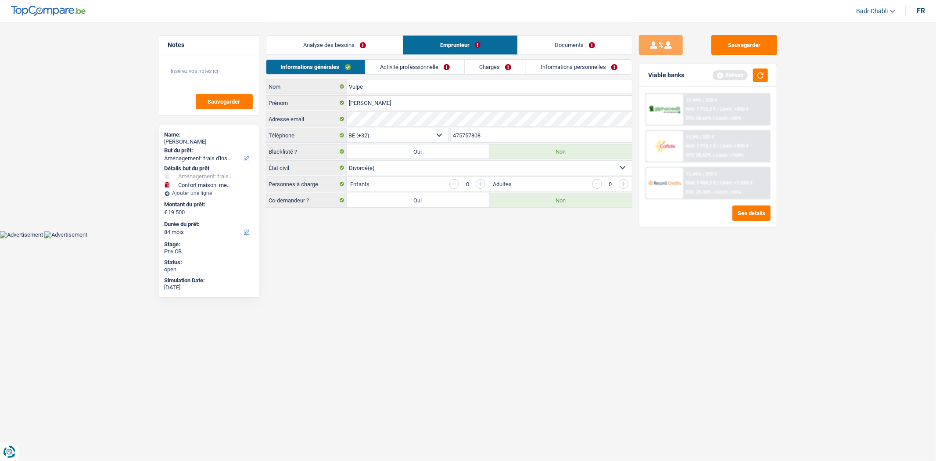
click at [412, 65] on link "Activité professionnelle" at bounding box center [415, 67] width 99 height 14
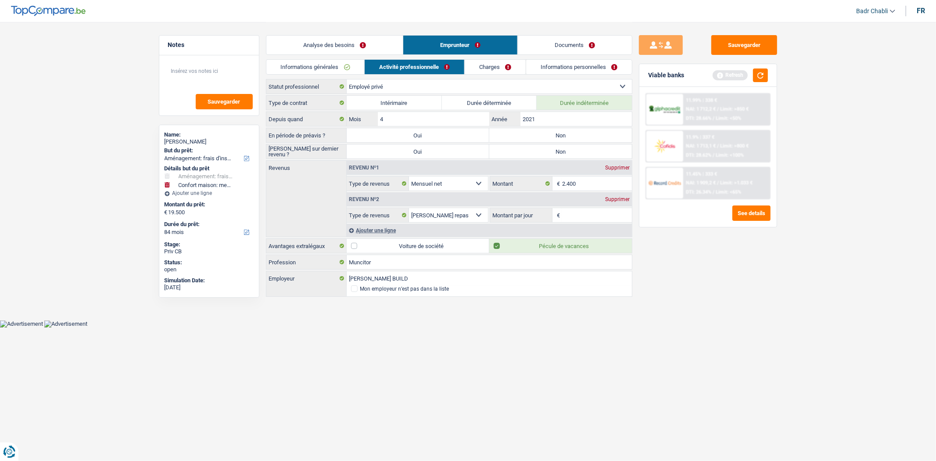
click at [548, 135] on label "Non" at bounding box center [560, 135] width 143 height 14
click at [548, 135] on input "Non" at bounding box center [560, 135] width 143 height 14
radio input "true"
click at [549, 156] on label "Non" at bounding box center [560, 151] width 143 height 14
click at [549, 156] on input "Non" at bounding box center [560, 151] width 143 height 14
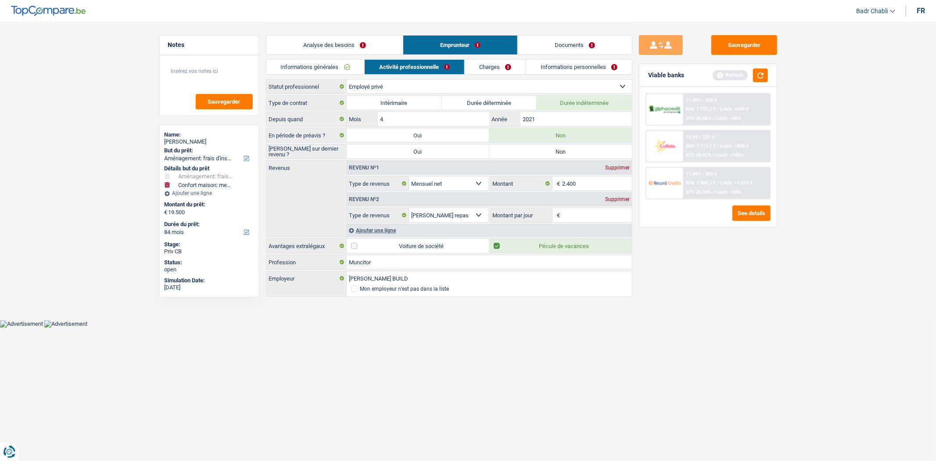
radio input "true"
click at [756, 76] on button "button" at bounding box center [760, 75] width 15 height 14
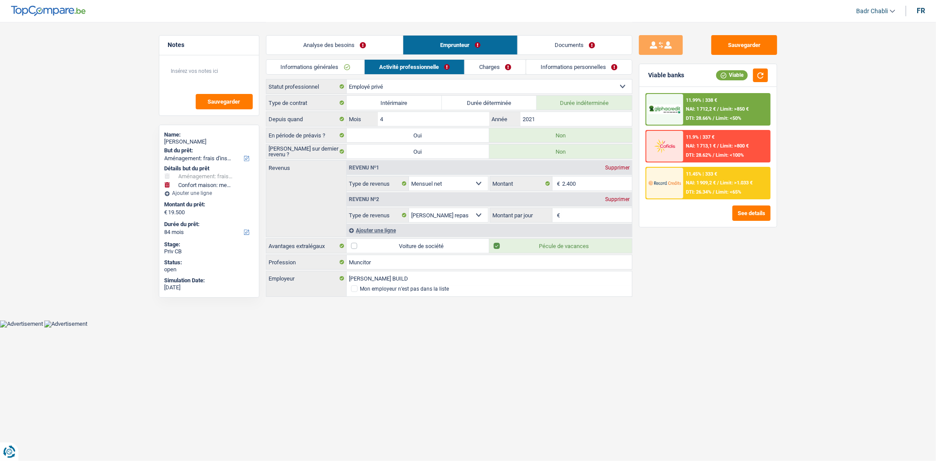
click at [477, 216] on select "Allocation d'handicap Allocations chômage Allocations familiales Chèques repas …" at bounding box center [448, 215] width 79 height 14
click at [409, 208] on select "Allocation d'handicap Allocations chômage Allocations familiales Chèques repas …" at bounding box center [448, 215] width 79 height 14
click at [571, 220] on input "Montant par jour" at bounding box center [597, 215] width 70 height 14
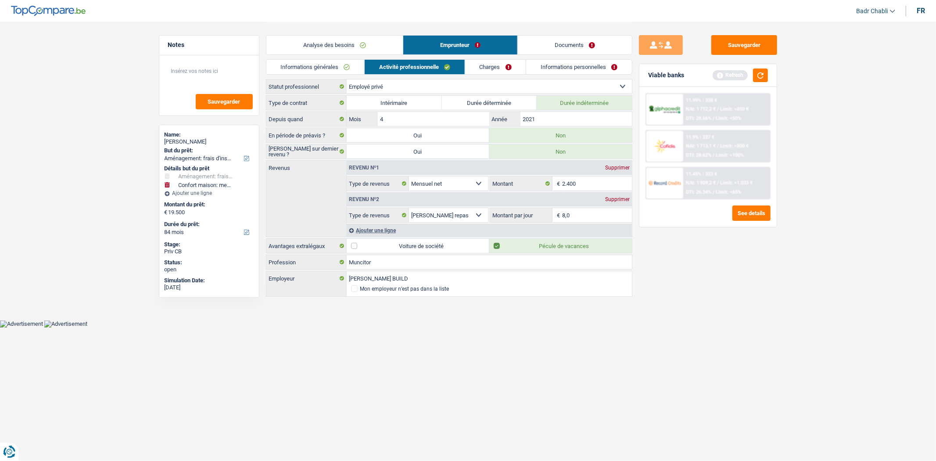
click at [777, 319] on div "Sauvegarder Viable banks Refresh 11.99% | 338 € NAI: 1 712,2 € / Limit: >850 € …" at bounding box center [707, 241] width 151 height 412
click at [497, 63] on link "Charges" at bounding box center [495, 67] width 61 height 14
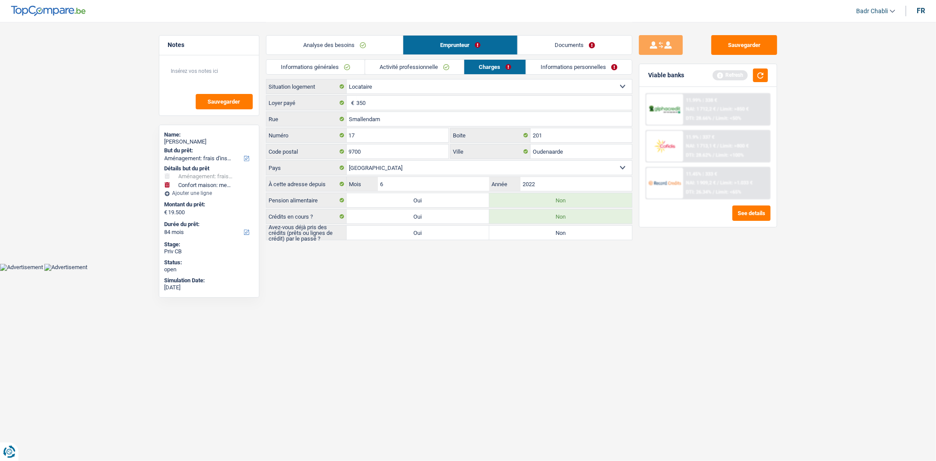
click at [463, 236] on label "Oui" at bounding box center [418, 233] width 143 height 14
click at [463, 236] on input "Oui" at bounding box center [418, 233] width 143 height 14
click at [572, 64] on link "Informations personnelles" at bounding box center [579, 67] width 106 height 14
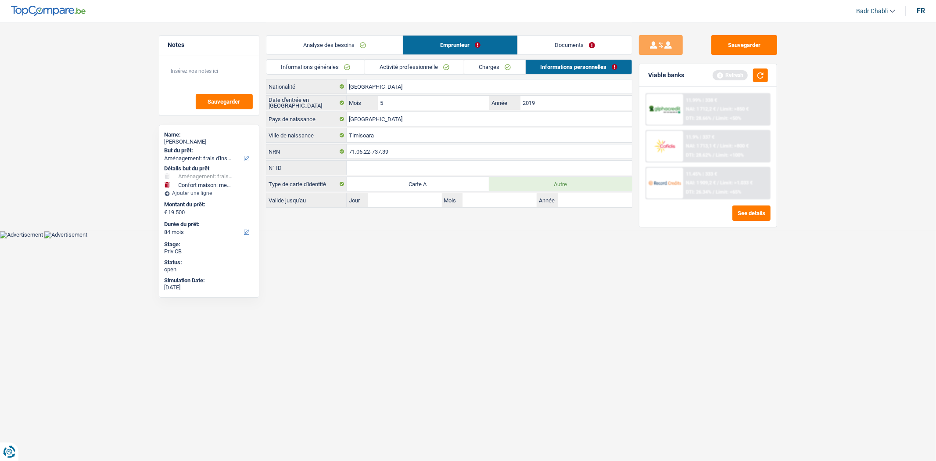
click at [511, 68] on link "Charges" at bounding box center [494, 67] width 61 height 14
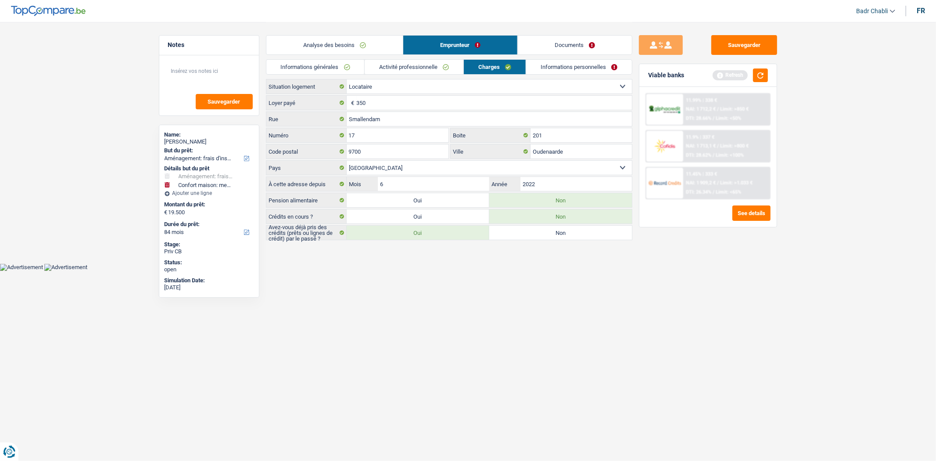
click at [529, 232] on label "Non" at bounding box center [560, 233] width 143 height 14
click at [529, 232] on input "Non" at bounding box center [560, 233] width 143 height 14
click at [473, 233] on label "Oui" at bounding box center [418, 233] width 143 height 14
click at [473, 233] on input "Oui" at bounding box center [418, 233] width 143 height 14
click at [595, 68] on link "Informations personnelles" at bounding box center [579, 67] width 106 height 14
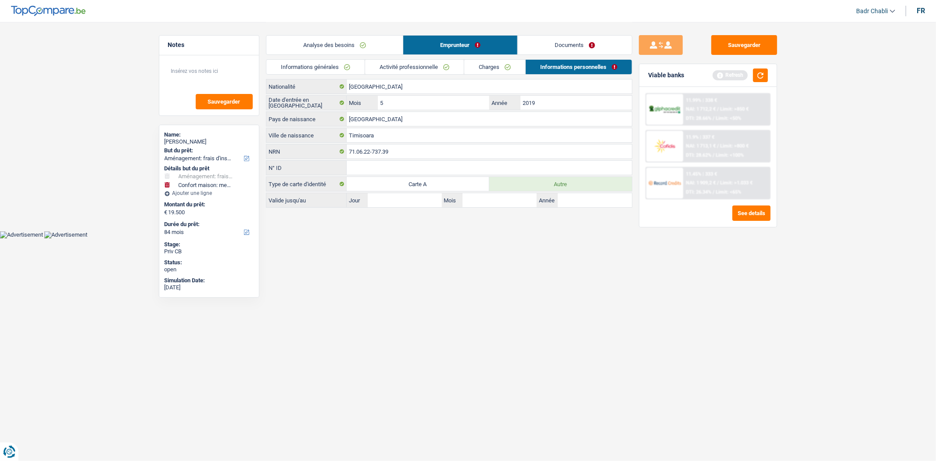
click at [581, 45] on link "Documents" at bounding box center [575, 45] width 114 height 19
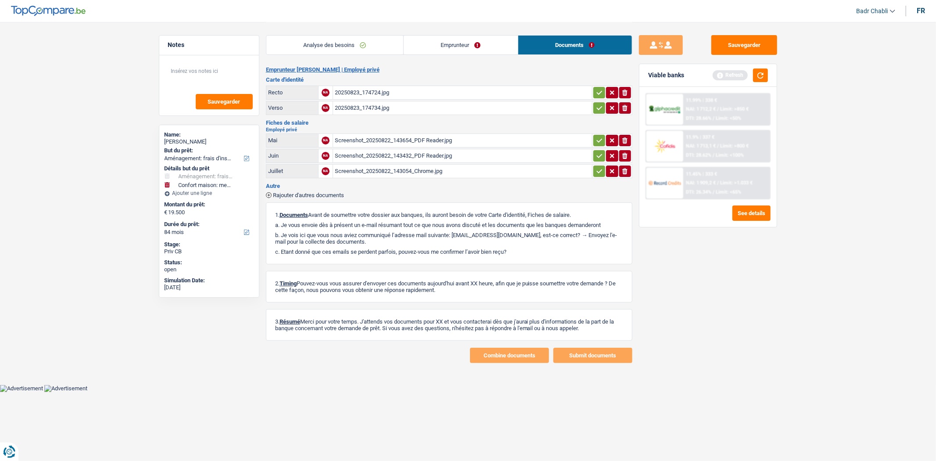
click at [420, 167] on div "Screenshot_20250822_143054_Chrome.jpg" at bounding box center [462, 171] width 255 height 13
click at [427, 152] on div "Screenshot_20250822_143432_PDF Reader.jpg" at bounding box center [462, 155] width 255 height 13
click at [625, 153] on icon "button" at bounding box center [624, 156] width 5 height 6
click at [623, 142] on icon "ionicons-v5-e" at bounding box center [624, 140] width 7 height 9
click at [736, 44] on button "Sauvegarder" at bounding box center [744, 45] width 66 height 20
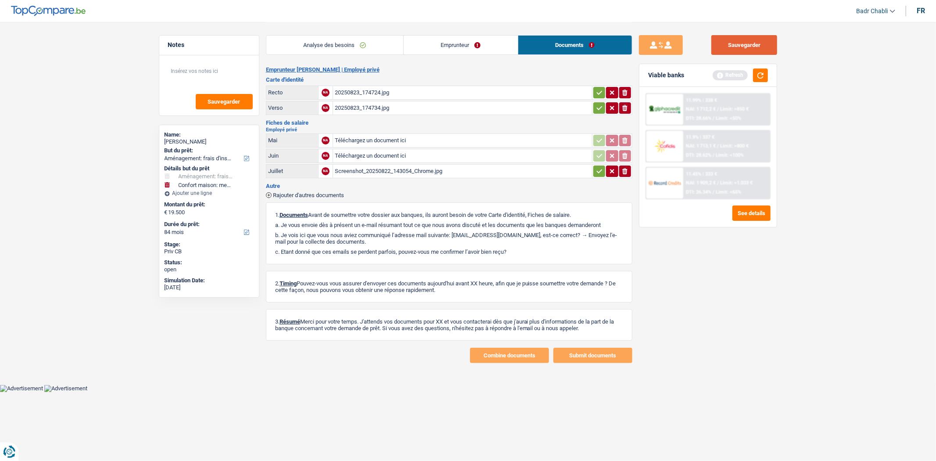
click at [756, 48] on button "Sauvegarder" at bounding box center [744, 45] width 66 height 20
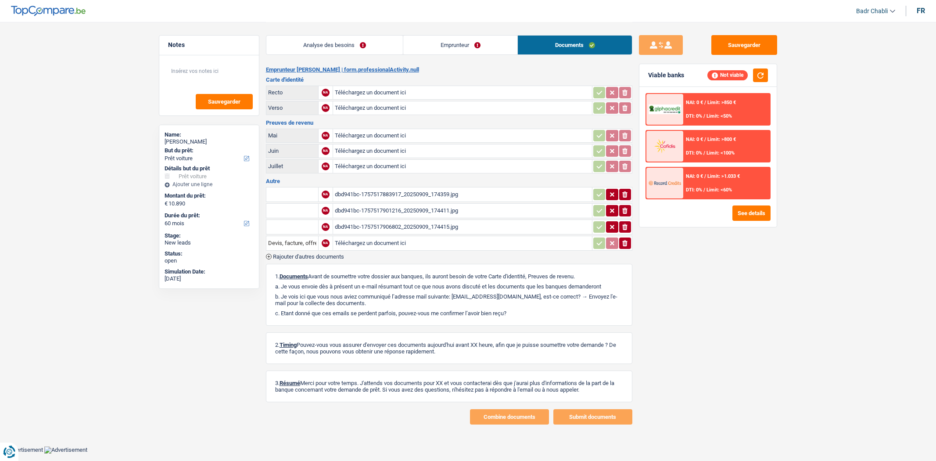
select select "car"
select select "60"
click at [400, 198] on div "dbd941bc-1757517883917_20250909_174359.jpg" at bounding box center [462, 194] width 255 height 13
click at [416, 205] on div "dbd941bc-1757517901216_20250909_174411.jpg" at bounding box center [462, 210] width 255 height 13
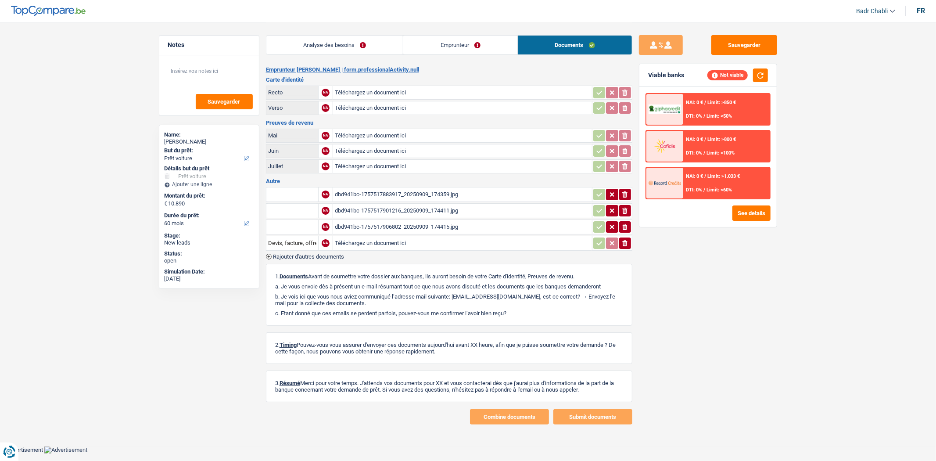
click at [407, 220] on div "dbd941bc-1757517906802_20250909_174415.jpg" at bounding box center [462, 226] width 255 height 13
click at [321, 42] on link "Analyse des besoins" at bounding box center [334, 45] width 137 height 19
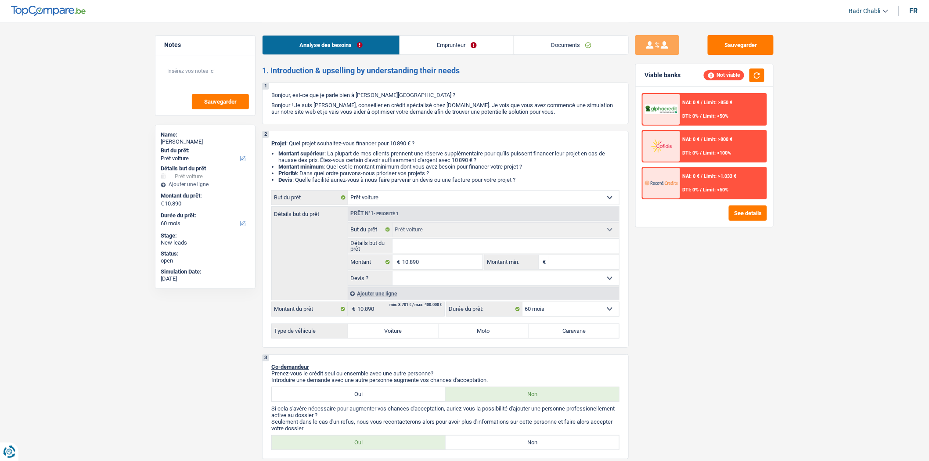
click at [435, 245] on input "Détails but du prêt" at bounding box center [505, 246] width 227 height 14
type input "B"
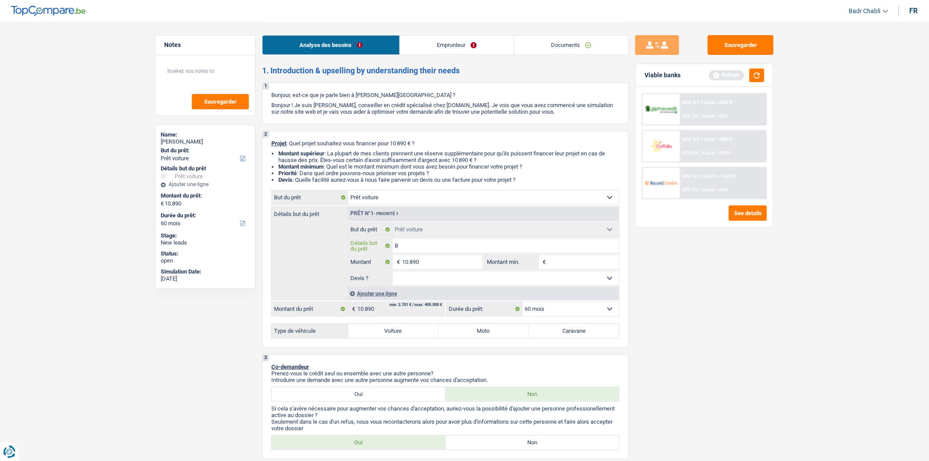
type input "BM"
type input "BMW"
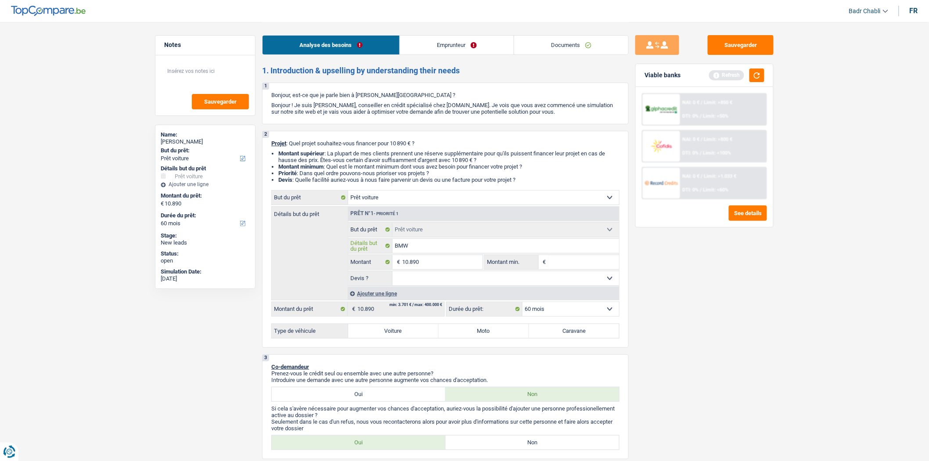
type input "BMW"
click at [477, 252] on input "BMW" at bounding box center [505, 246] width 227 height 14
type input "BMW"
click at [449, 278] on select "Oui Non Non répondu Sélectionner une option" at bounding box center [505, 278] width 227 height 14
drag, startPoint x: 449, startPoint y: 278, endPoint x: 426, endPoint y: 305, distance: 36.4
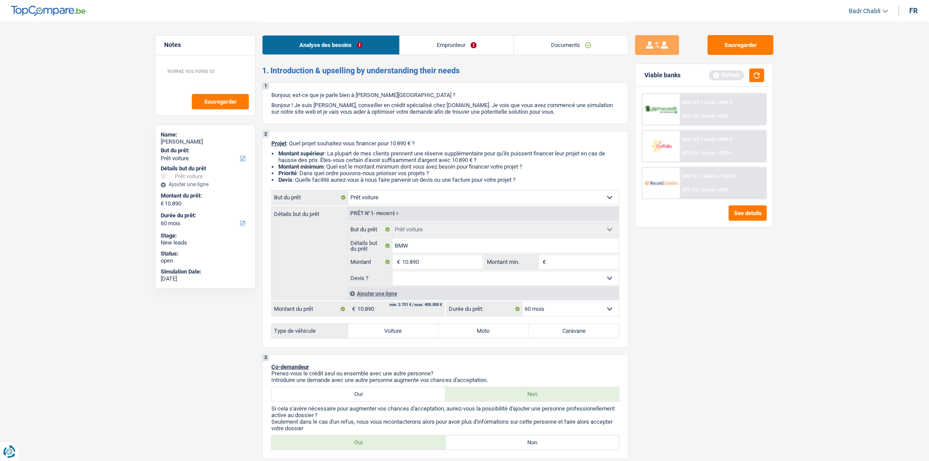
click at [449, 278] on select "Oui Non Non répondu Sélectionner une option" at bounding box center [505, 278] width 227 height 14
click at [396, 327] on label "Voiture" at bounding box center [393, 331] width 90 height 14
click at [396, 327] on input "Voiture" at bounding box center [393, 331] width 90 height 14
radio input "true"
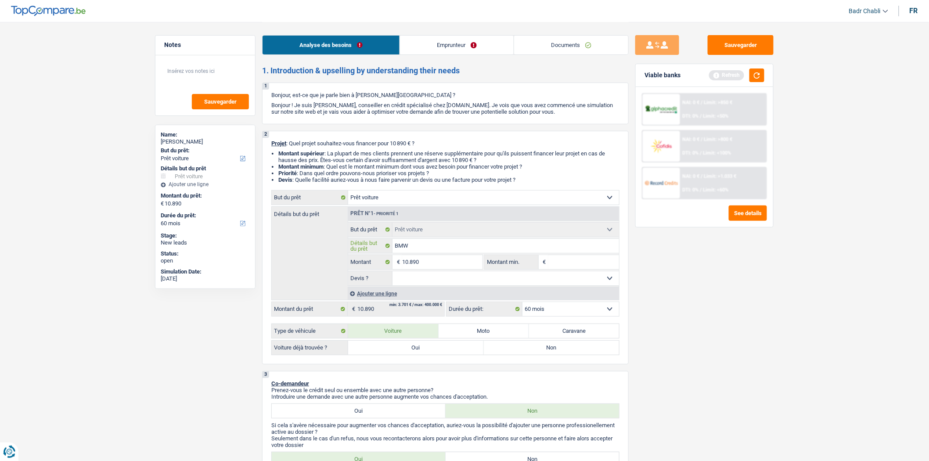
click at [446, 243] on input "BMW" at bounding box center [505, 246] width 227 height 14
type input "BMW 1"
type input "BMW 11"
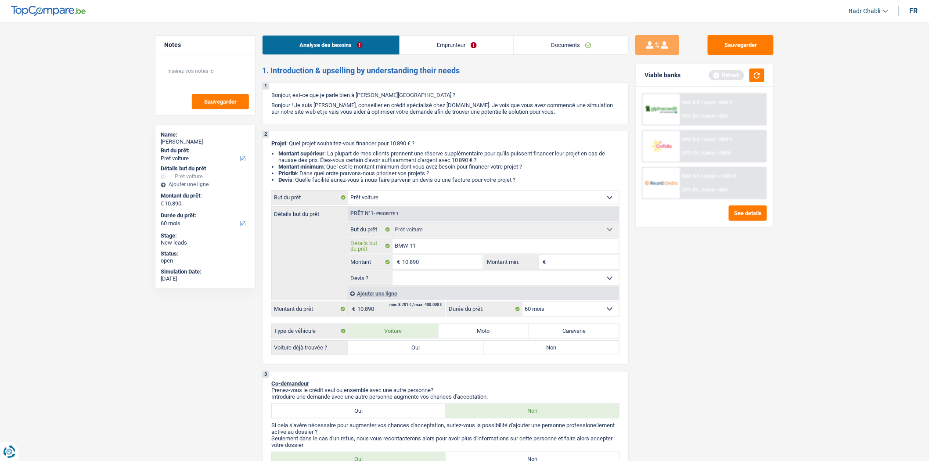
type input "BMW 116"
click at [419, 348] on label "Oui" at bounding box center [416, 348] width 136 height 14
click at [419, 348] on input "Oui" at bounding box center [416, 348] width 136 height 14
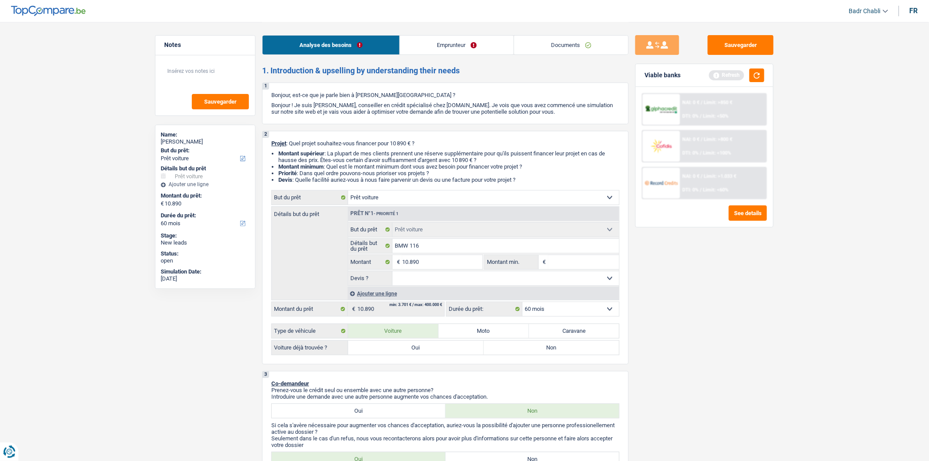
radio input "true"
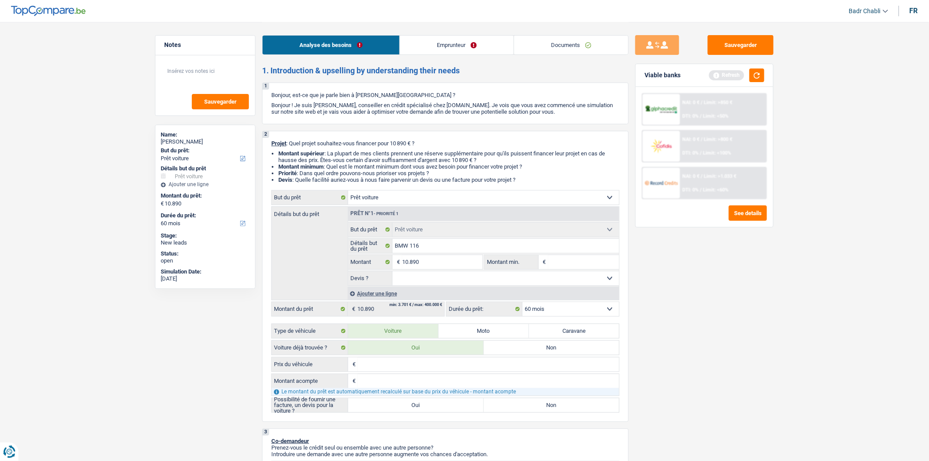
scroll to position [244, 0]
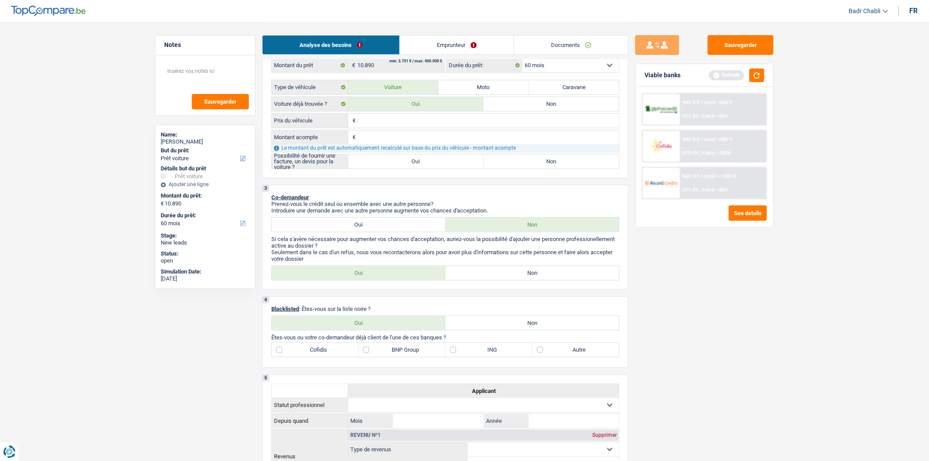
click at [396, 175] on div "2 Projet : Quel projet souhaitez-vous financer pour 10 890 € ? Montant supérieu…" at bounding box center [445, 32] width 366 height 291
click at [402, 156] on div "€ Prix du véhicule Tous les champs sont obligatoires. Veuillez fournir une répo…" at bounding box center [445, 141] width 348 height 56
click at [403, 161] on label "Oui" at bounding box center [416, 161] width 136 height 14
click at [403, 161] on input "Oui" at bounding box center [416, 161] width 136 height 14
radio input "true"
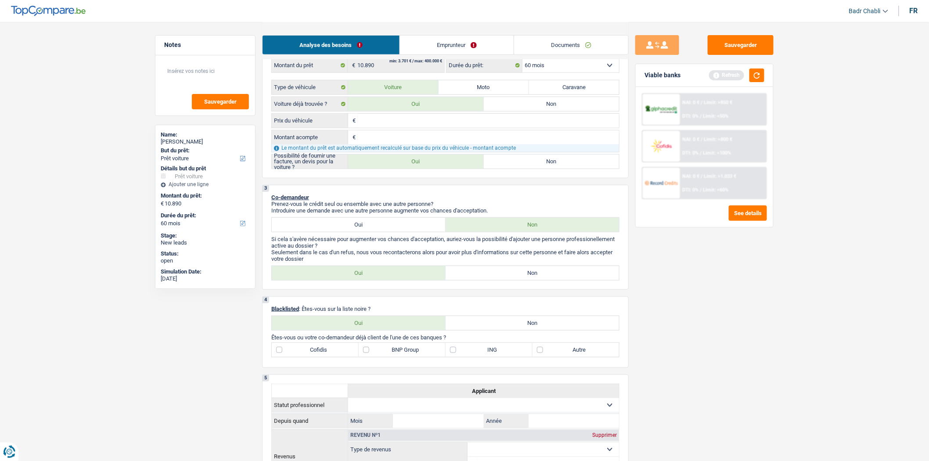
radio input "true"
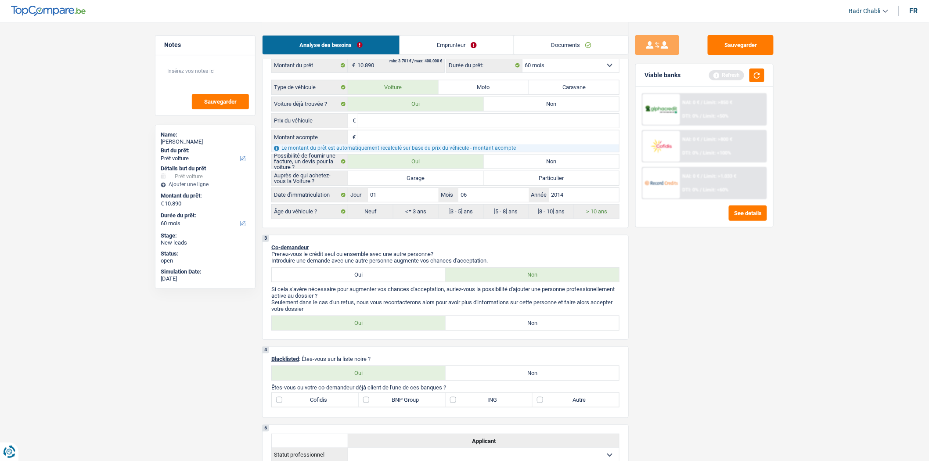
click at [499, 330] on label "Non" at bounding box center [532, 323] width 174 height 14
click at [499, 330] on input "Non" at bounding box center [532, 323] width 174 height 14
radio input "true"
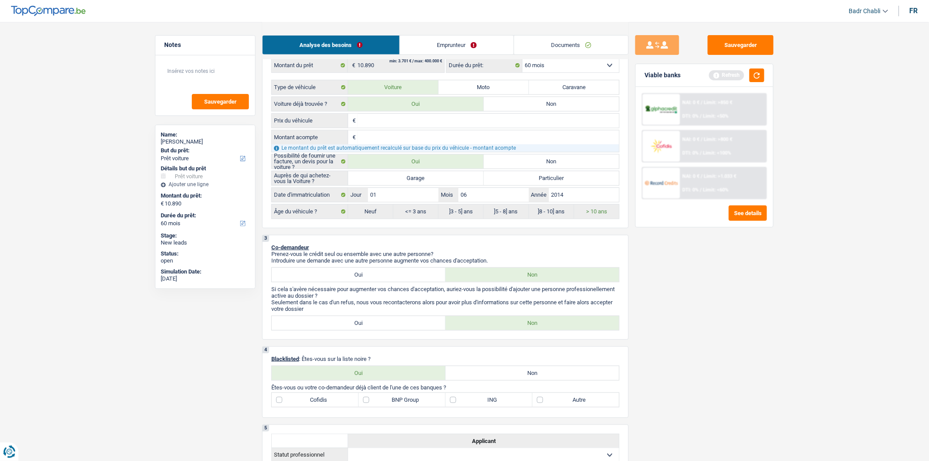
click at [527, 400] on label "ING" at bounding box center [488, 400] width 87 height 14
click at [527, 400] on input "ING" at bounding box center [488, 400] width 87 height 14
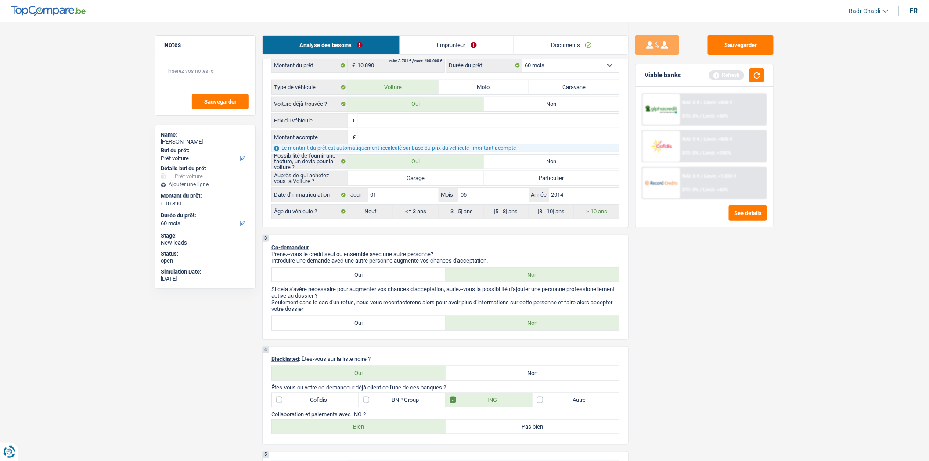
click at [514, 405] on label "ING" at bounding box center [488, 400] width 87 height 14
click at [514, 405] on input "ING" at bounding box center [488, 400] width 87 height 14
checkbox input "false"
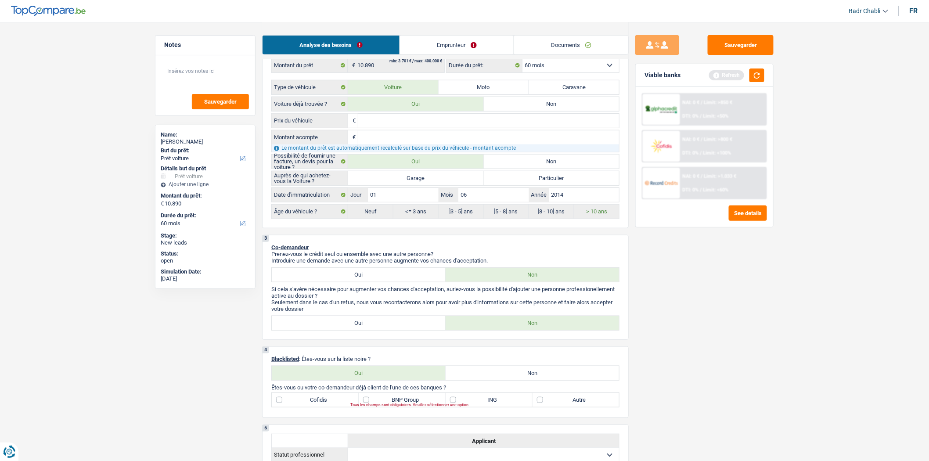
click at [521, 388] on div "4 Blacklisted : Êtes-vous sur la liste noire ? Oui Non Tous les champs sont obl…" at bounding box center [445, 382] width 366 height 72
click at [523, 379] on label "Non" at bounding box center [532, 373] width 174 height 14
click at [523, 379] on input "Non" at bounding box center [532, 373] width 174 height 14
radio input "true"
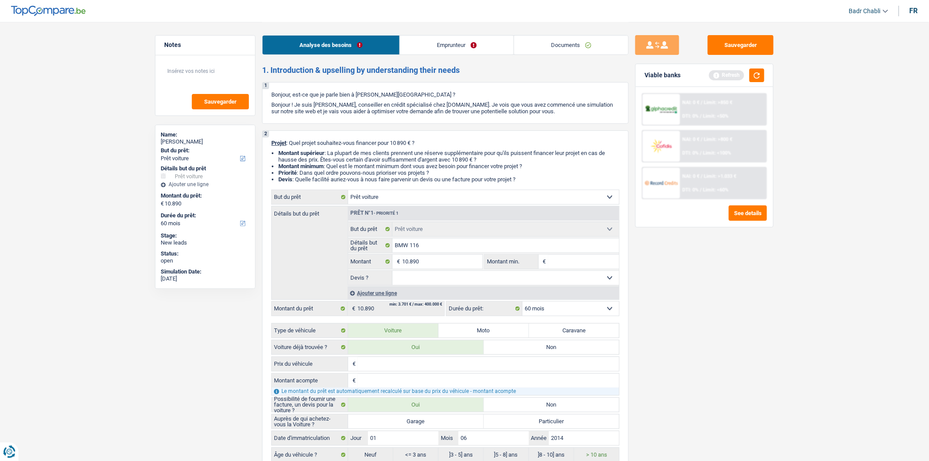
scroll to position [0, 0]
click at [427, 424] on label "Garage" at bounding box center [416, 422] width 136 height 14
click at [427, 424] on input "Garage" at bounding box center [416, 422] width 136 height 14
radio input "true"
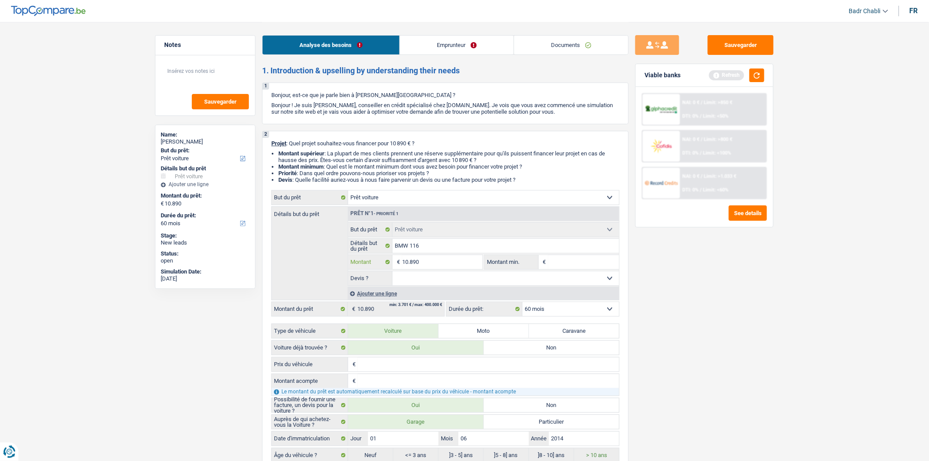
click at [458, 265] on input "10.890" at bounding box center [442, 262] width 80 height 14
click at [577, 269] on input "Montant min." at bounding box center [583, 262] width 71 height 14
paste input "10.890"
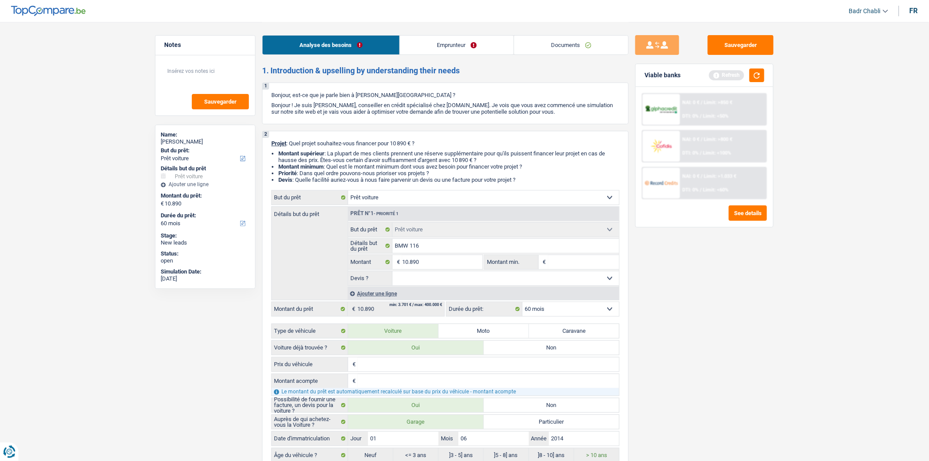
type input "10.890"
click at [446, 46] on link "Emprunteur" at bounding box center [457, 45] width 114 height 19
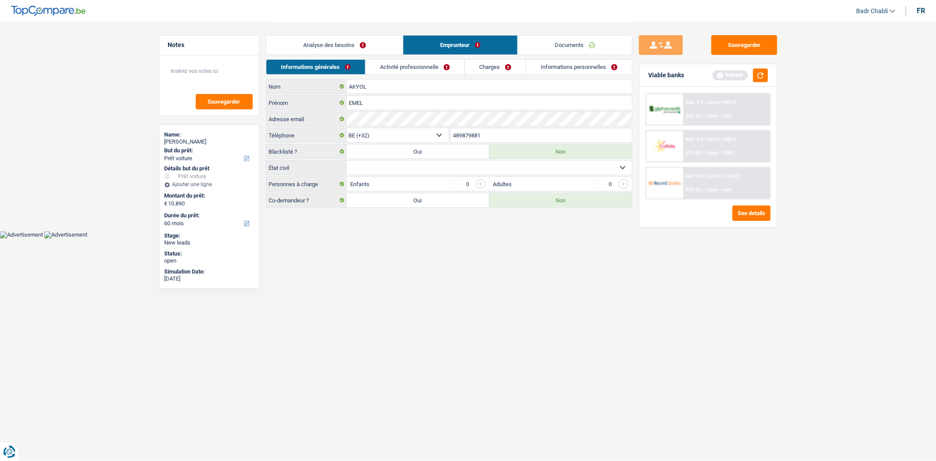
click at [424, 167] on select "Célibataire Marié(e) Cohabitant(e) légal(e) Divorcé(e) Veuf(ve) Séparé (de fait…" at bounding box center [489, 168] width 285 height 14
select select "single"
click at [347, 161] on select "Célibataire Marié(e) Cohabitant(e) légal(e) Divorcé(e) Veuf(ve) Séparé (de fait…" at bounding box center [489, 168] width 285 height 14
click at [336, 45] on link "Analyse des besoins" at bounding box center [334, 45] width 136 height 19
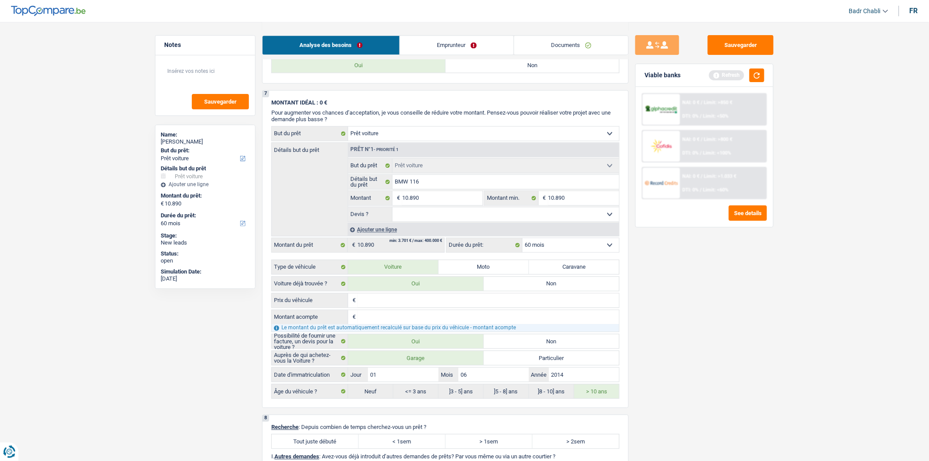
scroll to position [829, 0]
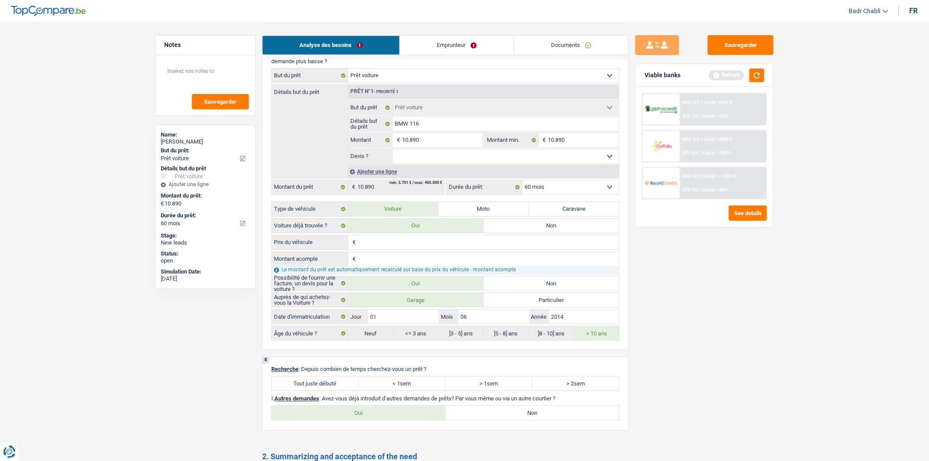
click at [347, 390] on label "Tout juste débuté" at bounding box center [315, 383] width 87 height 14
click at [347, 390] on input "Tout juste débuté" at bounding box center [315, 383] width 87 height 14
radio input "true"
click at [513, 420] on label "Non" at bounding box center [532, 412] width 174 height 14
click at [513, 420] on input "Non" at bounding box center [532, 412] width 174 height 14
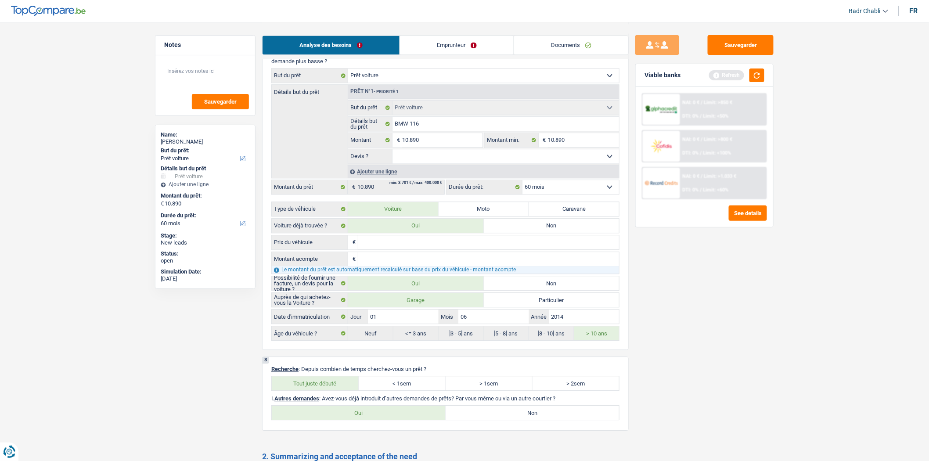
radio input "true"
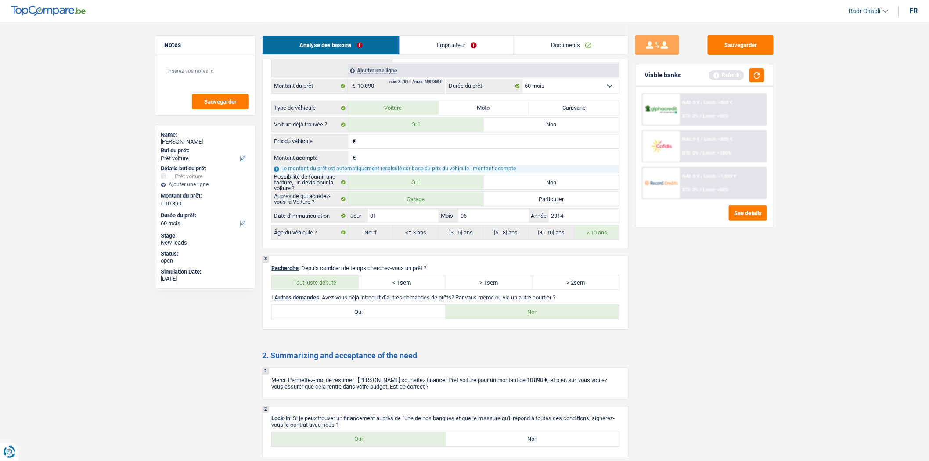
scroll to position [1021, 0]
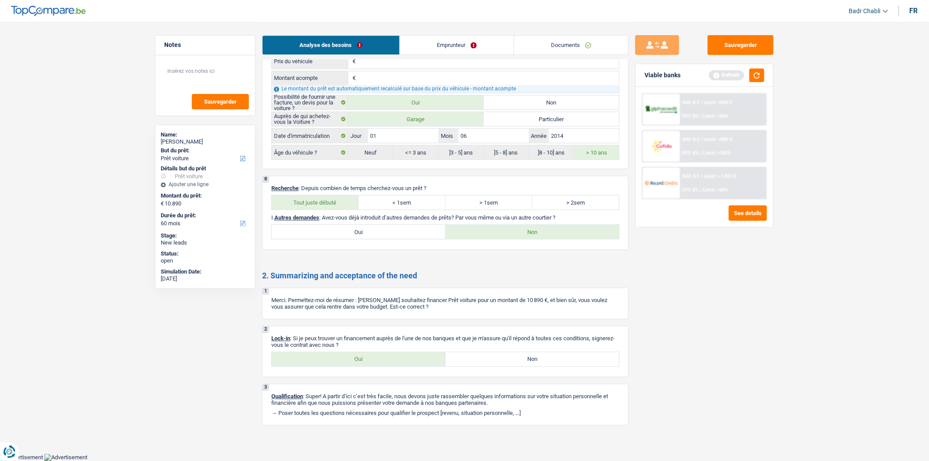
click at [385, 358] on label "Oui" at bounding box center [359, 359] width 174 height 14
click at [385, 358] on input "Oui" at bounding box center [359, 359] width 174 height 14
radio input "true"
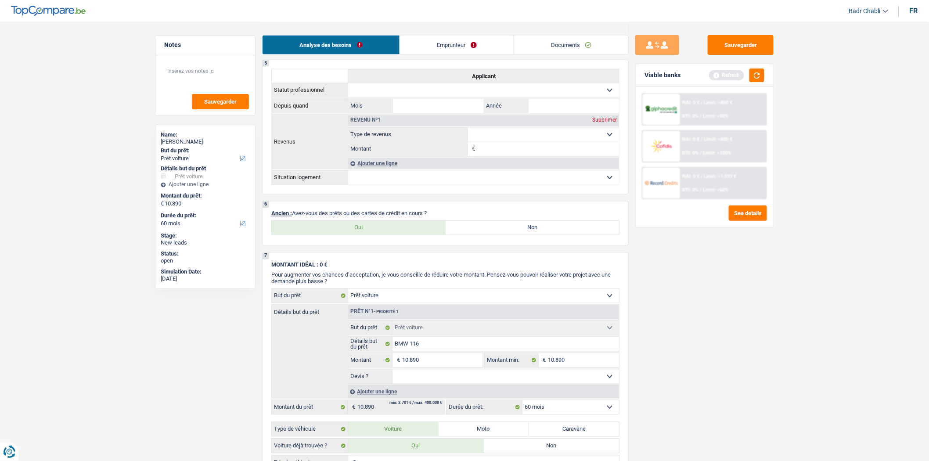
scroll to position [485, 0]
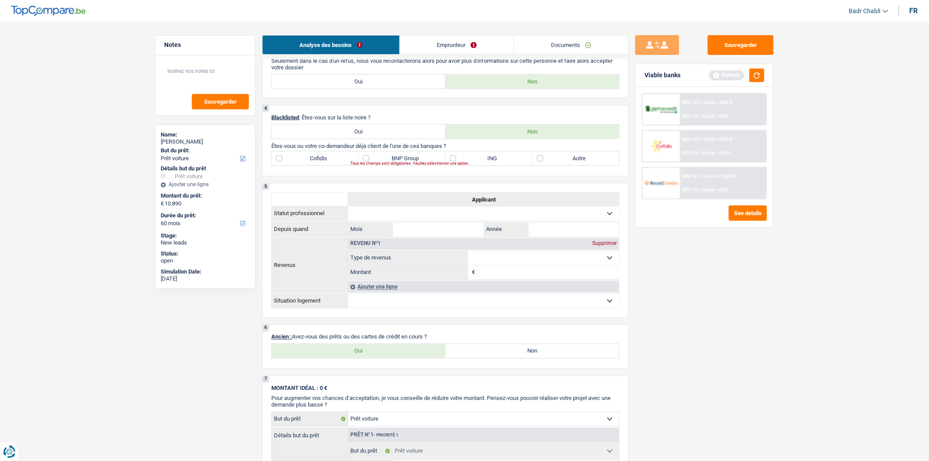
click at [479, 356] on label "Non" at bounding box center [532, 351] width 174 height 14
click at [479, 356] on input "Non" at bounding box center [532, 351] width 174 height 14
radio input "true"
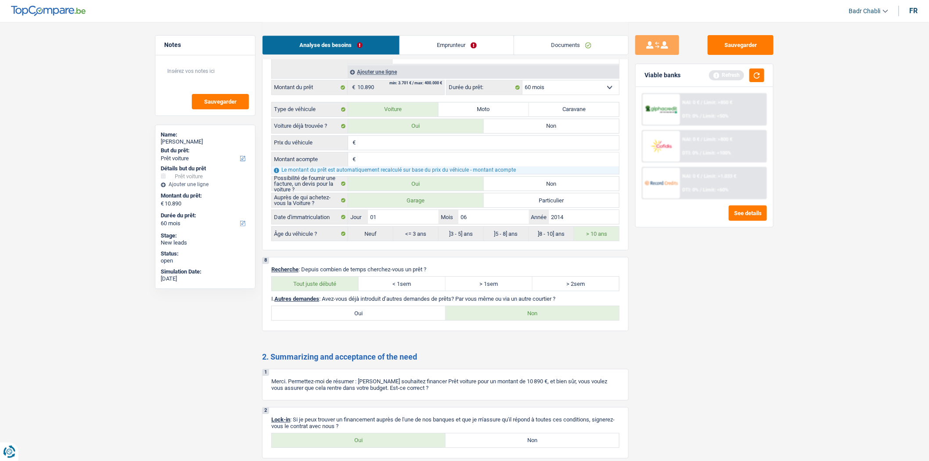
scroll to position [924, 0]
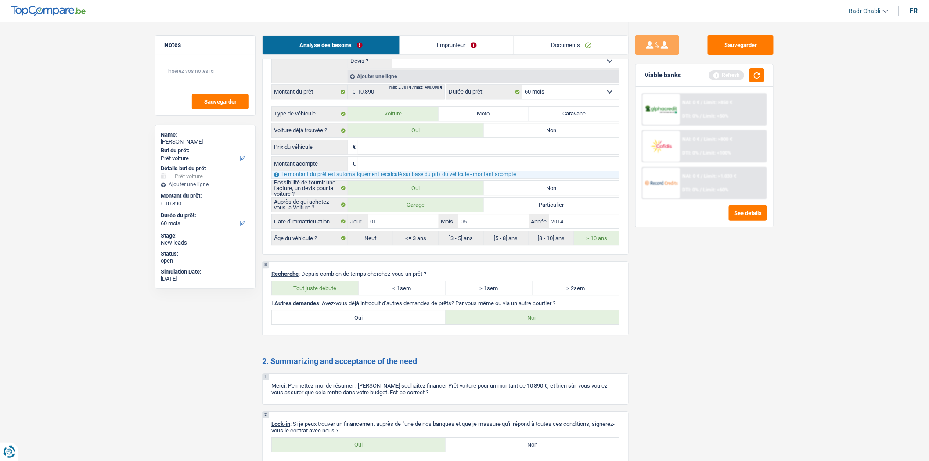
click at [462, 41] on link "Emprunteur" at bounding box center [457, 45] width 114 height 19
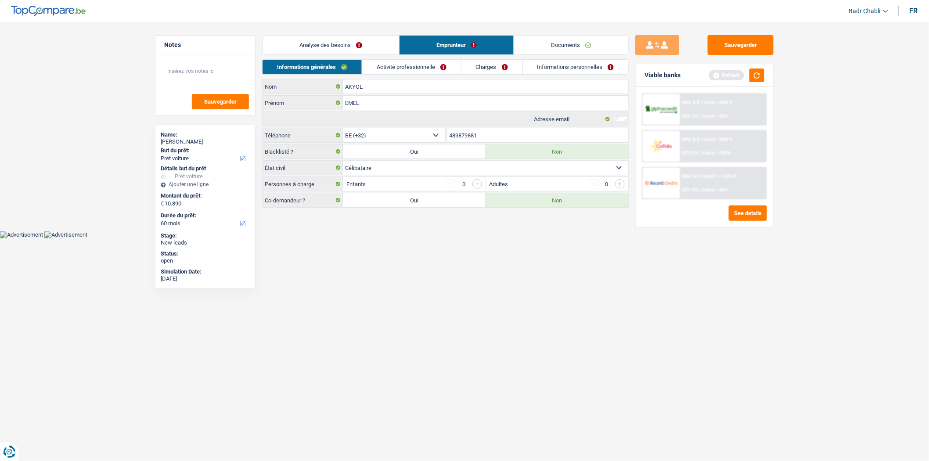
scroll to position [0, 0]
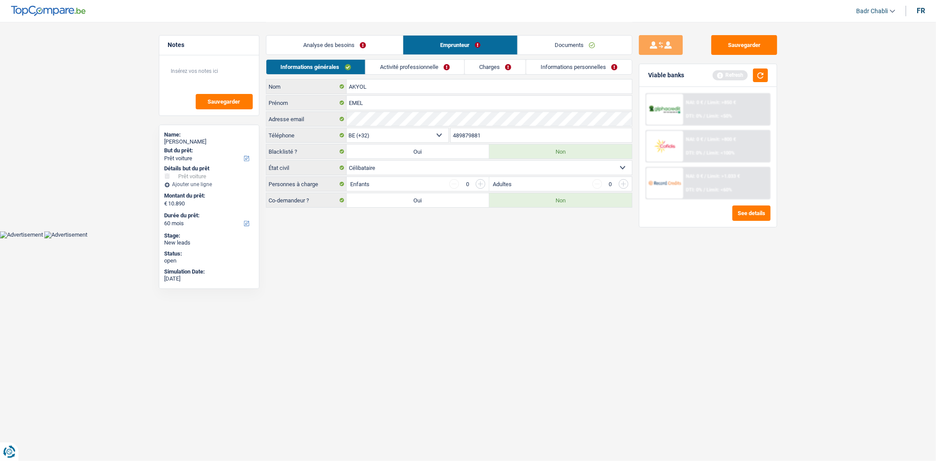
click at [556, 68] on link "Informations personnelles" at bounding box center [579, 67] width 106 height 14
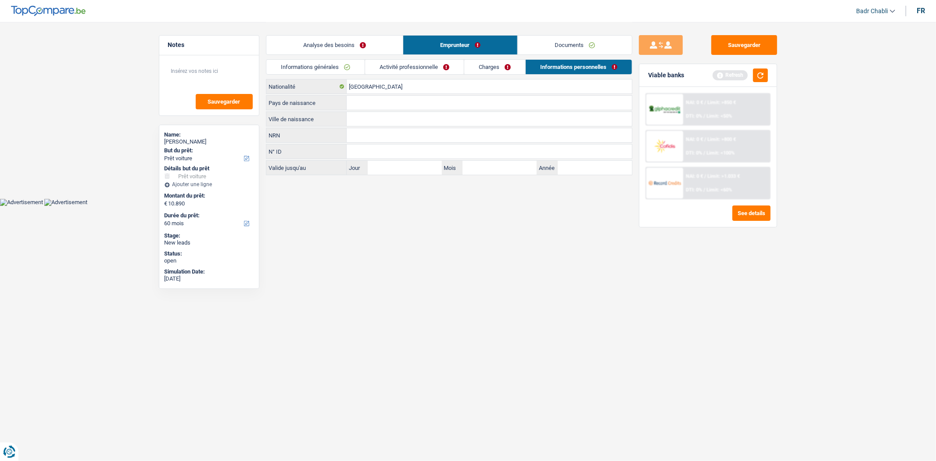
click at [564, 47] on link "Documents" at bounding box center [575, 45] width 114 height 19
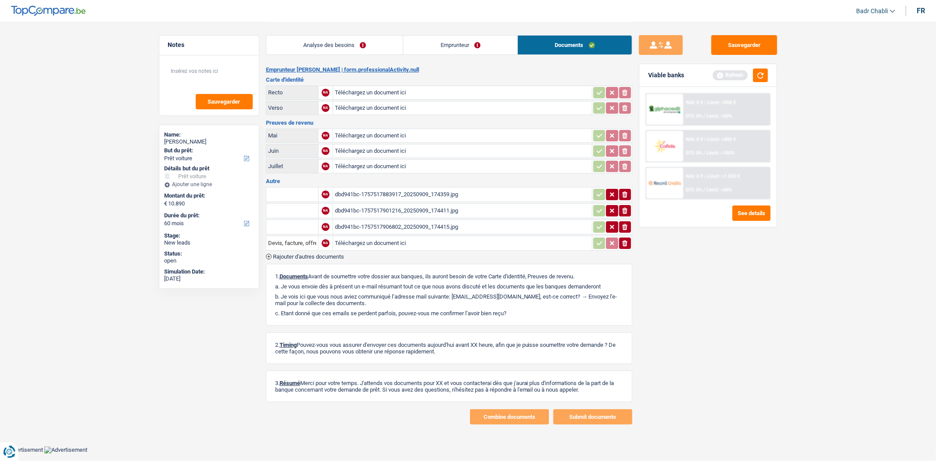
click at [486, 45] on link "Emprunteur" at bounding box center [460, 45] width 114 height 19
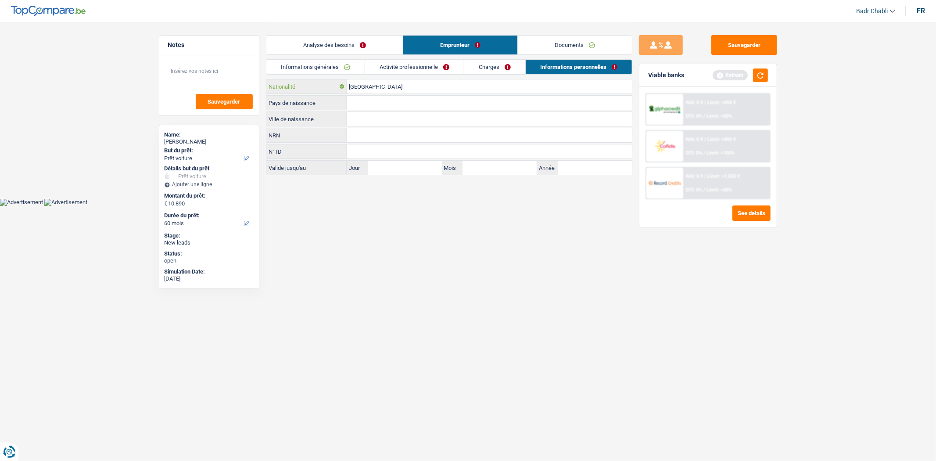
click at [401, 87] on input "[GEOGRAPHIC_DATA]" at bounding box center [489, 86] width 285 height 14
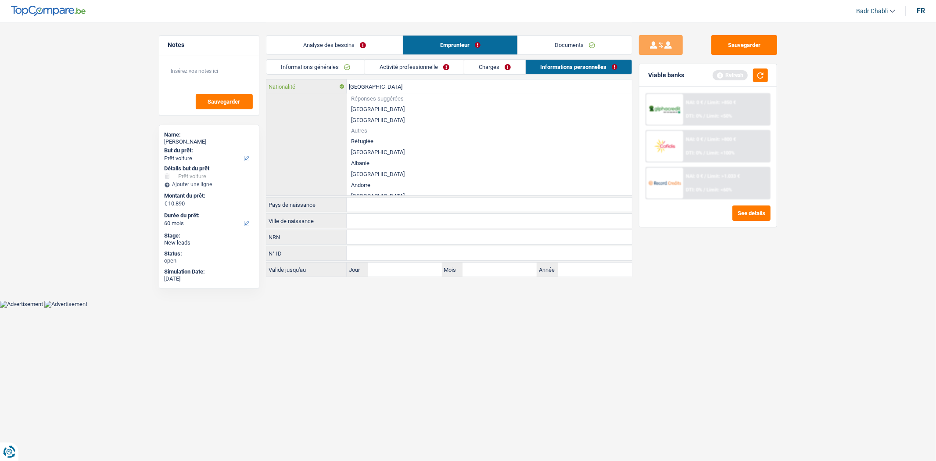
click at [401, 87] on input "[GEOGRAPHIC_DATA]" at bounding box center [489, 86] width 285 height 14
type input "t"
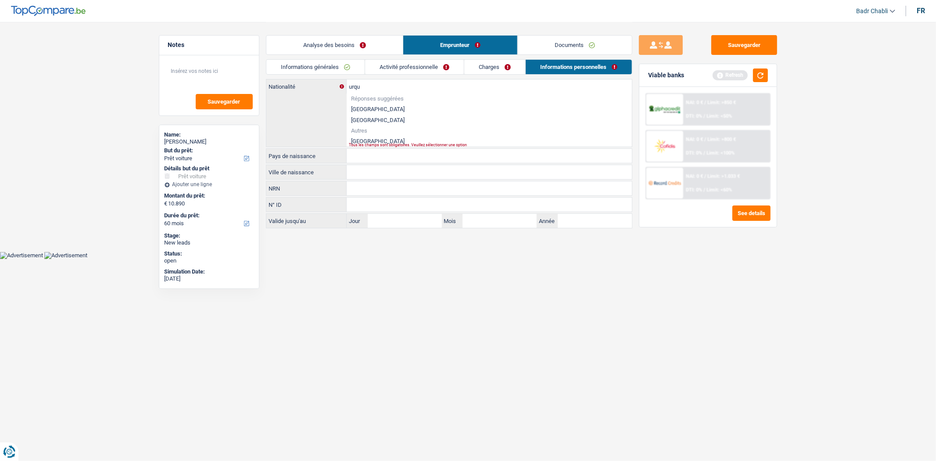
click at [373, 139] on li "Turquie" at bounding box center [489, 141] width 285 height 11
type input "Turquie"
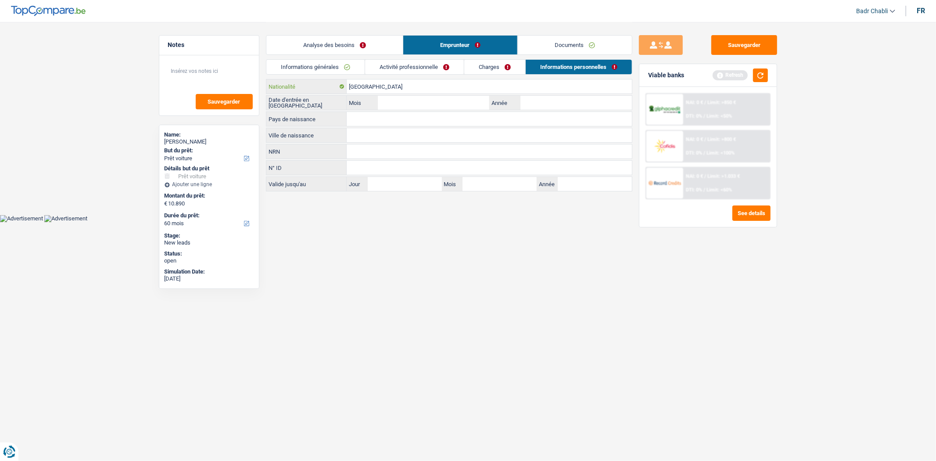
click at [373, 86] on input "Turquie" at bounding box center [489, 86] width 285 height 14
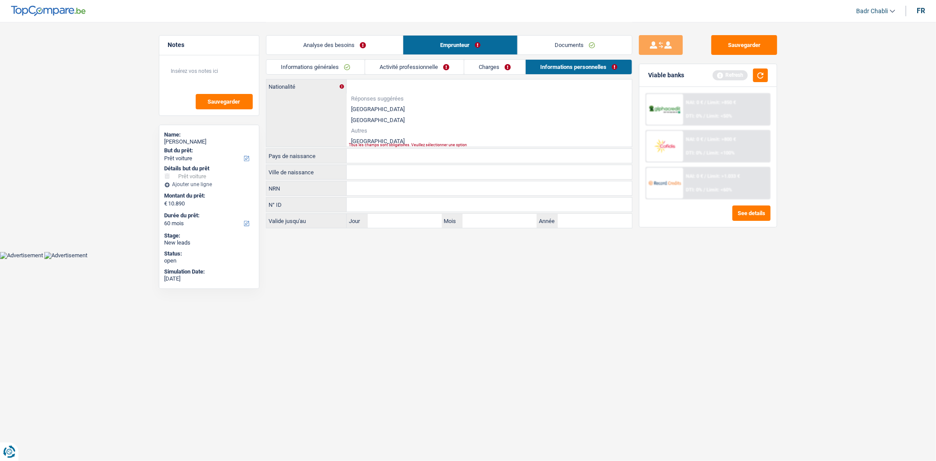
click at [356, 145] on div "Tous les champs sont obligatoires. Veuillez sélectionner une option" at bounding box center [476, 145] width 254 height 4
click at [361, 137] on li "Turquie" at bounding box center [489, 141] width 285 height 11
type input "Turquie"
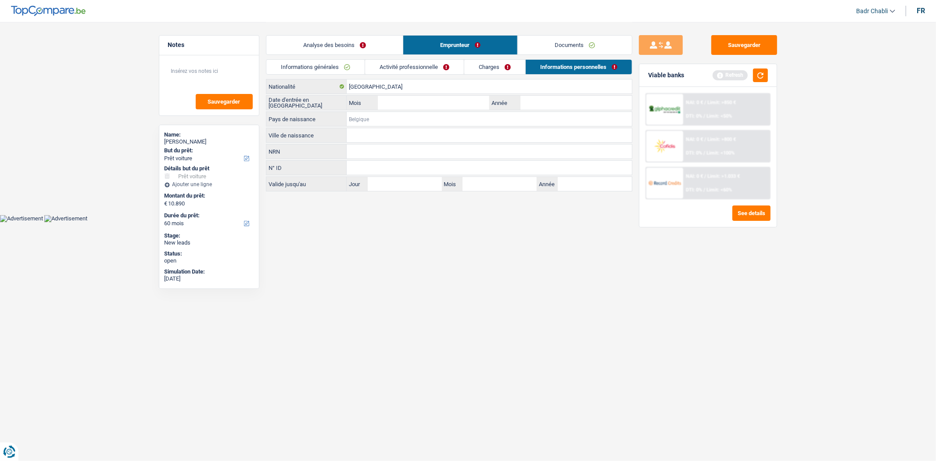
click at [368, 115] on input "Pays de naissance" at bounding box center [489, 119] width 285 height 14
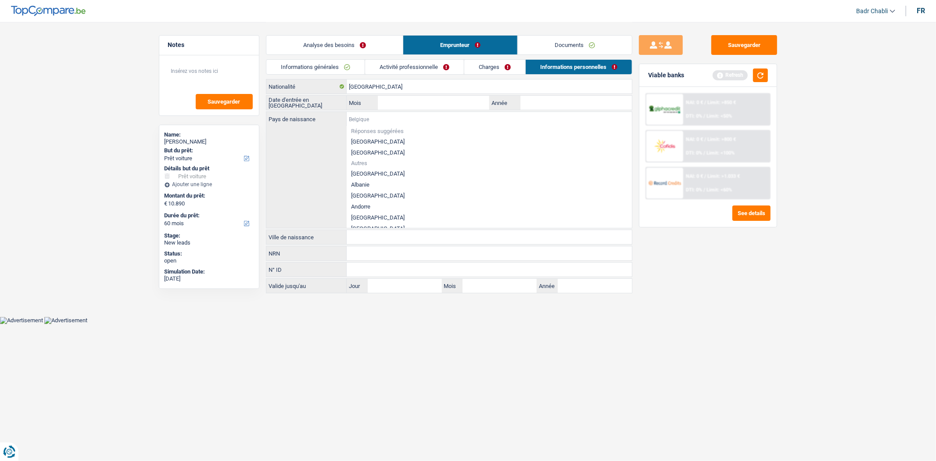
paste input "Turquie"
type input "Turquie"
paste input "Turquie"
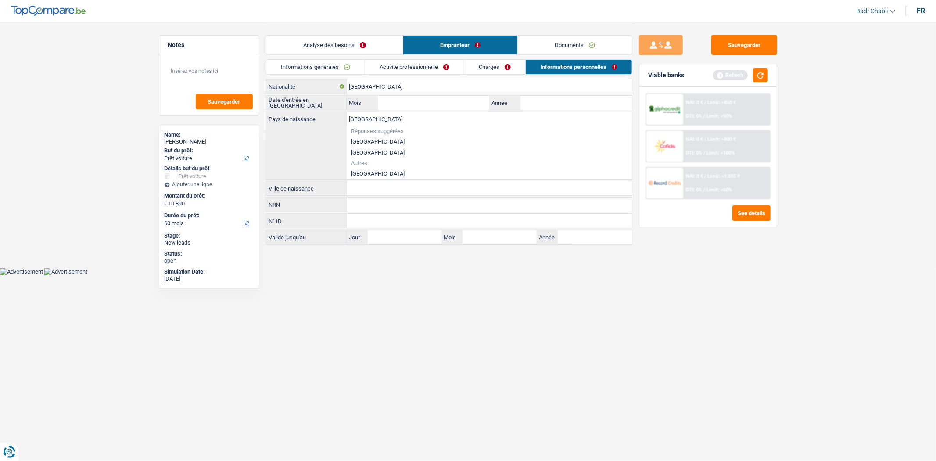
type input "Turquie"
click at [366, 171] on li "Turquie" at bounding box center [489, 173] width 285 height 11
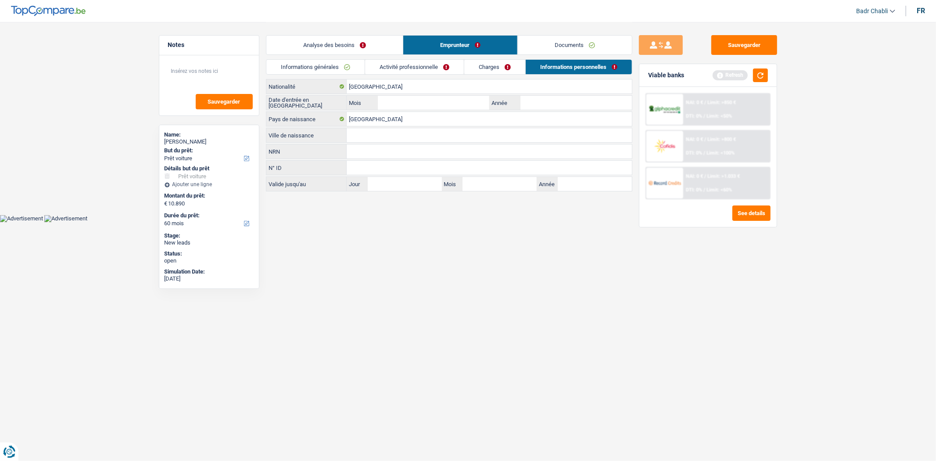
click at [378, 128] on input "Ville de naissance" at bounding box center [489, 135] width 285 height 14
click at [377, 133] on input "Ville de naissance" at bounding box center [489, 135] width 285 height 14
click at [458, 97] on input "Mois" at bounding box center [433, 103] width 111 height 14
type input "01"
type input "1995"
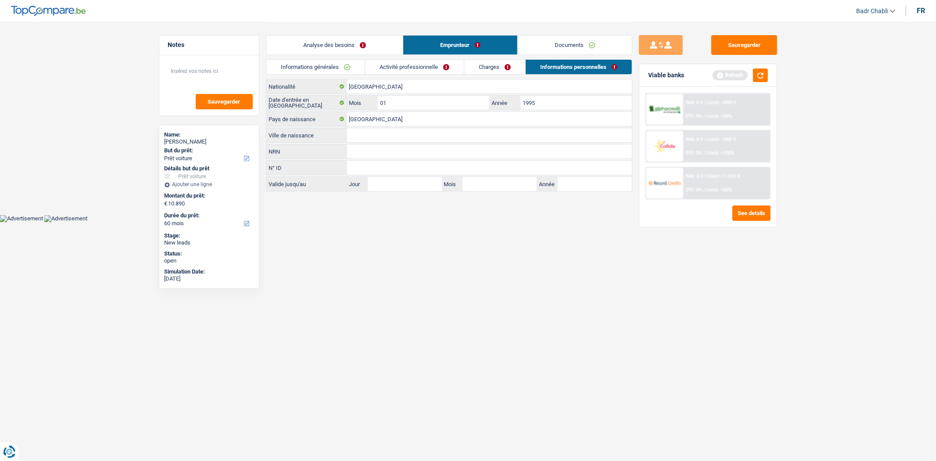
click at [374, 137] on input "Ville de naissance" at bounding box center [489, 135] width 285 height 14
click at [379, 136] on input "Ville de naissance" at bounding box center [489, 135] width 285 height 14
click at [389, 134] on input "Ville de naissance" at bounding box center [489, 135] width 285 height 14
click at [390, 133] on input "Ville de naissance" at bounding box center [489, 135] width 285 height 14
click at [389, 139] on input "Ville de naissance" at bounding box center [489, 135] width 285 height 14
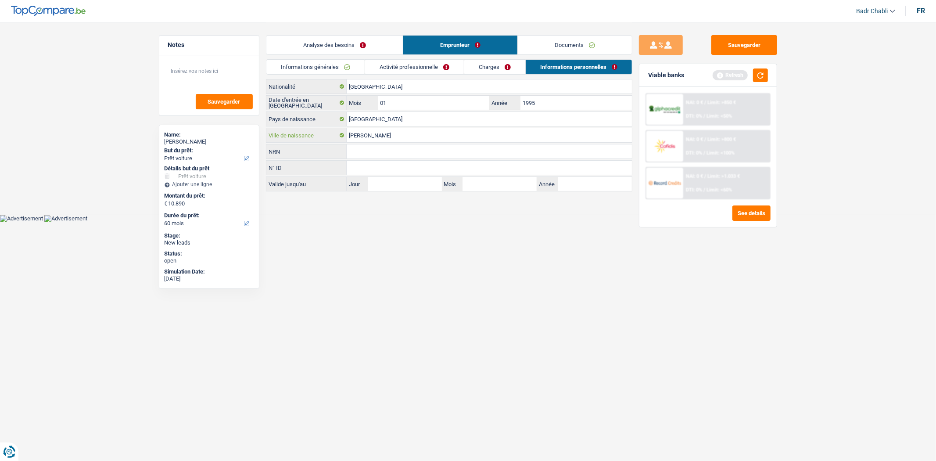
type input "Kasri Sarolan"
click at [499, 67] on link "Charges" at bounding box center [494, 67] width 61 height 14
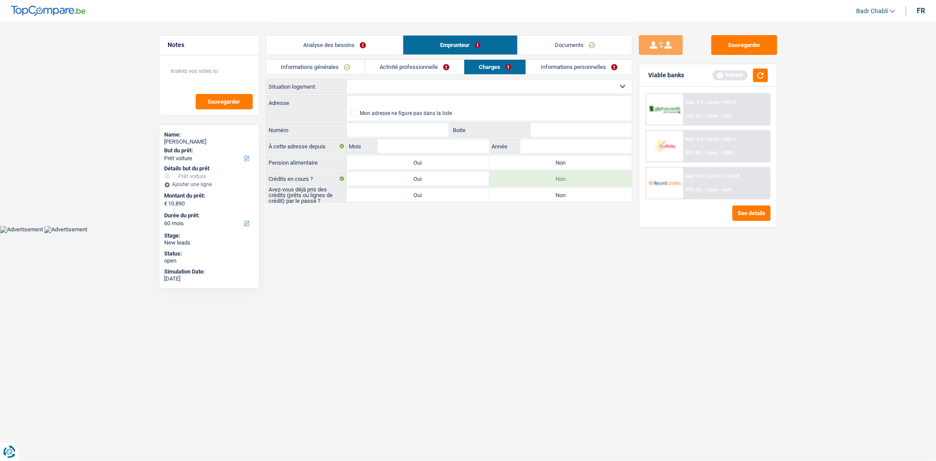
click at [342, 38] on link "Analyse des besoins" at bounding box center [334, 45] width 136 height 19
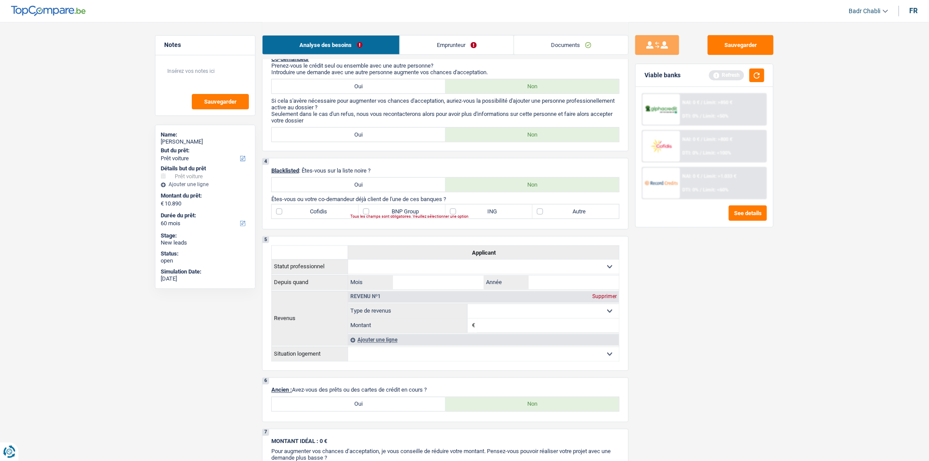
scroll to position [536, 0]
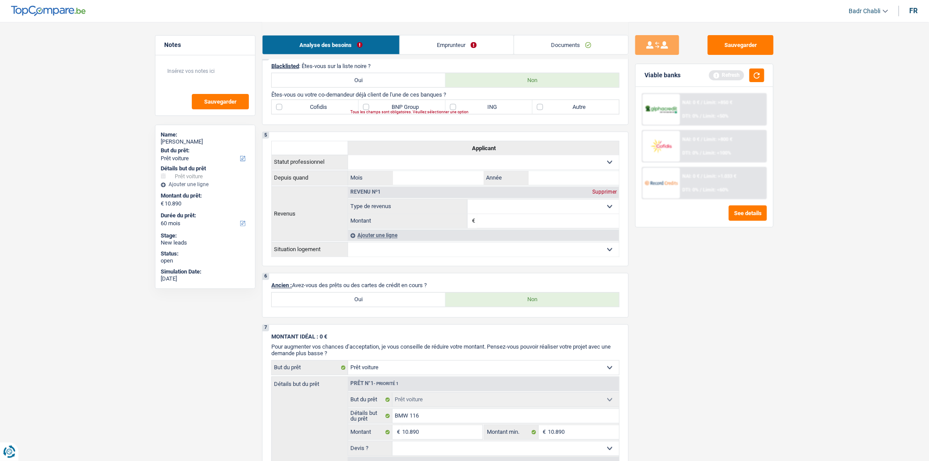
click at [366, 112] on label "BNP Group" at bounding box center [402, 107] width 87 height 14
click at [366, 112] on input "BNP Group" at bounding box center [402, 107] width 87 height 14
checkbox input "true"
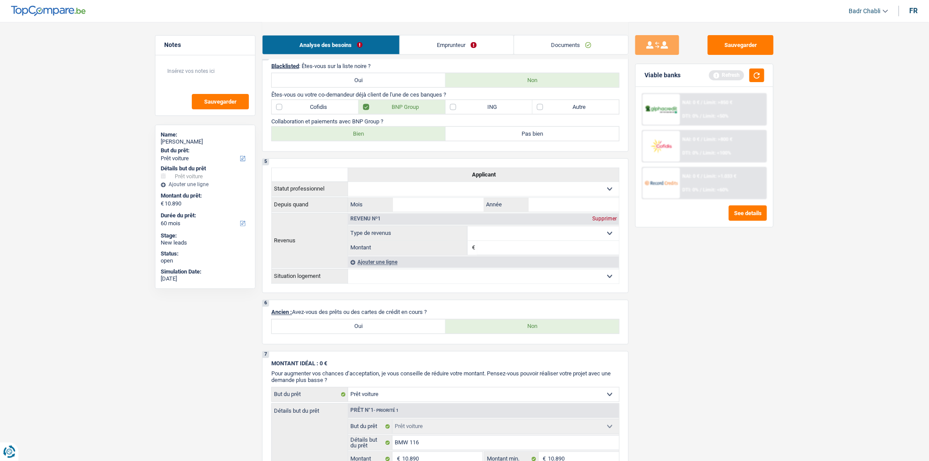
click at [425, 138] on label "Bien" at bounding box center [359, 134] width 174 height 14
click at [425, 138] on input "Bien" at bounding box center [359, 134] width 174 height 14
radio input "true"
click at [454, 110] on label "ING" at bounding box center [488, 107] width 87 height 14
click at [454, 110] on input "ING" at bounding box center [488, 107] width 87 height 14
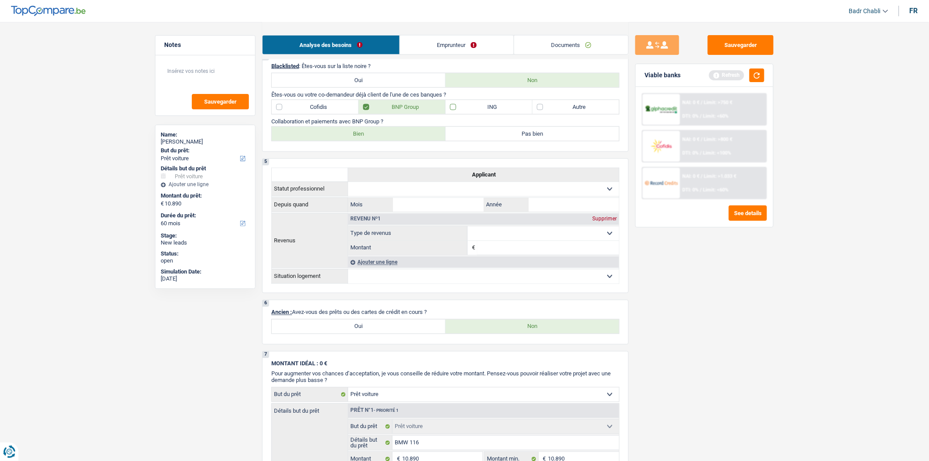
checkbox input "true"
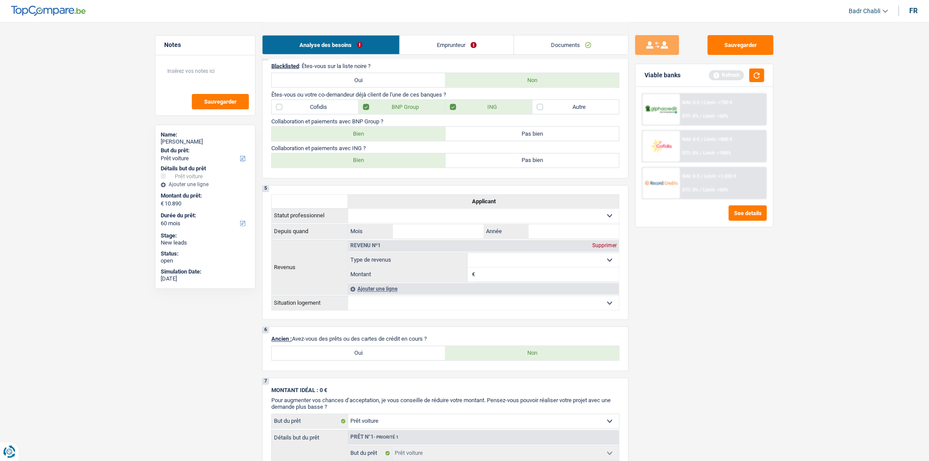
click at [625, 110] on div "4 Blacklisted : Êtes-vous sur la liste noire ? Oui Non Êtes-vous ou votre co-de…" at bounding box center [445, 116] width 366 height 125
click at [573, 109] on label "Autre" at bounding box center [575, 107] width 87 height 14
click at [573, 109] on input "Autre" at bounding box center [575, 107] width 87 height 14
checkbox input "true"
click at [480, 111] on label "ING" at bounding box center [488, 107] width 87 height 14
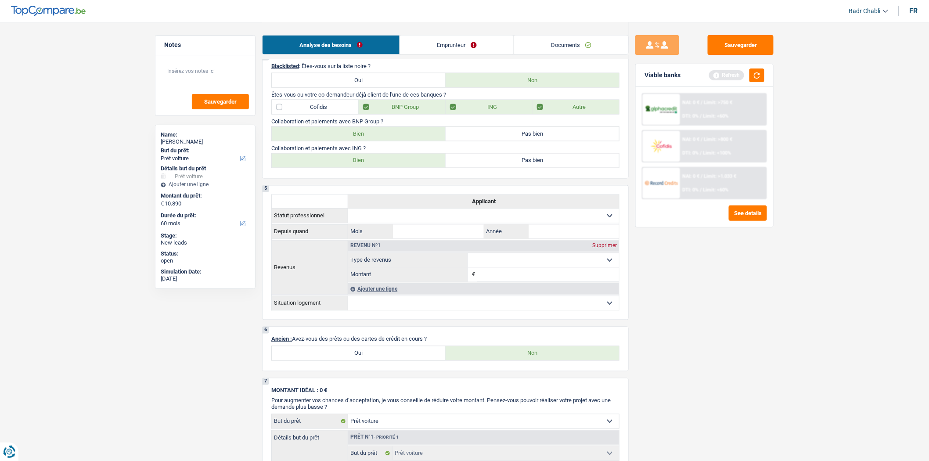
click at [480, 111] on input "ING" at bounding box center [488, 107] width 87 height 14
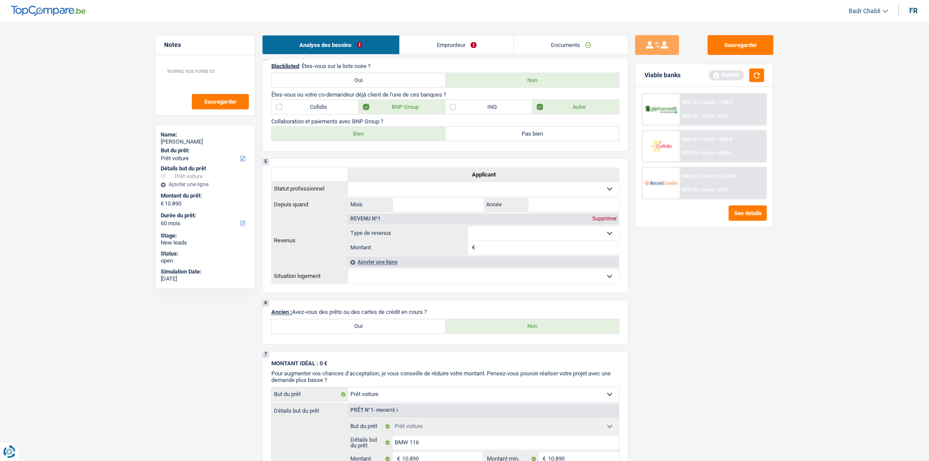
drag, startPoint x: 528, startPoint y: 111, endPoint x: 543, endPoint y: 115, distance: 15.4
click at [529, 111] on label "ING" at bounding box center [488, 107] width 87 height 14
click at [529, 111] on input "ING" at bounding box center [488, 107] width 87 height 14
checkbox input "true"
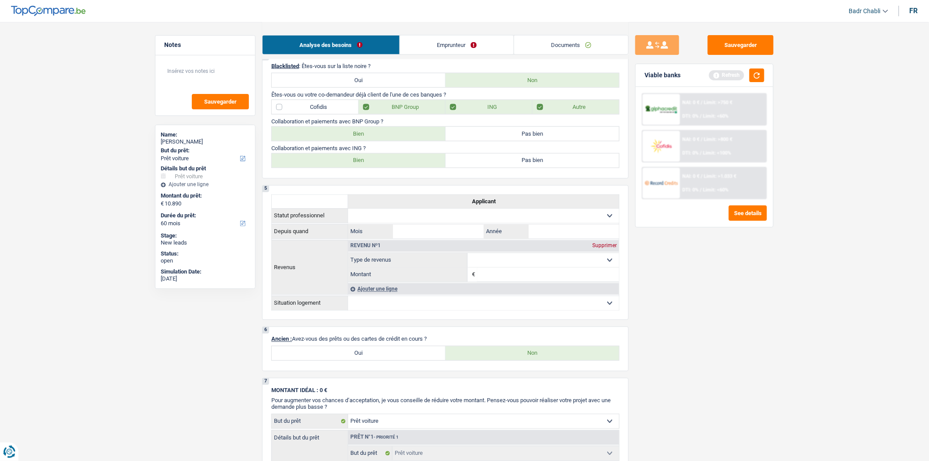
click at [543, 114] on label "Autre" at bounding box center [575, 107] width 87 height 14
click at [543, 114] on input "Autre" at bounding box center [575, 107] width 87 height 14
checkbox input "false"
click at [488, 113] on label "ING" at bounding box center [488, 107] width 87 height 14
click at [488, 113] on input "ING" at bounding box center [488, 107] width 87 height 14
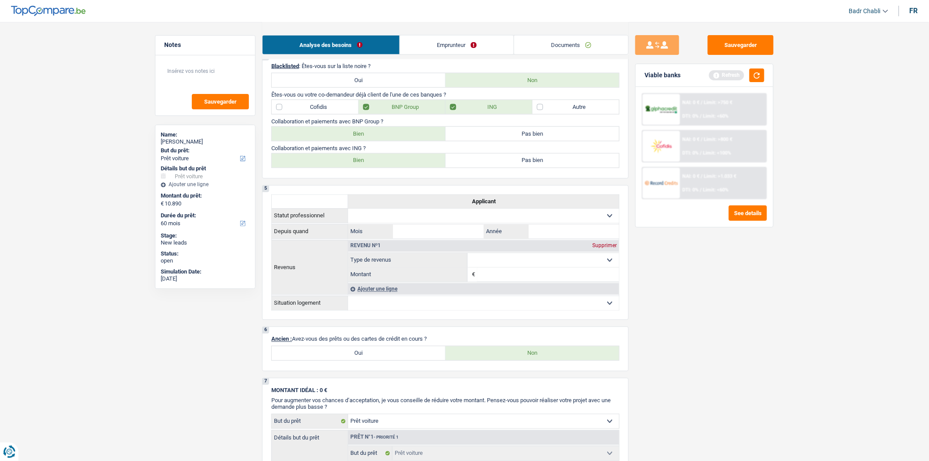
checkbox input "false"
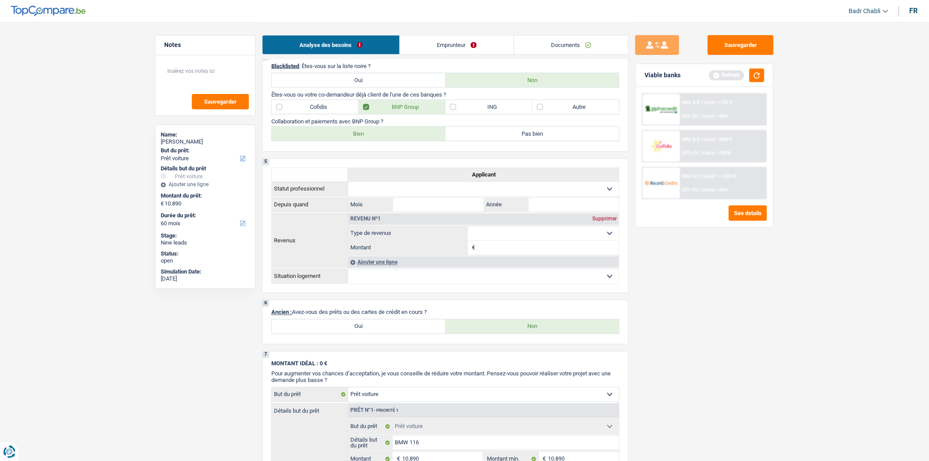
click at [439, 42] on link "Emprunteur" at bounding box center [457, 45] width 114 height 19
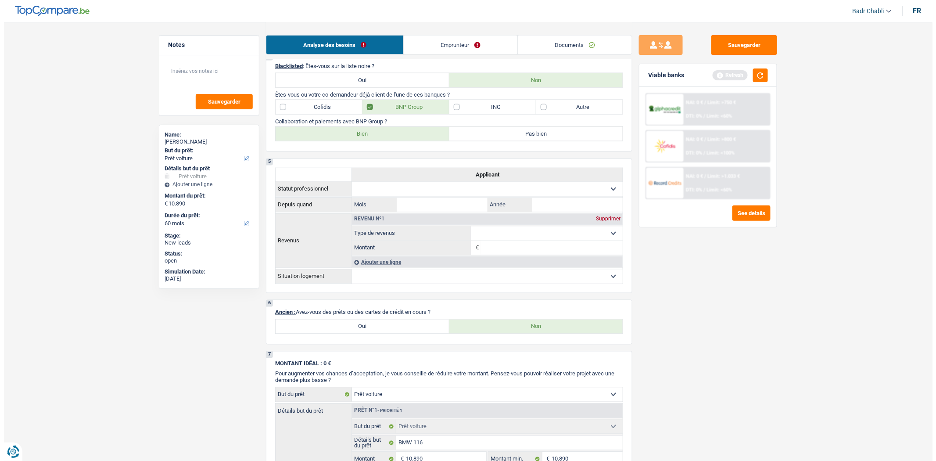
scroll to position [0, 0]
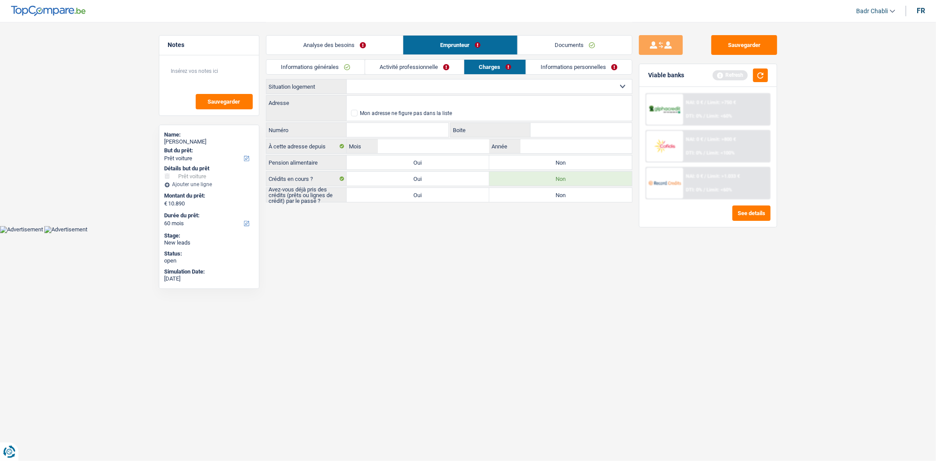
click at [328, 68] on link "Informations générales" at bounding box center [315, 67] width 98 height 14
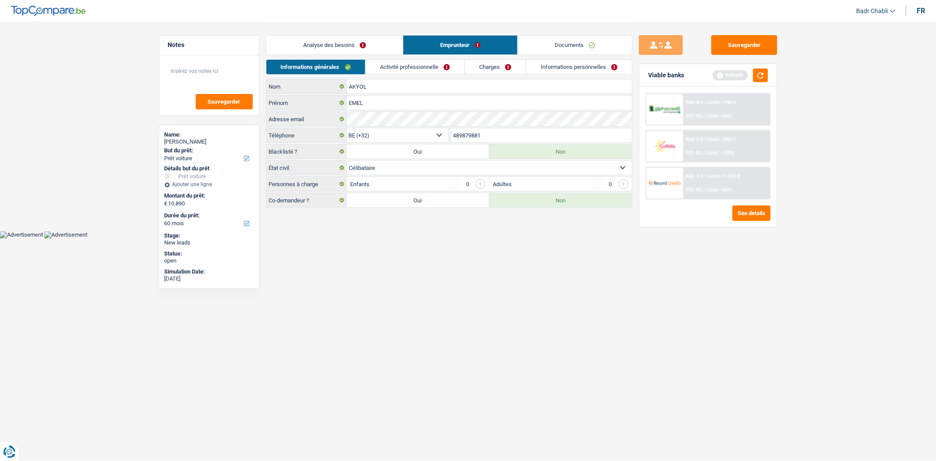
click at [409, 66] on link "Activité professionnelle" at bounding box center [415, 67] width 99 height 14
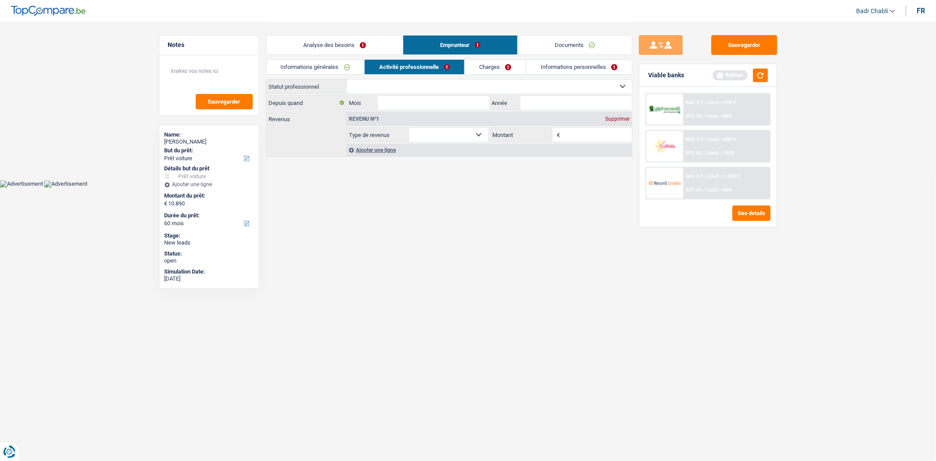
click at [426, 85] on select "Ouvrier Employé privé Employé public Invalide Indépendant Pensionné Chômeur Mut…" at bounding box center [489, 86] width 285 height 14
select select "mutuality"
click at [347, 79] on select "Ouvrier Employé privé Employé public Invalide Indépendant Pensionné Chômeur Mut…" at bounding box center [489, 86] width 285 height 14
select select "mutualityIndemnity"
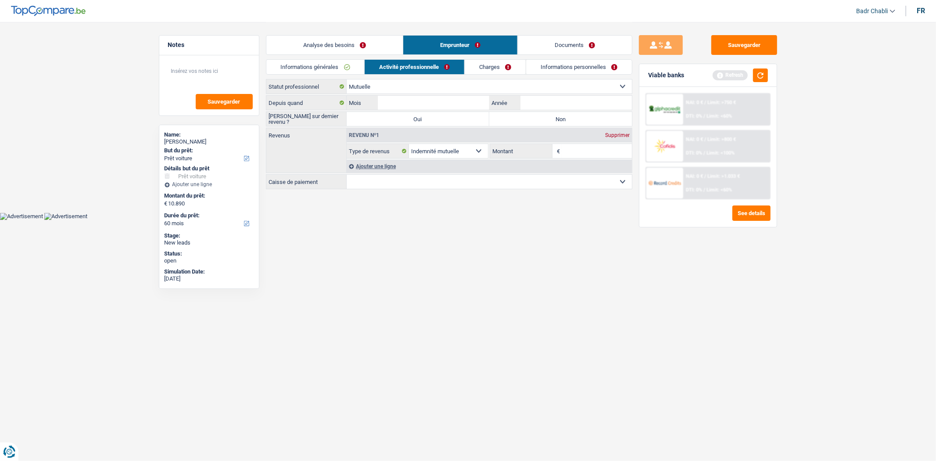
click at [518, 117] on label "Non" at bounding box center [560, 119] width 143 height 14
click at [518, 117] on input "Non" at bounding box center [560, 119] width 143 height 14
radio input "true"
click at [448, 103] on input "Mois" at bounding box center [433, 103] width 111 height 14
type input "04"
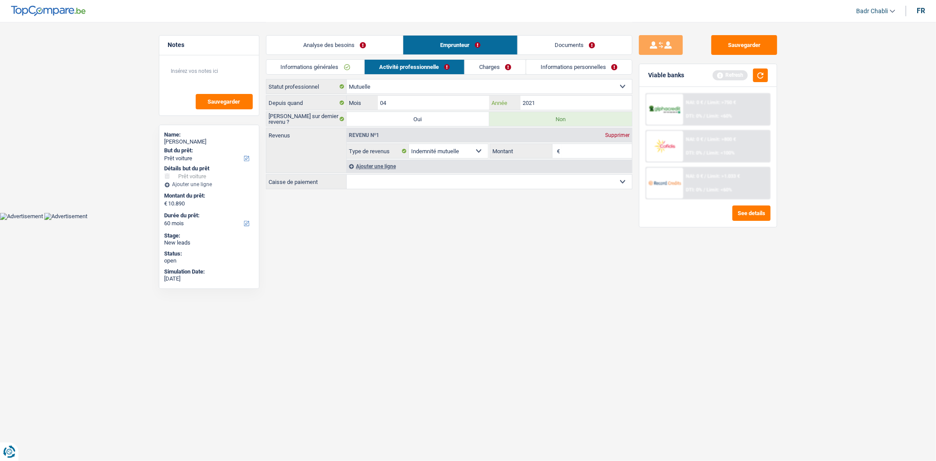
type input "2021"
click at [490, 185] on select "Mutualité Chrétienne Mutualité Socialiste (Solidaris) SPF Sécurité Sociale Unio…" at bounding box center [489, 182] width 285 height 14
select select "partenamut"
click at [347, 175] on select "Mutualité Chrétienne Mutualité Socialiste (Solidaris) SPF Sécurité Sociale Unio…" at bounding box center [489, 182] width 285 height 14
select select "BE"
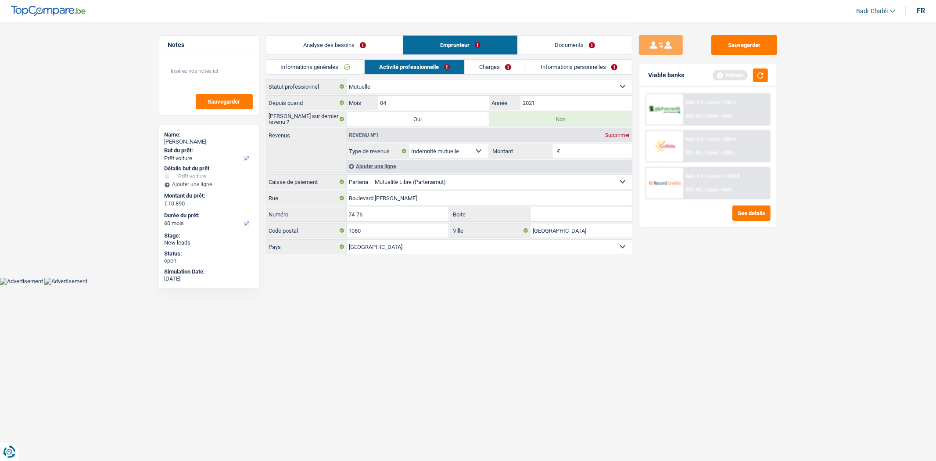
click at [585, 154] on input "Montant" at bounding box center [597, 151] width 70 height 14
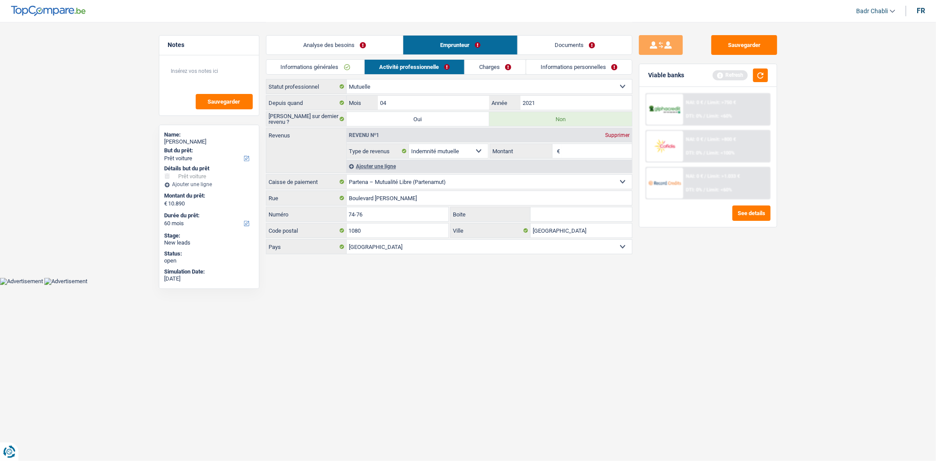
click at [585, 154] on input "Montant" at bounding box center [597, 151] width 70 height 14
type input "1.777"
click at [389, 165] on div "Ajouter une ligne" at bounding box center [489, 166] width 285 height 13
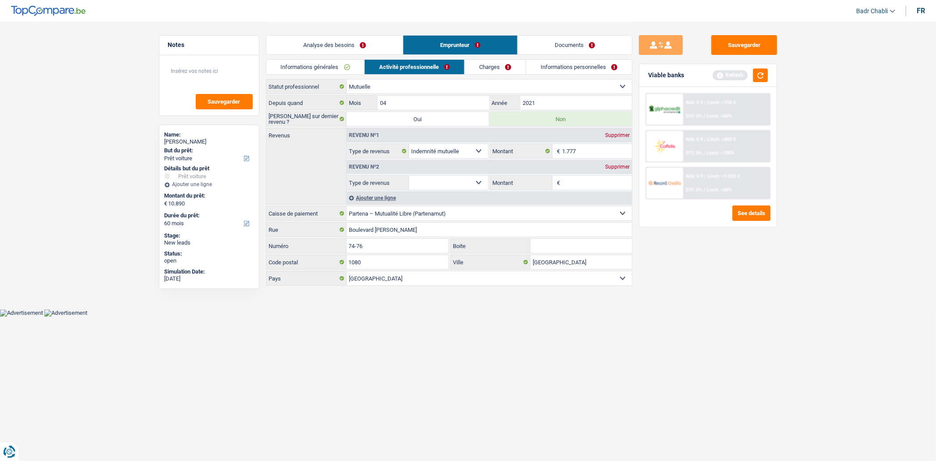
click at [298, 67] on link "Informations générales" at bounding box center [315, 67] width 98 height 14
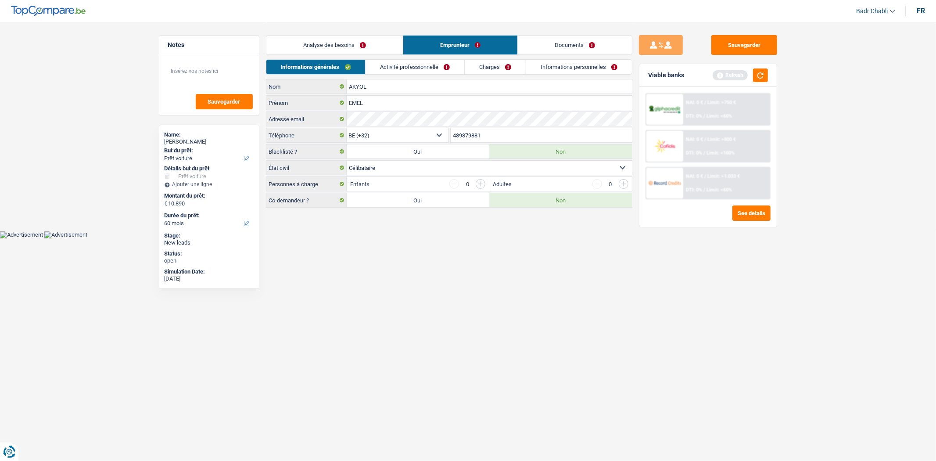
click at [416, 65] on link "Activité professionnelle" at bounding box center [415, 67] width 99 height 14
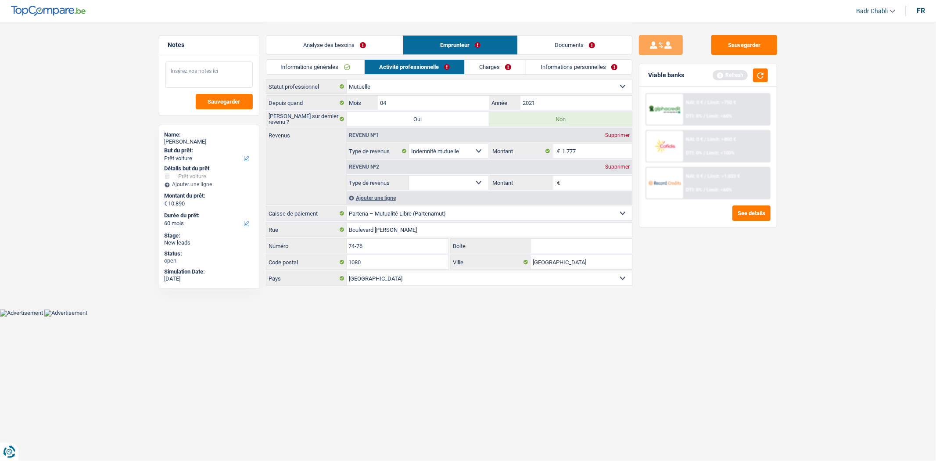
click at [208, 77] on textarea at bounding box center [208, 74] width 87 height 26
click at [508, 64] on link "Charges" at bounding box center [495, 67] width 61 height 14
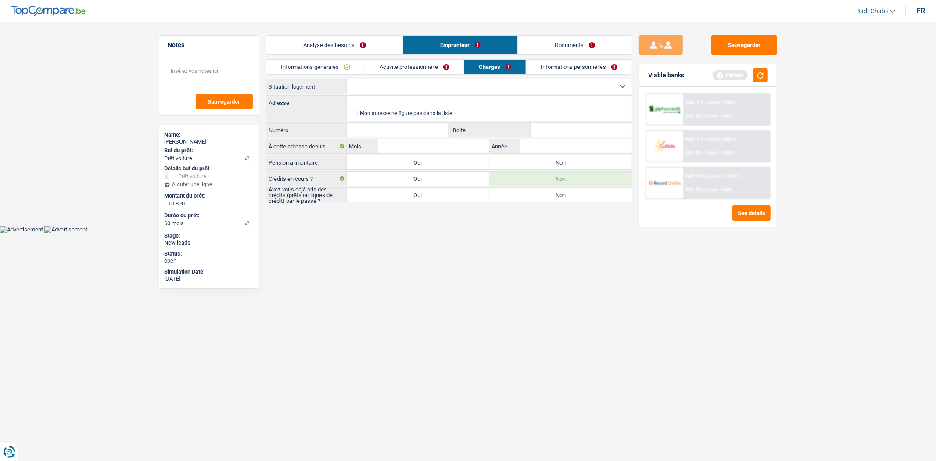
click at [375, 85] on select "Locataire Propriétaire avec prêt hypothécaire Propriétaire sans prêt hypothécai…" at bounding box center [489, 86] width 285 height 14
select select "rents"
click at [347, 79] on select "Locataire Propriétaire avec prêt hypothécaire Propriétaire sans prêt hypothécai…" at bounding box center [489, 86] width 285 height 14
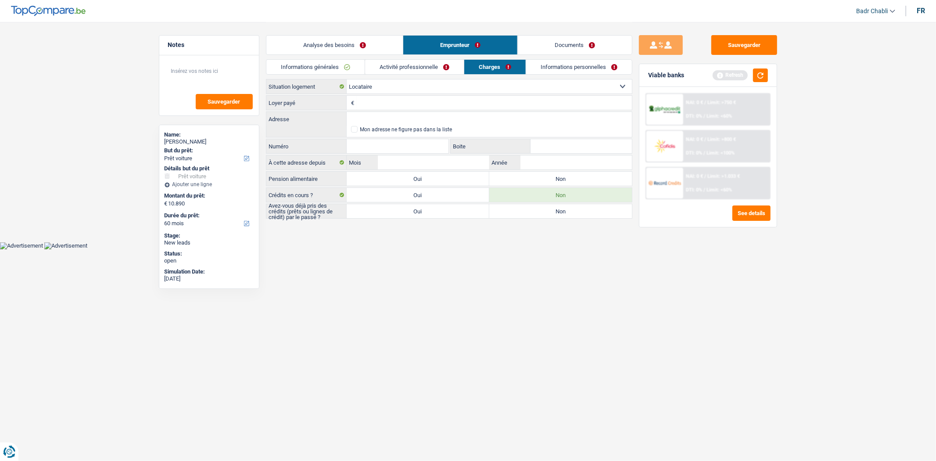
click at [545, 178] on label "Non" at bounding box center [560, 179] width 143 height 14
click at [545, 178] on input "Non" at bounding box center [560, 179] width 143 height 14
radio input "true"
click at [457, 213] on label "Oui" at bounding box center [418, 211] width 143 height 14
click at [457, 213] on input "Oui" at bounding box center [418, 211] width 143 height 14
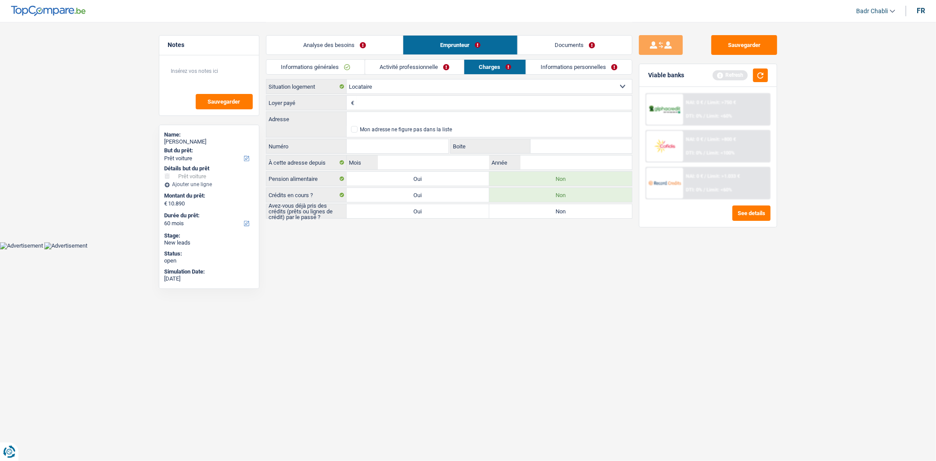
radio input "true"
click at [406, 98] on input "Loyer payé" at bounding box center [494, 103] width 276 height 14
type input "290"
click at [428, 120] on input "Adresse" at bounding box center [489, 119] width 285 height 14
click at [407, 117] on input "Adresse" at bounding box center [489, 119] width 285 height 14
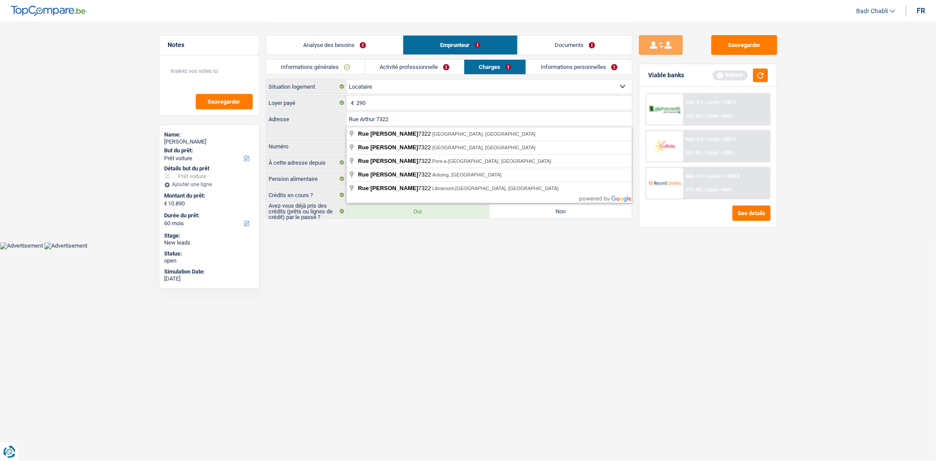
click at [375, 118] on input "Rue Arthur 7322" at bounding box center [489, 119] width 285 height 14
click at [448, 115] on input "Rue Arthur Contillon 7322" at bounding box center [489, 119] width 285 height 14
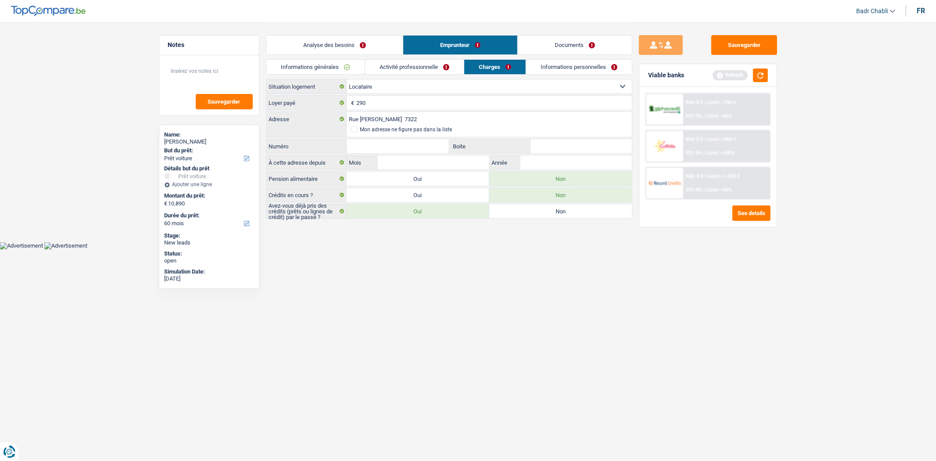
click at [389, 144] on input "Numéro" at bounding box center [398, 146] width 102 height 14
click at [424, 147] on input "Numéro" at bounding box center [398, 146] width 102 height 14
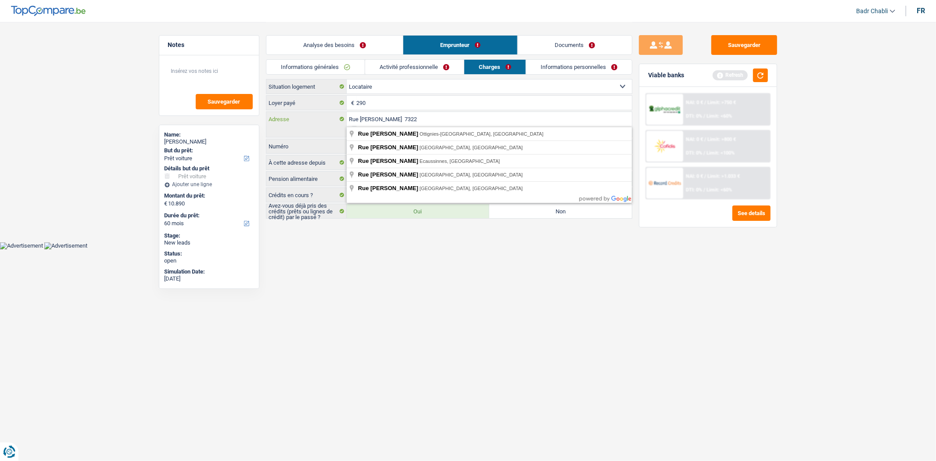
click at [429, 119] on input "Rue Arthur Contillon 7322" at bounding box center [489, 119] width 285 height 14
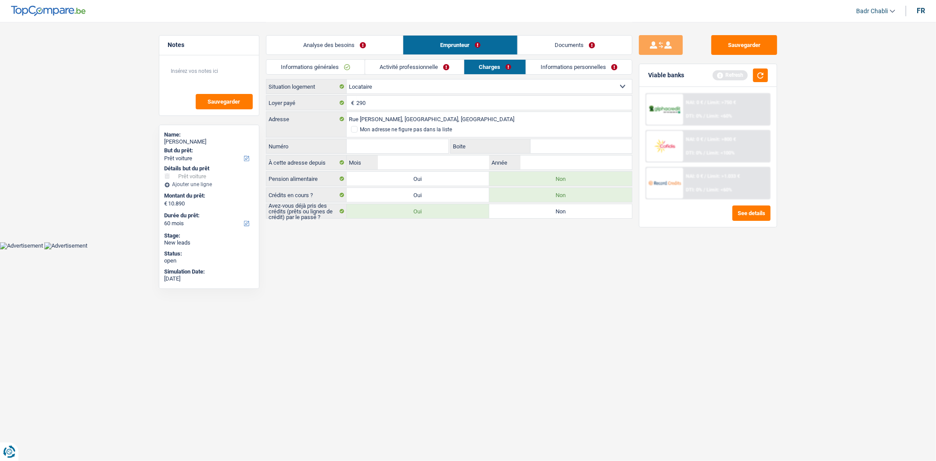
type input "Rue Arthur Cantillon, 7322, Bernissart, BE"
click at [427, 141] on input "Numéro" at bounding box center [398, 146] width 102 height 14
type input "3"
type input "6"
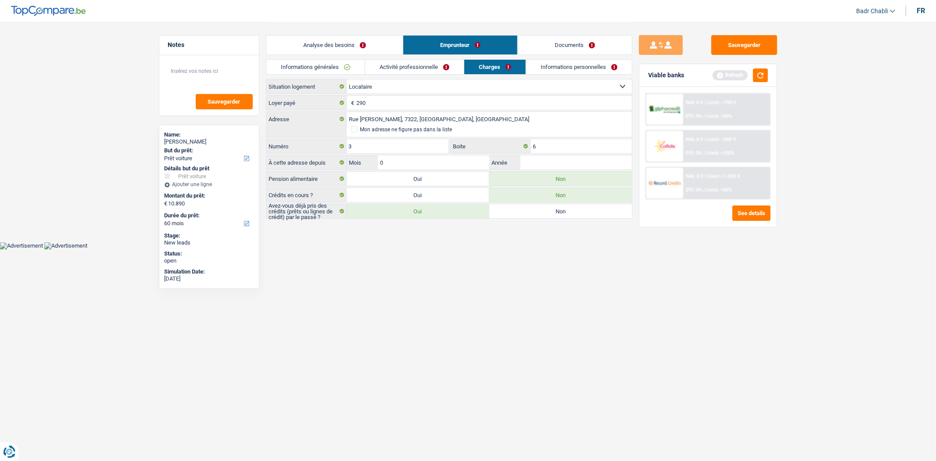
type input "02"
type input "2020"
click at [546, 64] on link "Informations personnelles" at bounding box center [579, 67] width 106 height 14
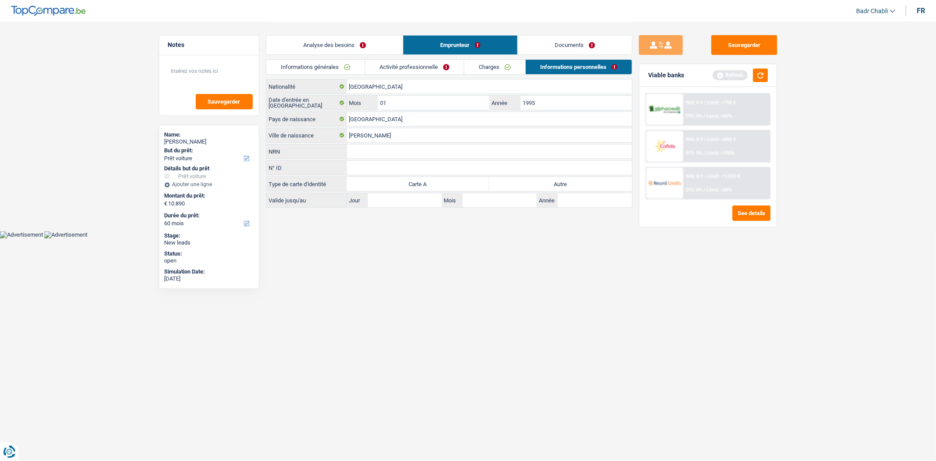
click at [563, 187] on label "Autre" at bounding box center [560, 184] width 143 height 14
click at [563, 187] on input "Autre" at bounding box center [560, 184] width 143 height 14
radio input "true"
click at [759, 68] on button "button" at bounding box center [760, 75] width 15 height 14
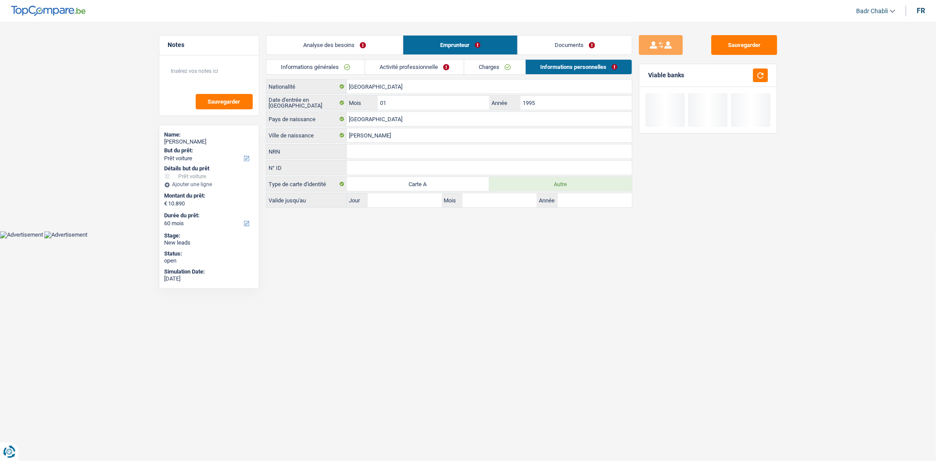
click at [452, 71] on link "Activité professionnelle" at bounding box center [414, 67] width 99 height 14
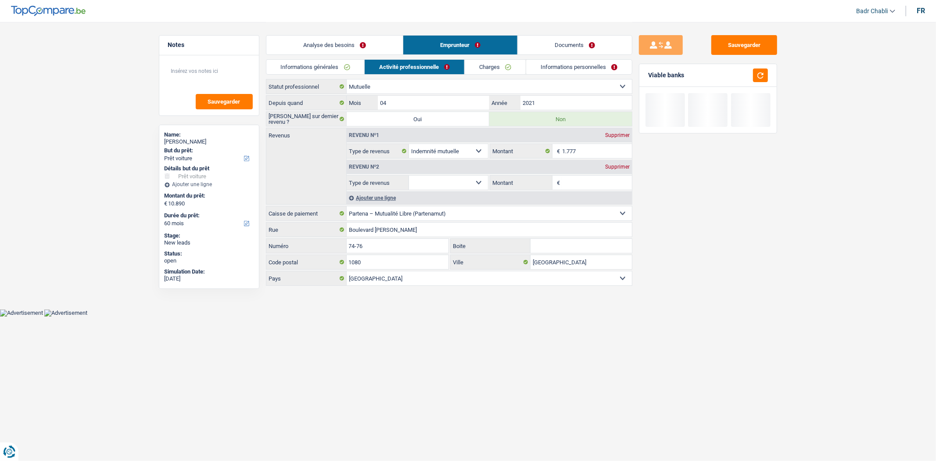
click at [497, 63] on link "Charges" at bounding box center [495, 67] width 61 height 14
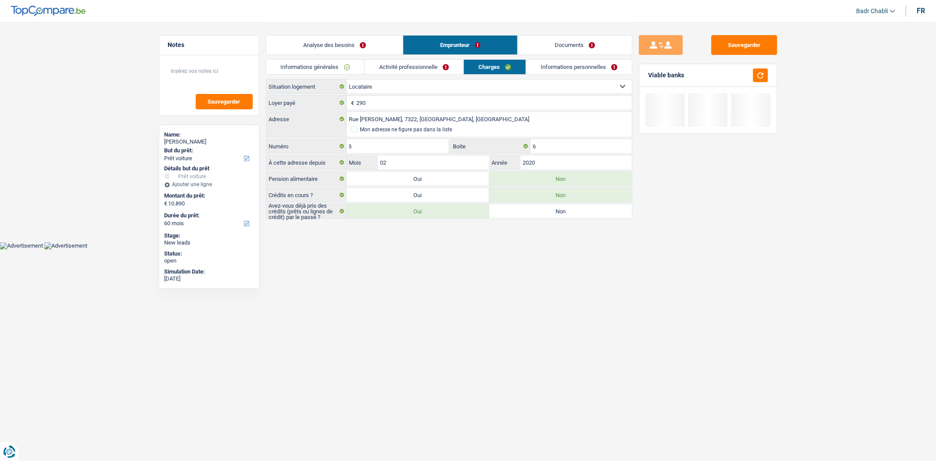
click at [574, 69] on link "Informations personnelles" at bounding box center [579, 67] width 106 height 14
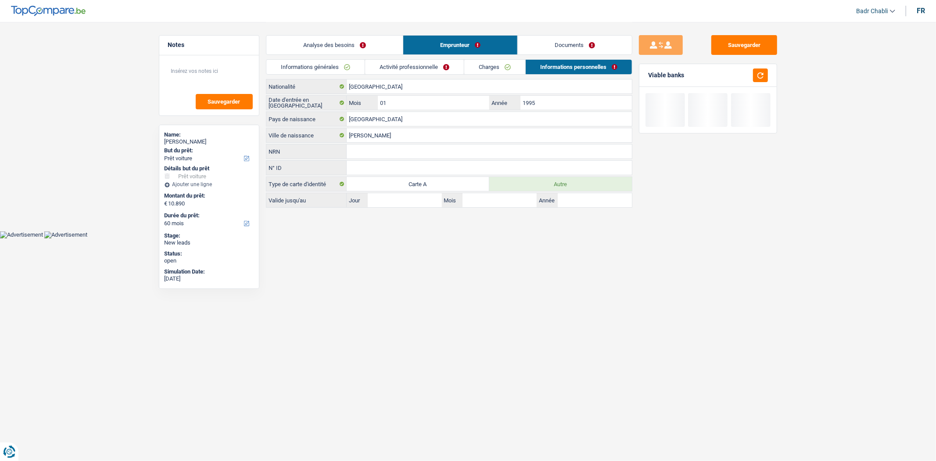
click at [506, 72] on link "Charges" at bounding box center [494, 67] width 61 height 14
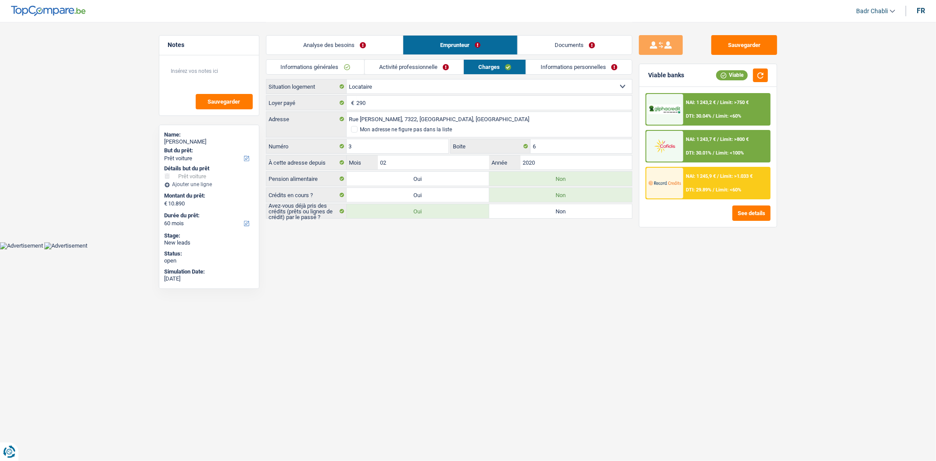
click at [393, 68] on link "Activité professionnelle" at bounding box center [414, 67] width 99 height 14
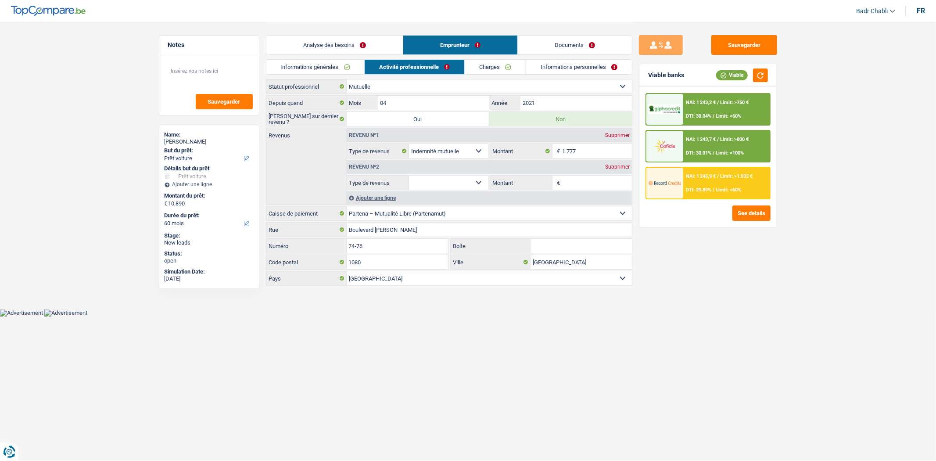
click at [350, 68] on link "Informations générales" at bounding box center [315, 67] width 98 height 14
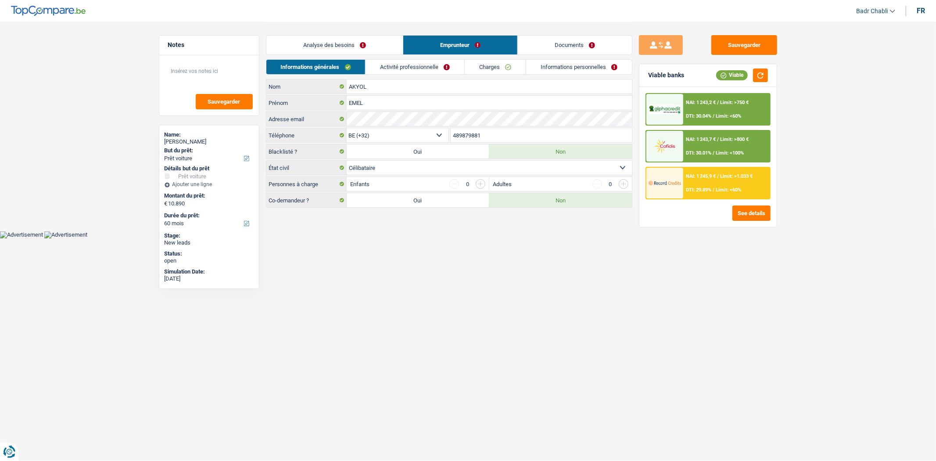
click at [352, 36] on link "Analyse des besoins" at bounding box center [334, 45] width 136 height 19
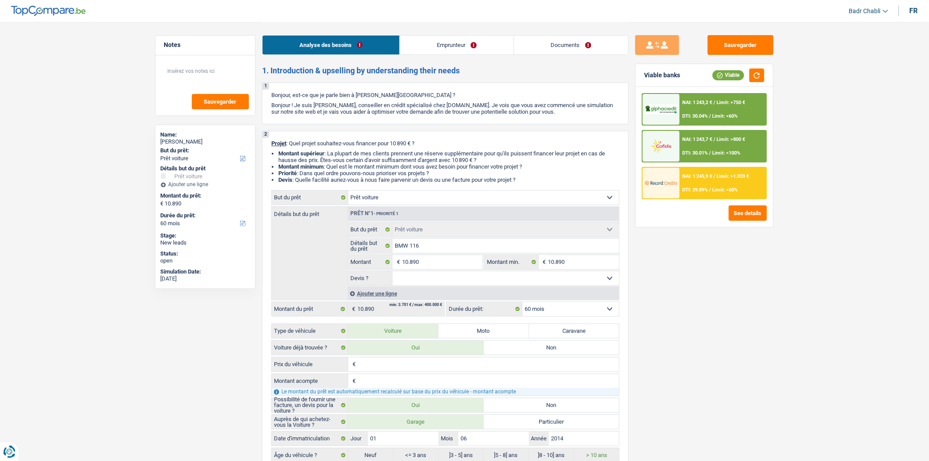
click at [360, 45] on link "Analyse des besoins" at bounding box center [330, 45] width 137 height 19
click at [423, 275] on select "Oui Non Non répondu Sélectionner une option" at bounding box center [505, 278] width 227 height 14
select select "yes"
click at [392, 273] on select "Oui Non Non répondu Sélectionner une option" at bounding box center [505, 278] width 227 height 14
select select "yes"
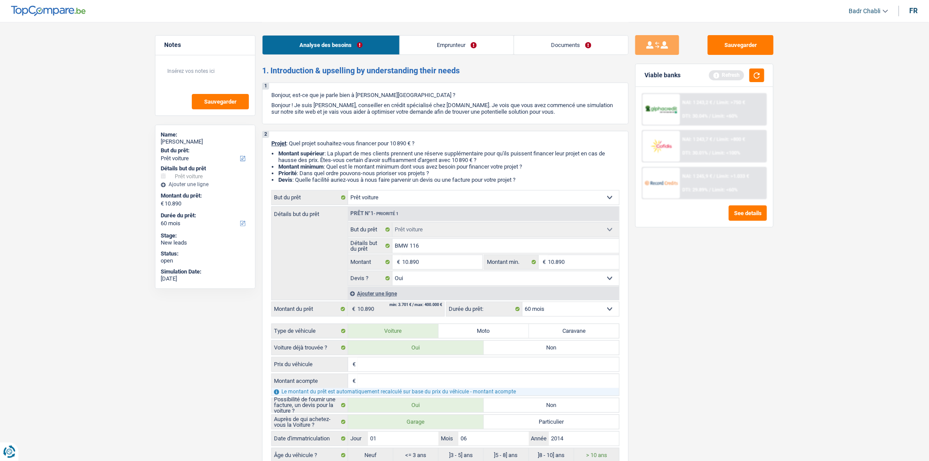
click at [459, 48] on link "Emprunteur" at bounding box center [457, 45] width 114 height 19
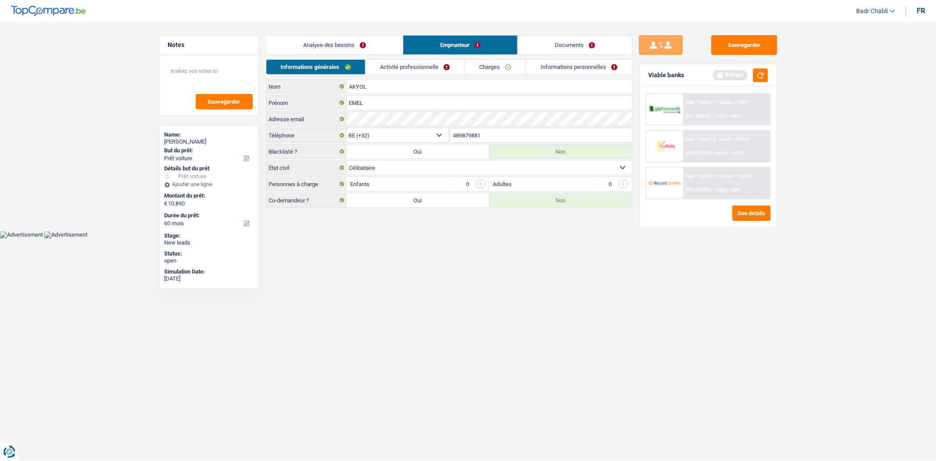
click at [444, 65] on link "Activité professionnelle" at bounding box center [415, 67] width 99 height 14
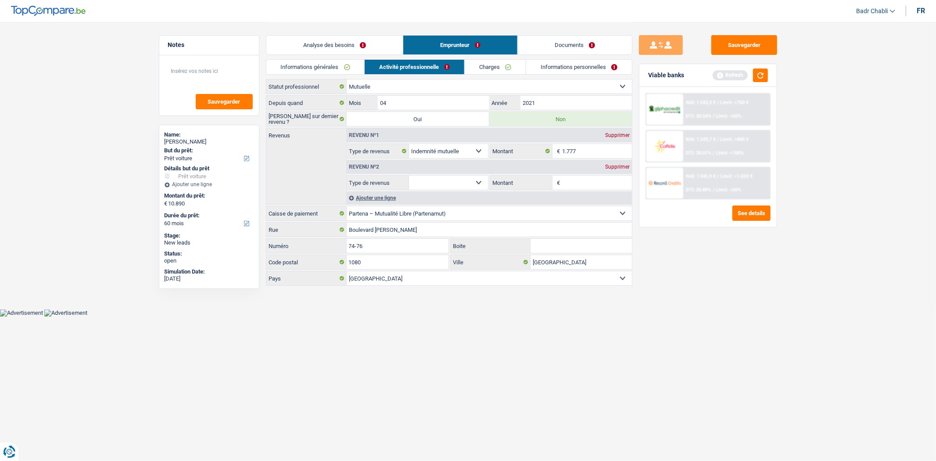
click at [626, 168] on div "Supprimer" at bounding box center [617, 166] width 29 height 5
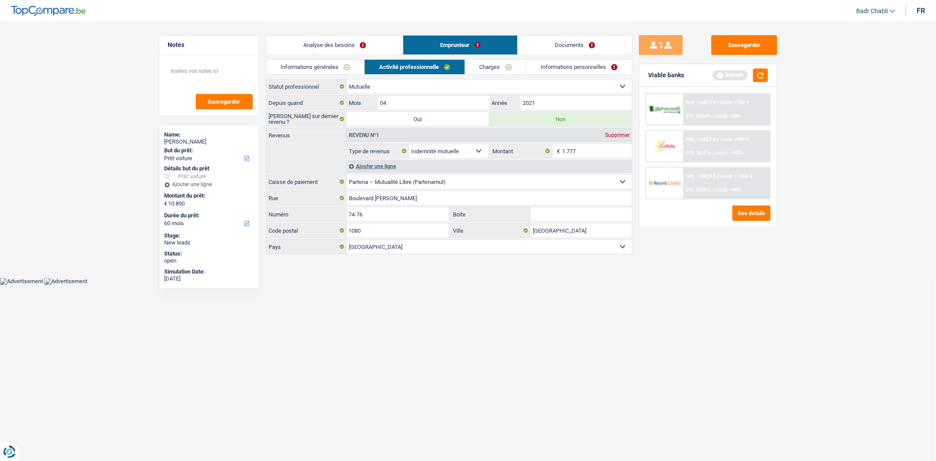
click at [380, 86] on select "Ouvrier Employé privé Employé public Invalide Indépendant Pensionné Chômeur Mut…" at bounding box center [489, 86] width 285 height 14
select select "invalid"
click at [347, 79] on select "Ouvrier Employé privé Employé public Invalide Indépendant Pensionné Chômeur Mut…" at bounding box center [489, 86] width 285 height 14
radio input "false"
select select
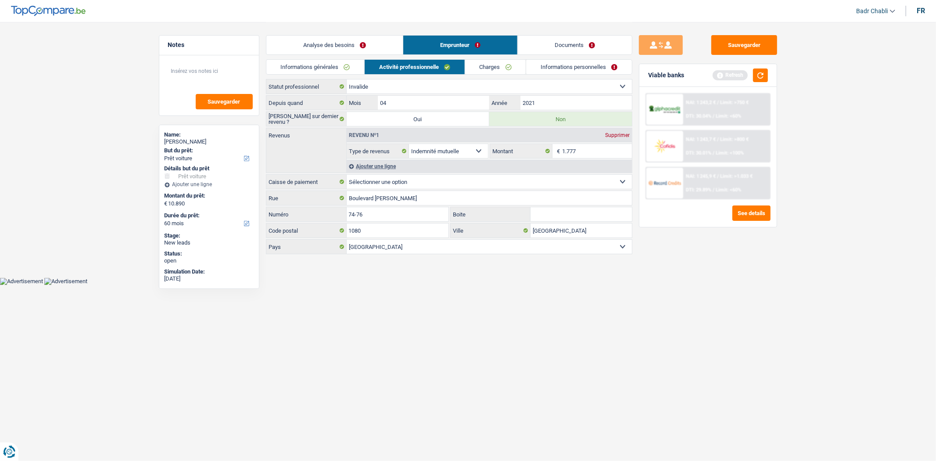
select select "disabilityPension"
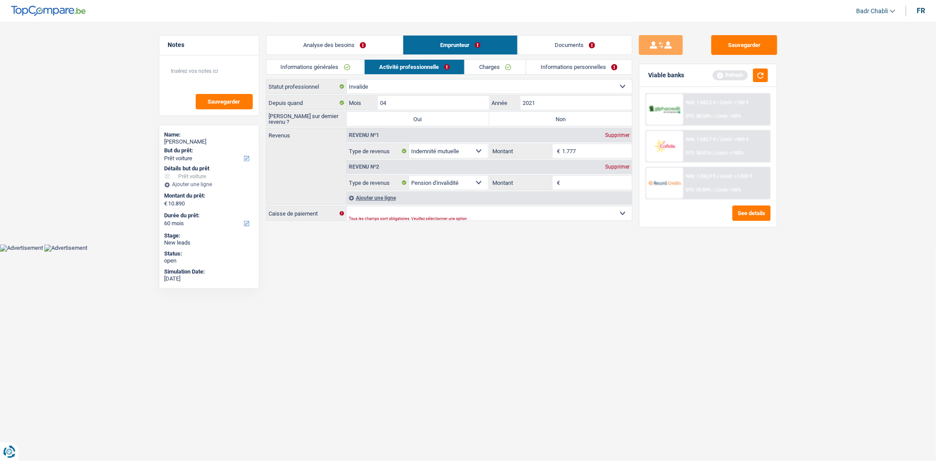
click at [454, 218] on div "Tous les champs sont obligatoires. Veuillez sélectionner une option" at bounding box center [476, 219] width 254 height 4
click at [457, 212] on select "Mutualité Chrétienne Mutualité Socialiste (Solidaris) SPF Sécurité Sociale Unio…" at bounding box center [489, 213] width 285 height 14
select select "partenamut"
click at [347, 207] on select "Mutualité Chrétienne Mutualité Socialiste (Solidaris) SPF Sécurité Sociale Unio…" at bounding box center [489, 213] width 285 height 14
select select "BE"
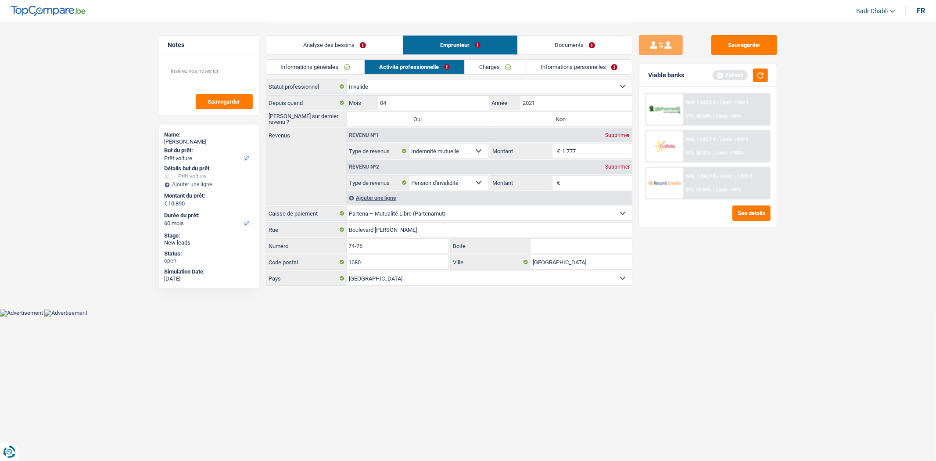
click at [593, 148] on input "1.777" at bounding box center [597, 151] width 70 height 14
click at [595, 182] on input "Montant" at bounding box center [597, 183] width 70 height 14
paste input "1.777"
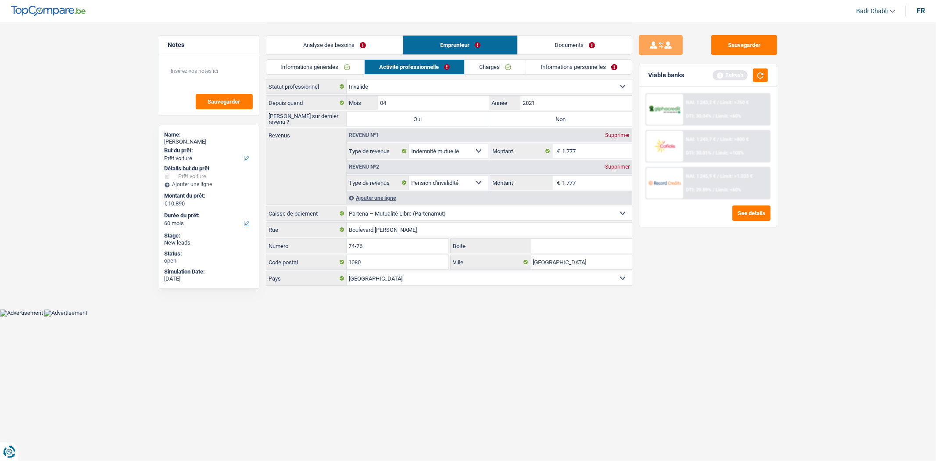
type input "1.777"
click at [620, 137] on div "Supprimer" at bounding box center [617, 135] width 29 height 5
select select "disabilityPension"
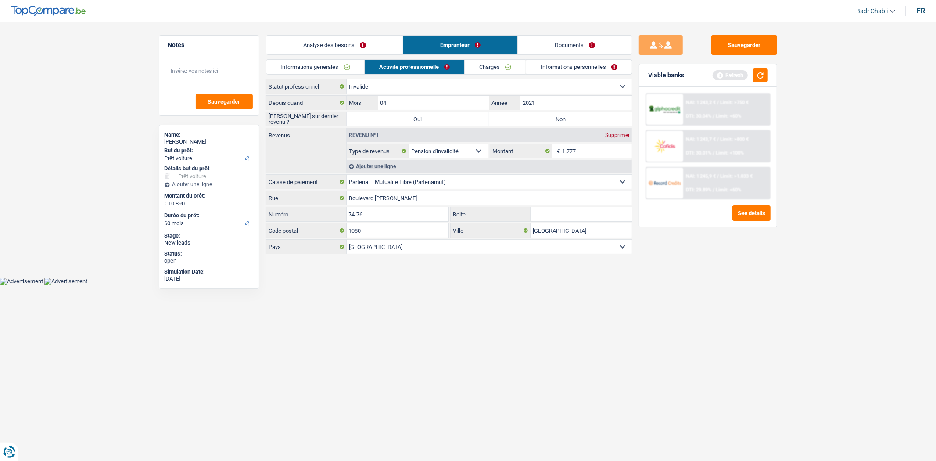
click at [551, 119] on label "Non" at bounding box center [560, 119] width 143 height 14
click at [551, 119] on input "Non" at bounding box center [560, 119] width 143 height 14
radio input "true"
click at [760, 73] on button "button" at bounding box center [760, 75] width 15 height 14
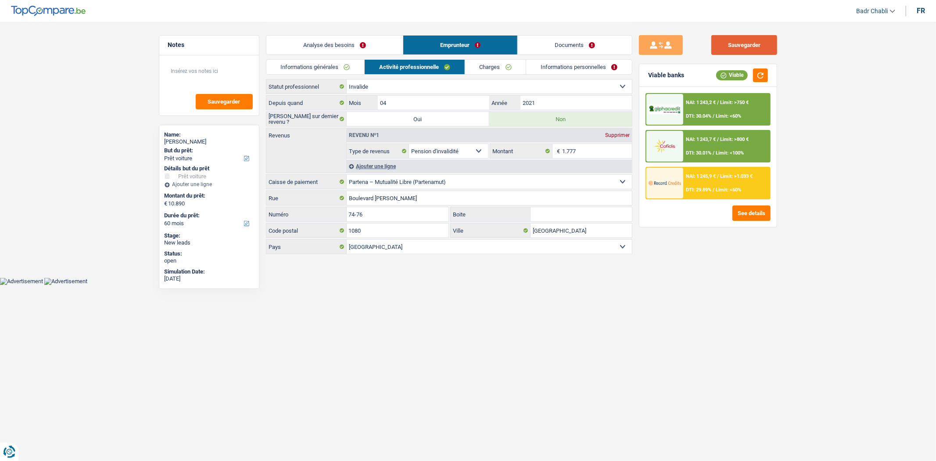
click at [744, 41] on button "Sauvegarder" at bounding box center [744, 45] width 66 height 20
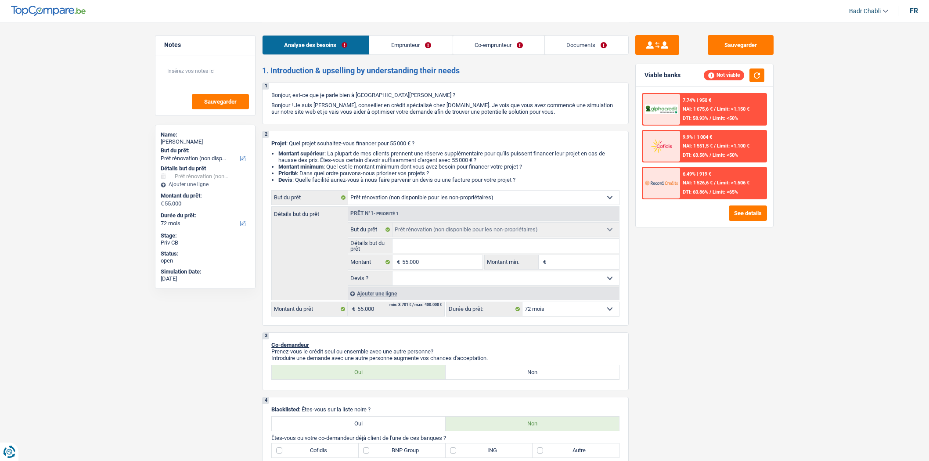
select select "renovation"
select select "72"
select select "renovation"
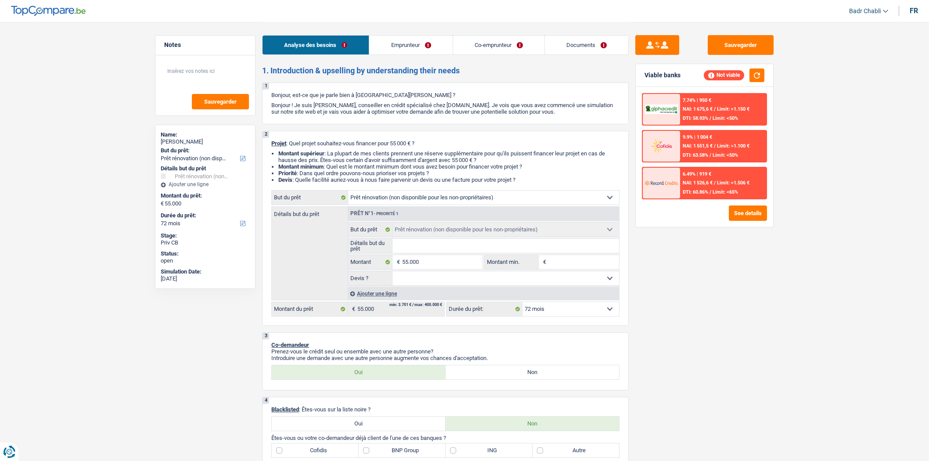
select select "72"
select select "worker"
select select "housewife"
select select "netSalary"
select select "other"
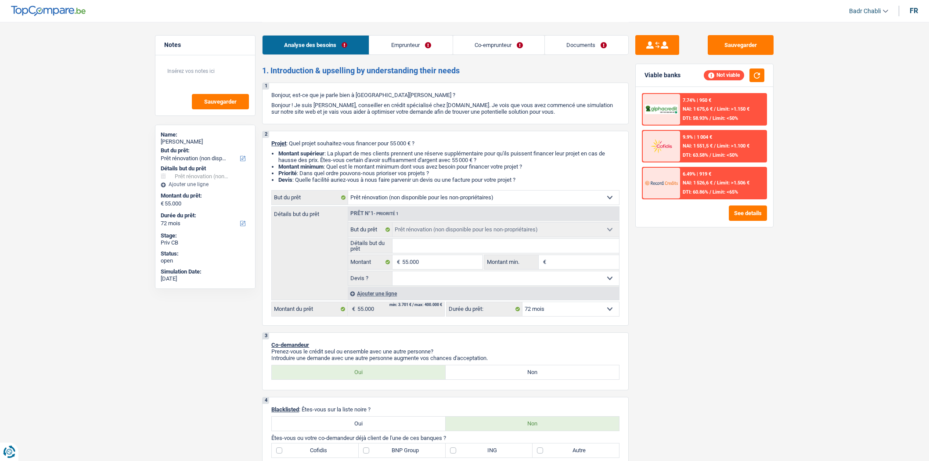
select select "familyAllowances"
select select "liveWithParents"
select select "carLoan"
select select "84"
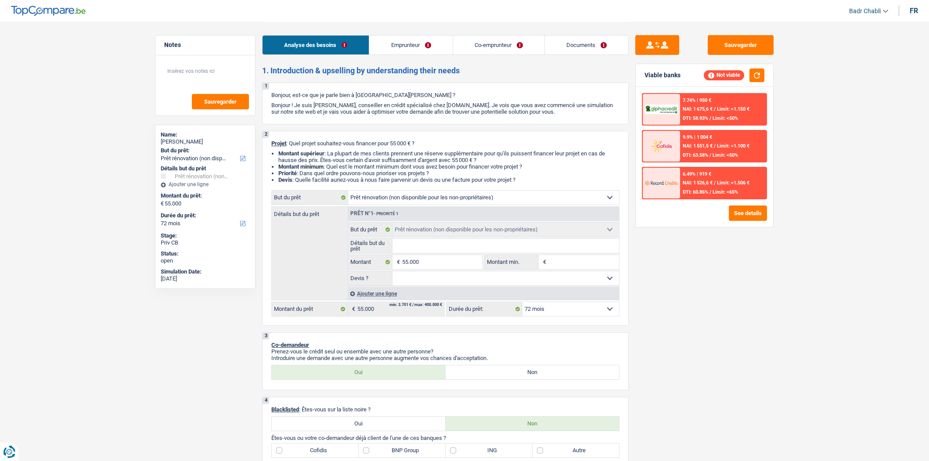
select select "creditConsolidation"
select select "72"
select select "cardOrCredit"
select select "renovation"
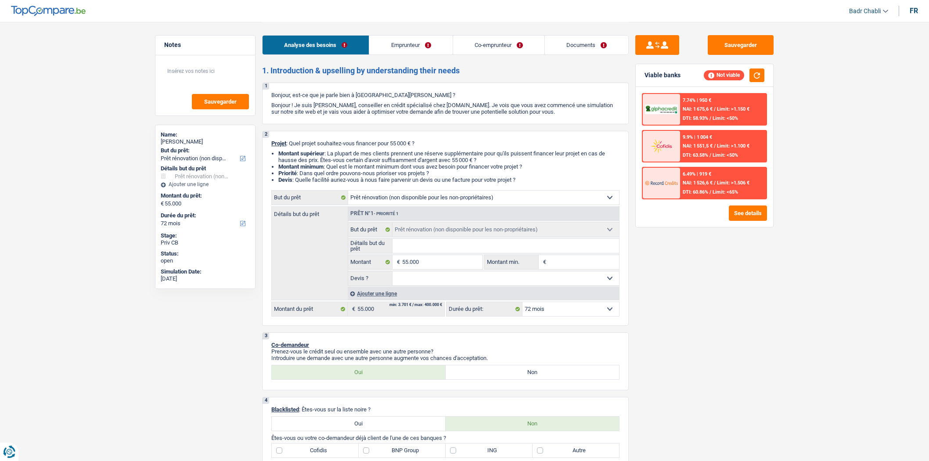
select select "72"
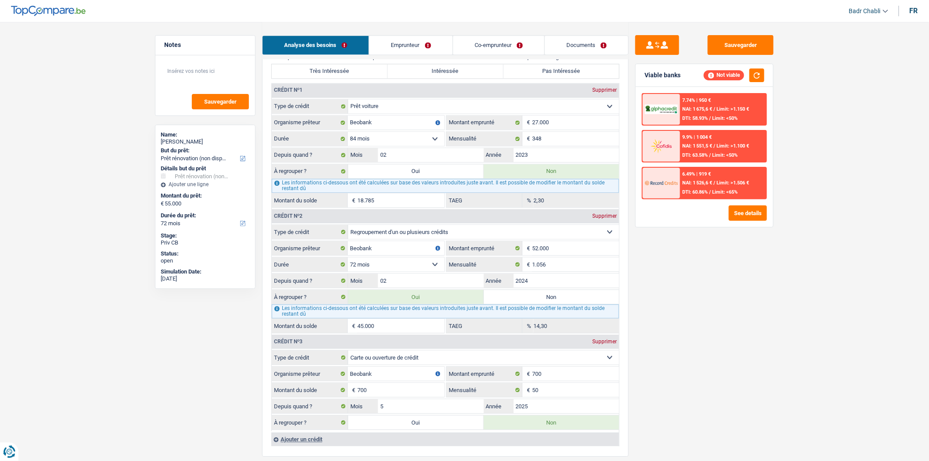
scroll to position [731, 0]
